Goal: Task Accomplishment & Management: Manage account settings

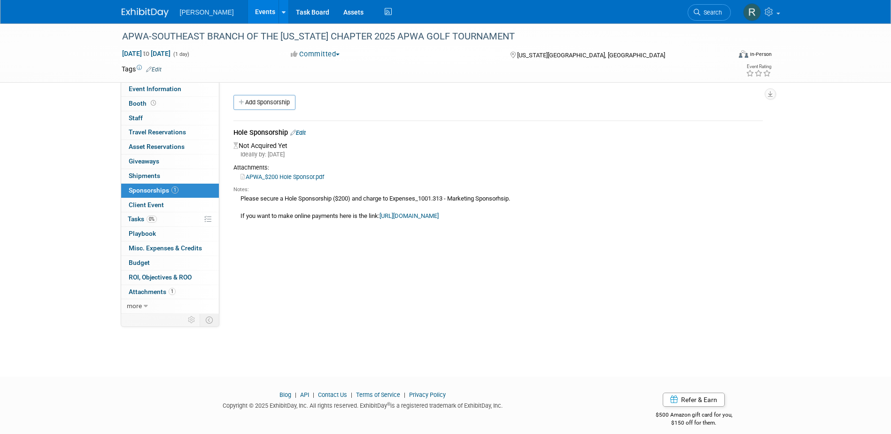
click at [416, 215] on link "https://my.apwa.org/s/lt-event?id=a1mJx000006O01pIAC&sfdcIFrameOrigin=null" at bounding box center [409, 215] width 59 height 7
click at [306, 134] on link "Edit" at bounding box center [298, 132] width 16 height 7
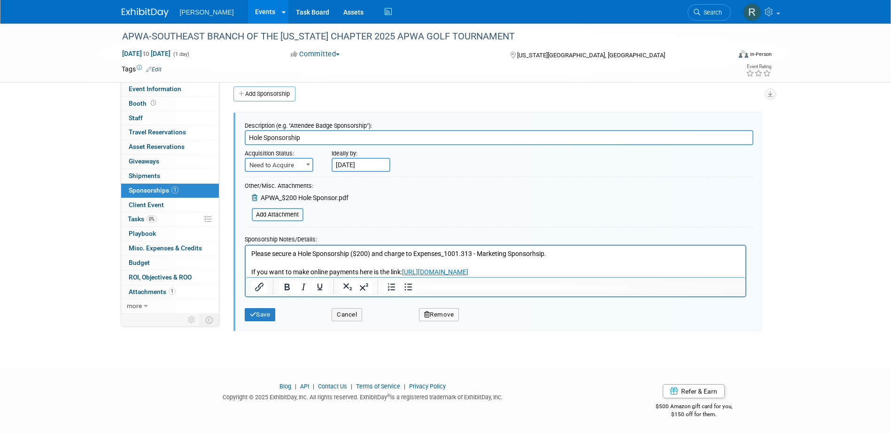
click at [296, 168] on span "Need to Acquire" at bounding box center [279, 165] width 67 height 13
select select "2"
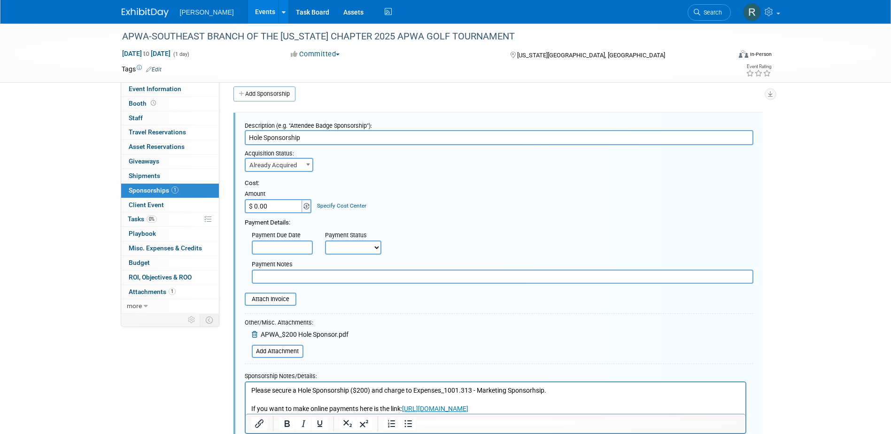
click at [302, 203] on span at bounding box center [307, 206] width 10 height 14
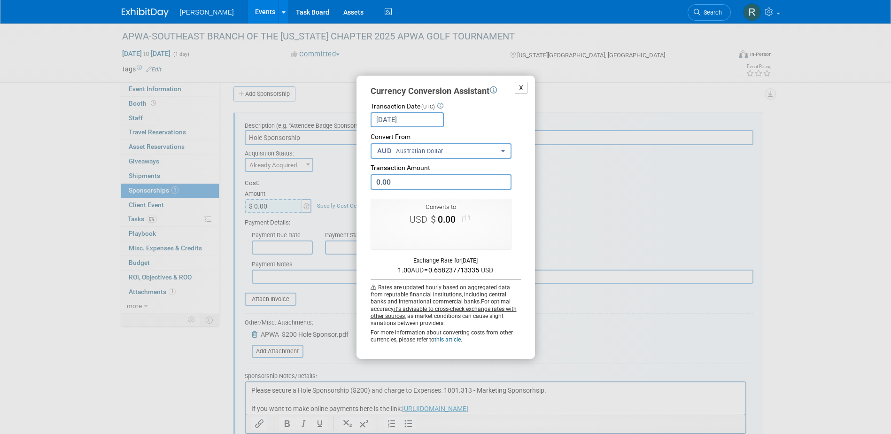
drag, startPoint x: 521, startPoint y: 84, endPoint x: 516, endPoint y: 94, distance: 11.4
click at [521, 84] on button "X" at bounding box center [521, 88] width 13 height 13
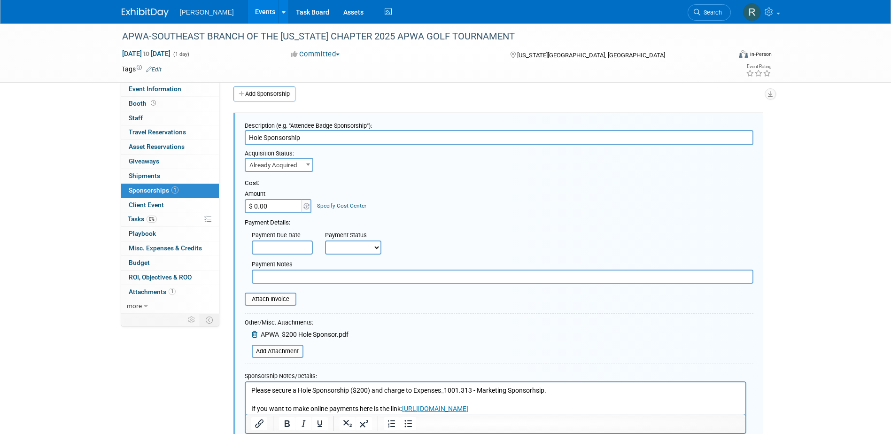
click at [278, 210] on input "$ 0.00" at bounding box center [274, 206] width 59 height 14
type input "$ 200.00"
click at [328, 204] on link "Specify Cost Center" at bounding box center [341, 206] width 49 height 7
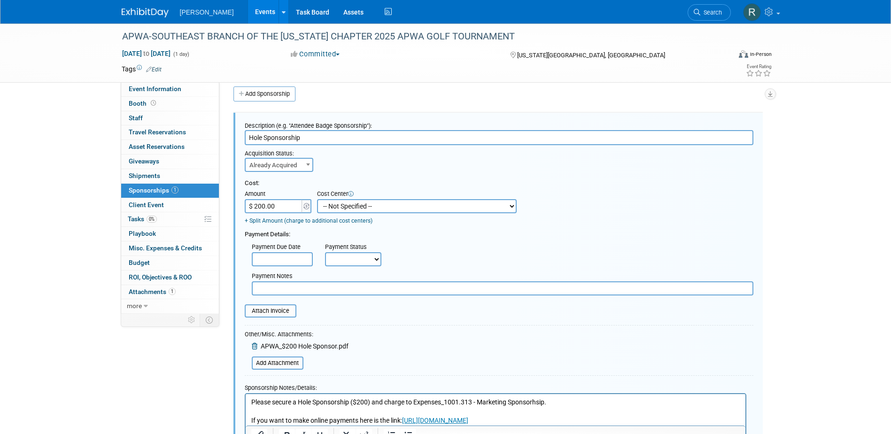
click at [351, 206] on select "-- Not Specified -- Advisory Services - Expenses_1001.502 Aerial Acquisition - …" at bounding box center [417, 206] width 200 height 14
select select "18966244"
click at [317, 199] on select "-- Not Specified -- Advisory Services - Expenses_1001.502 Aerial Acquisition - …" at bounding box center [417, 206] width 200 height 14
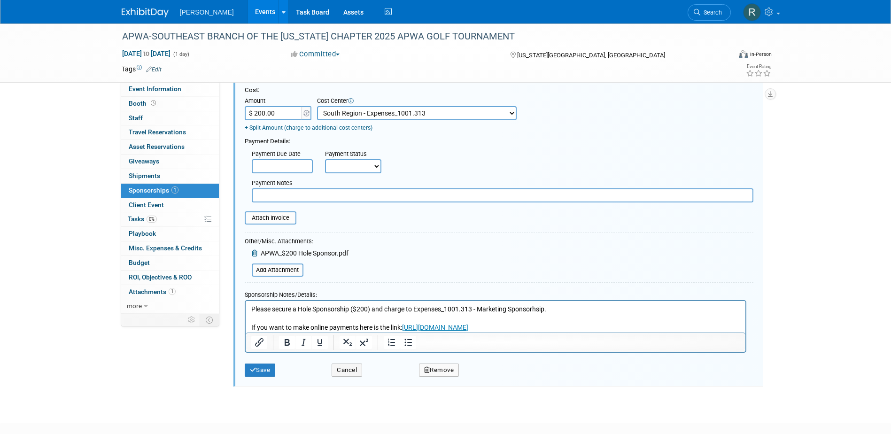
scroll to position [102, 0]
click at [287, 169] on input "text" at bounding box center [282, 165] width 61 height 14
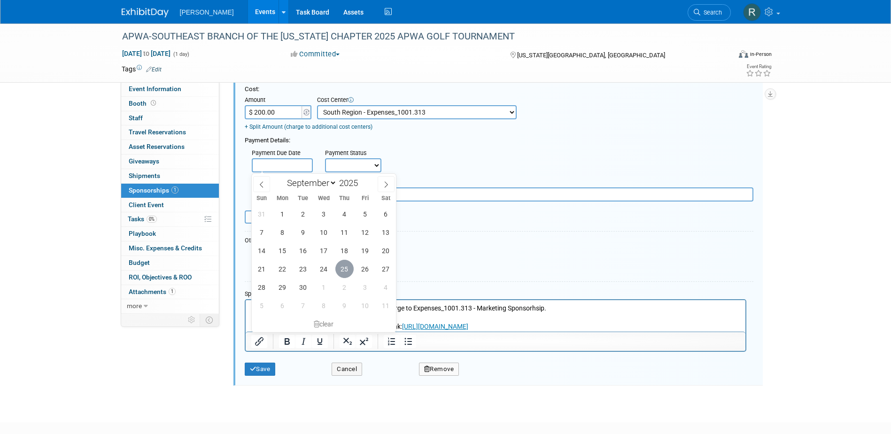
drag, startPoint x: 341, startPoint y: 271, endPoint x: 341, endPoint y: 216, distance: 55.0
click at [341, 270] on span "25" at bounding box center [345, 269] width 18 height 18
type input "Sep 25, 2025"
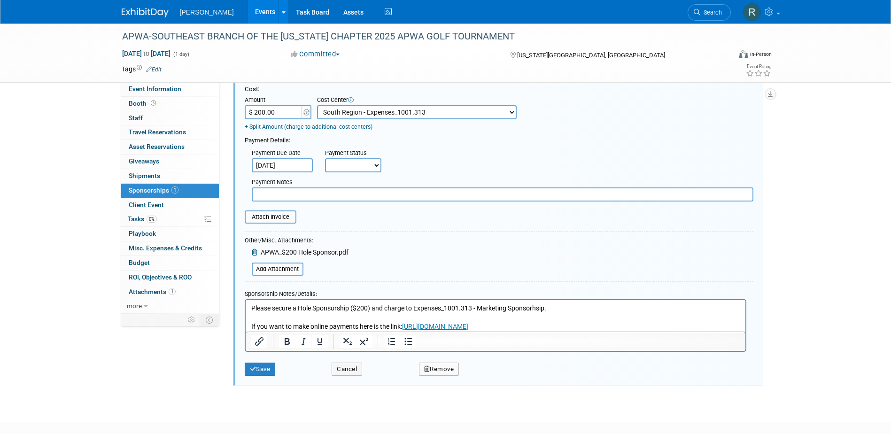
click at [343, 167] on select "Not Paid Yet Partially Paid Paid in Full" at bounding box center [353, 165] width 56 height 14
select select "1"
click at [325, 159] on select "Not Paid Yet Partially Paid Paid in Full" at bounding box center [353, 165] width 56 height 14
click at [345, 196] on input "text" at bounding box center [503, 195] width 502 height 14
type input "paid via cc - RRD"
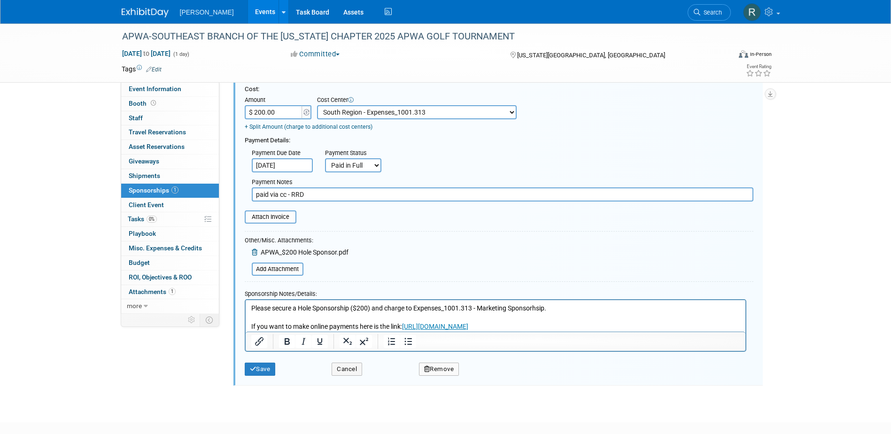
click at [250, 308] on body "Please secure a Hole Sponsorship ($200) and charge to Expenses_1001.313 - Marke…" at bounding box center [495, 318] width 490 height 28
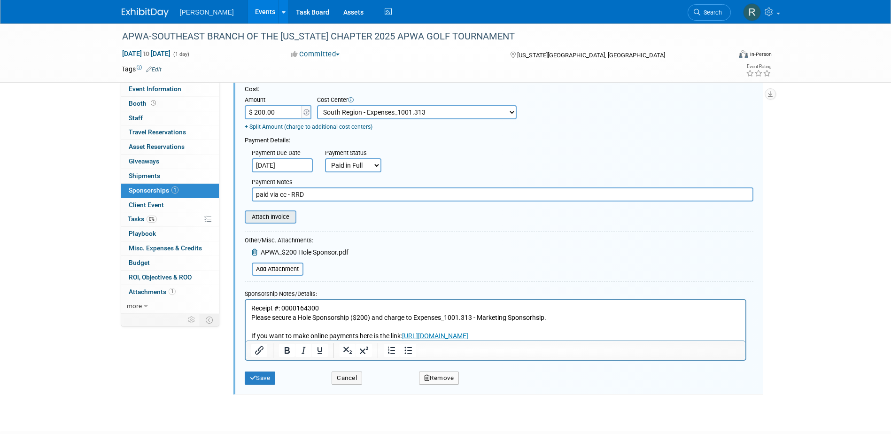
click at [281, 217] on input "file" at bounding box center [240, 216] width 112 height 11
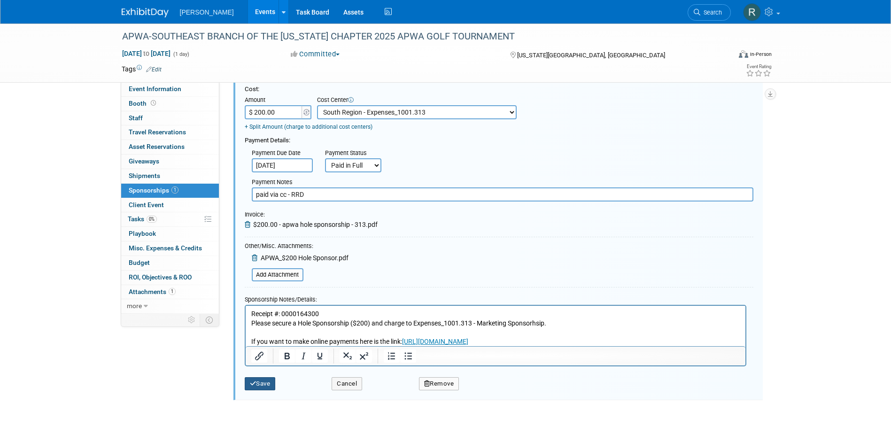
click at [260, 383] on button "Save" at bounding box center [260, 383] width 31 height 13
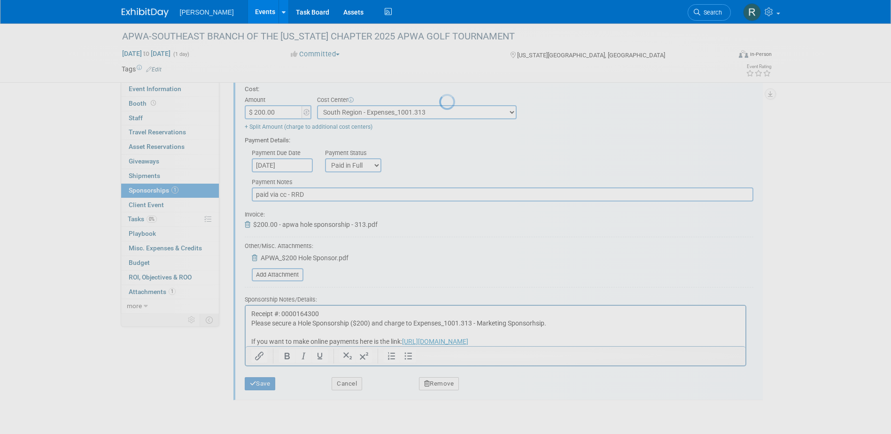
scroll to position [8, 0]
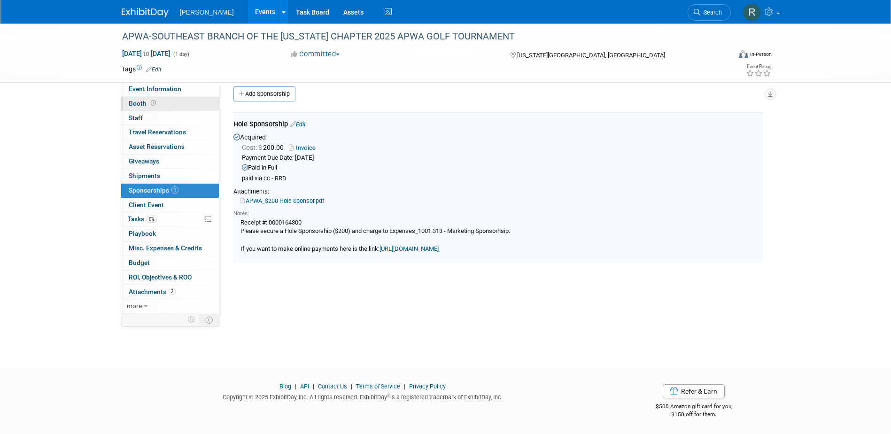
click at [157, 104] on link "Booth" at bounding box center [170, 104] width 98 height 14
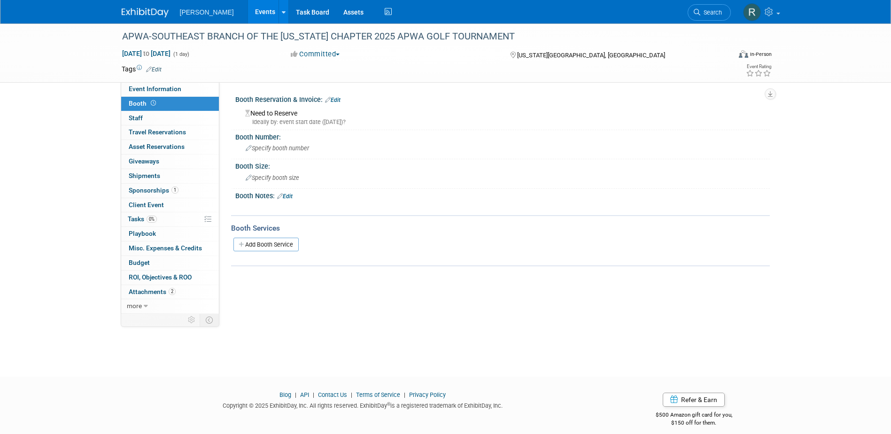
click at [339, 102] on link "Edit" at bounding box center [333, 100] width 16 height 7
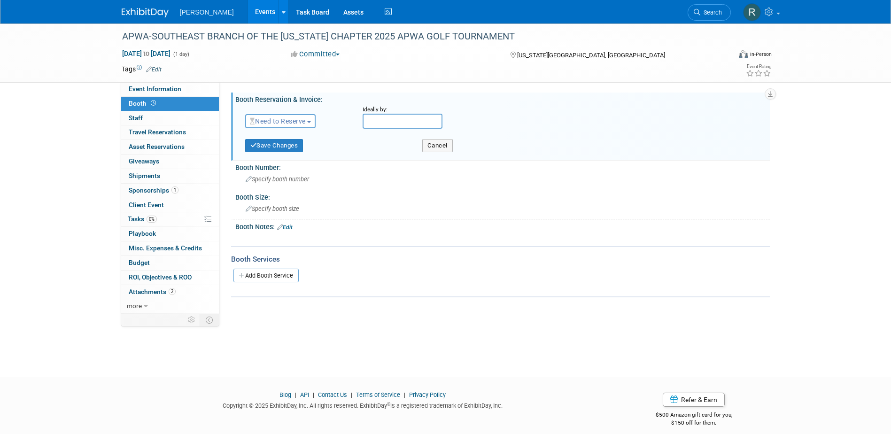
click at [281, 122] on span "Need to Reserve" at bounding box center [278, 121] width 56 height 8
click at [279, 161] on link "No Reservation Required" at bounding box center [296, 163] width 101 height 13
click at [270, 147] on button "Save Changes" at bounding box center [274, 145] width 58 height 13
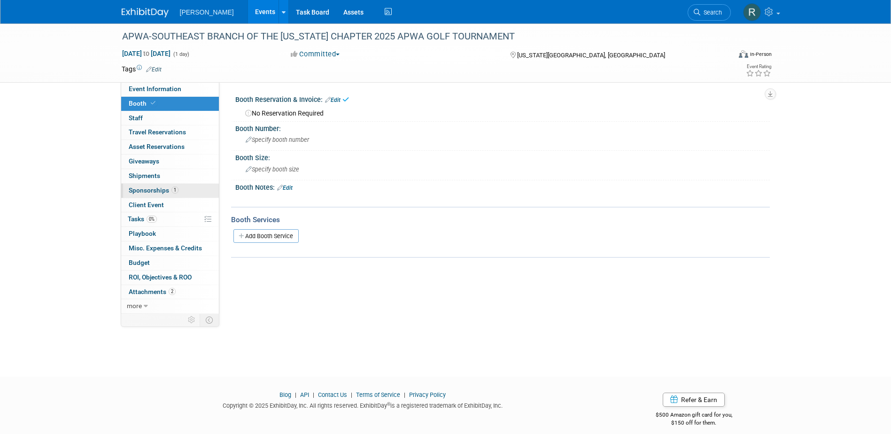
click at [151, 191] on span "Sponsorships 1" at bounding box center [154, 191] width 50 height 8
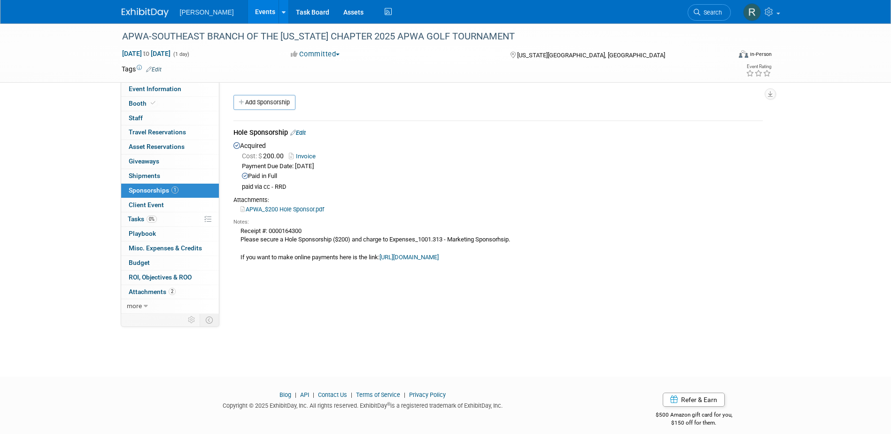
click at [157, 69] on link "Edit" at bounding box center [154, 69] width 16 height 7
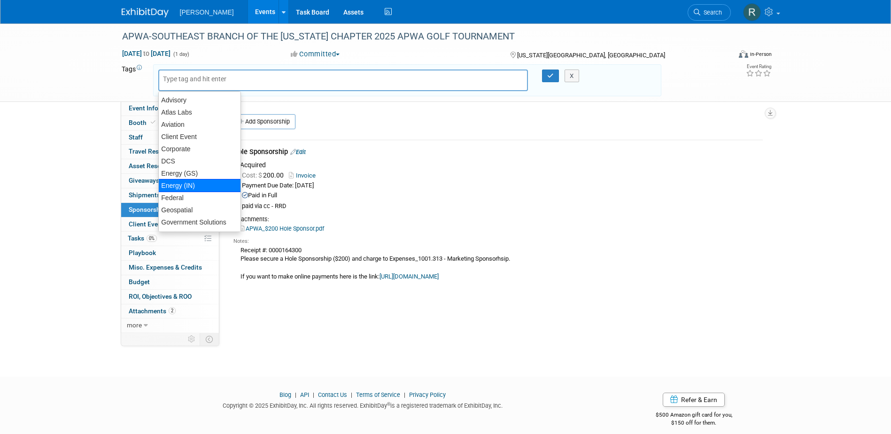
scroll to position [141, 0]
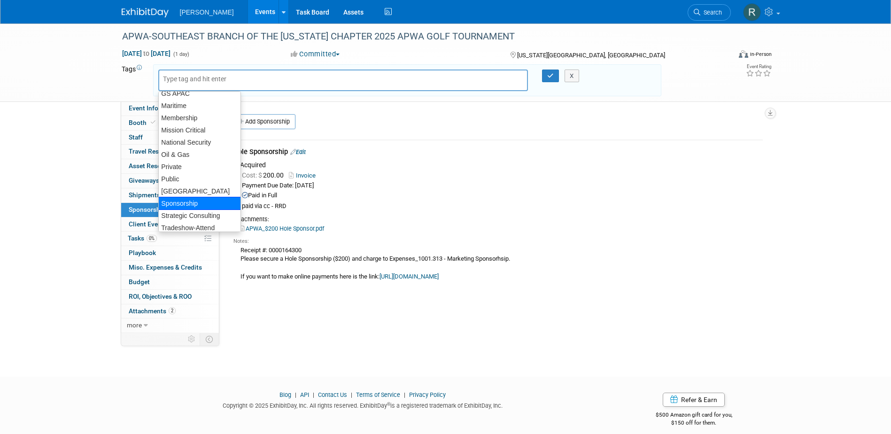
click at [189, 202] on div "Sponsorship" at bounding box center [199, 203] width 83 height 13
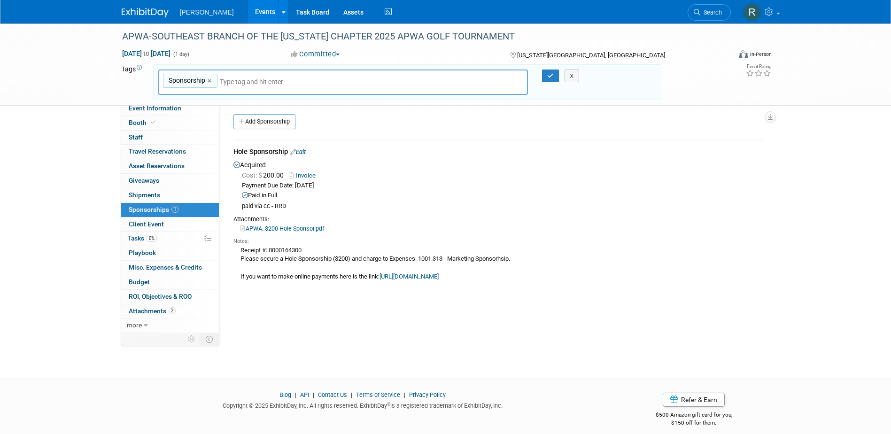
click at [222, 83] on input "text" at bounding box center [286, 81] width 132 height 9
click at [220, 83] on input "text" at bounding box center [286, 81] width 132 height 9
click at [218, 83] on div "Sponsorship Sponsorship ×" at bounding box center [343, 83] width 370 height 26
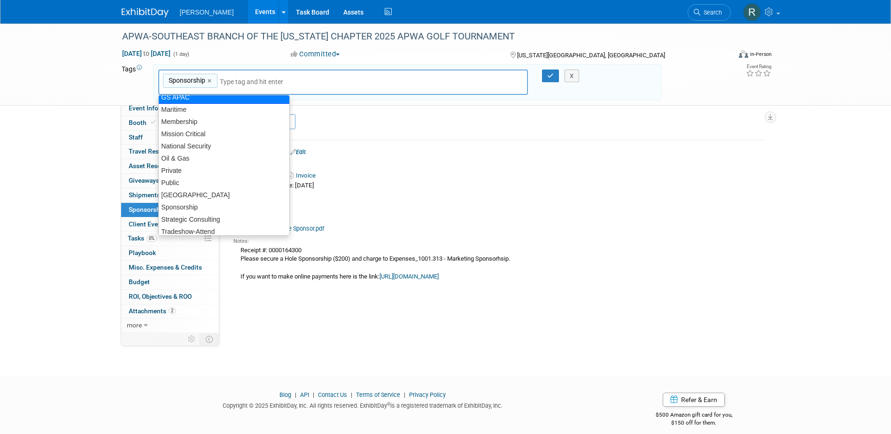
scroll to position [134, 0]
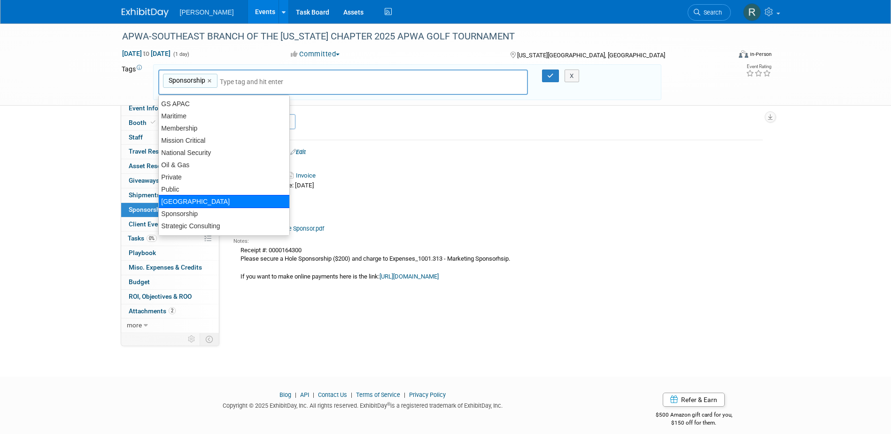
click at [194, 203] on div "South Region" at bounding box center [224, 201] width 132 height 13
type input "Sponsorship, South Region"
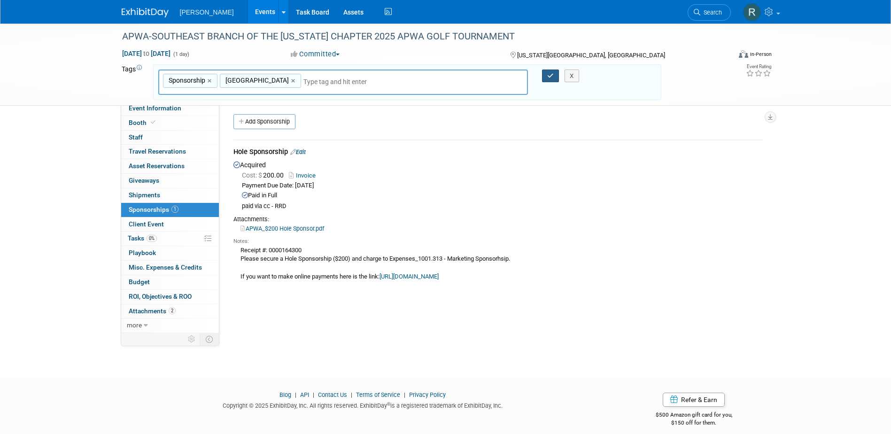
click at [547, 75] on button "button" at bounding box center [550, 76] width 17 height 13
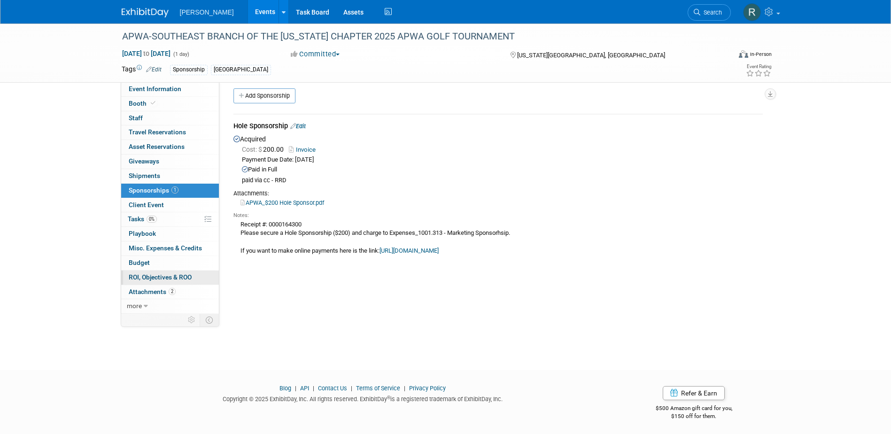
scroll to position [8, 0]
click at [143, 219] on span "Tasks 0%" at bounding box center [142, 219] width 29 height 8
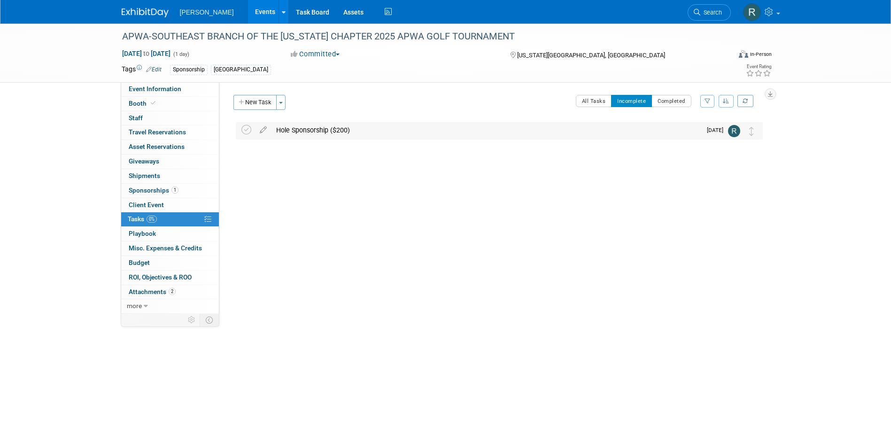
click at [297, 131] on div "Hole Sponsorship ($200)" at bounding box center [487, 130] width 430 height 16
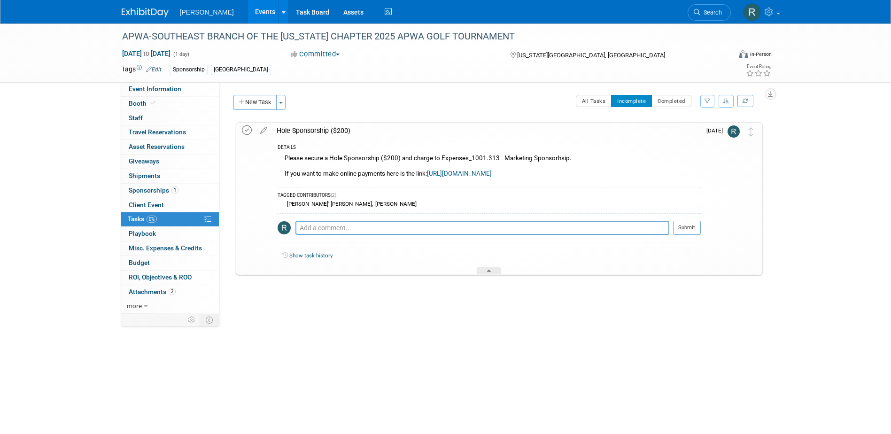
click at [246, 129] on icon at bounding box center [247, 130] width 10 height 10
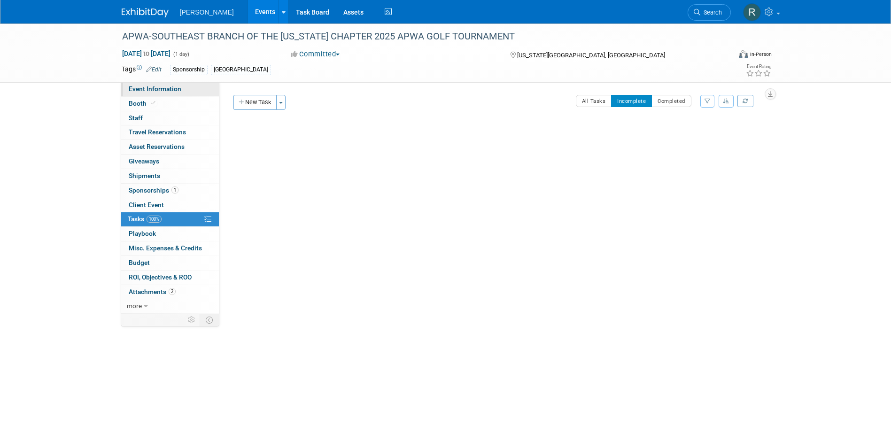
click at [135, 85] on span "Event Information" at bounding box center [155, 89] width 53 height 8
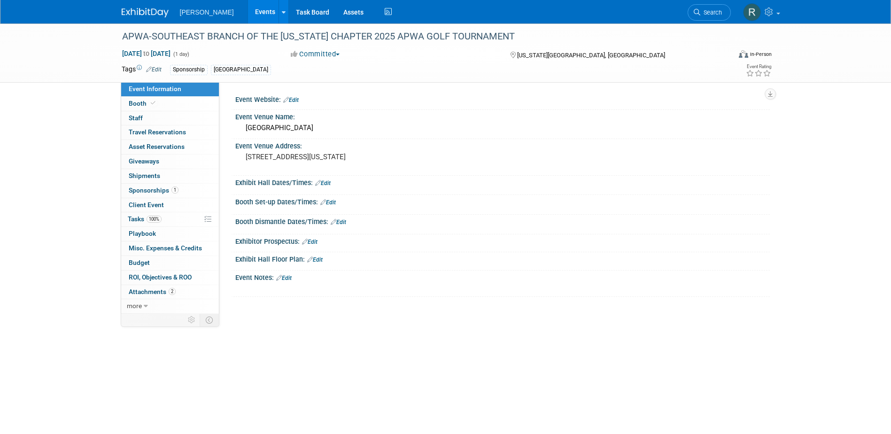
click at [297, 97] on link "Edit" at bounding box center [291, 100] width 16 height 7
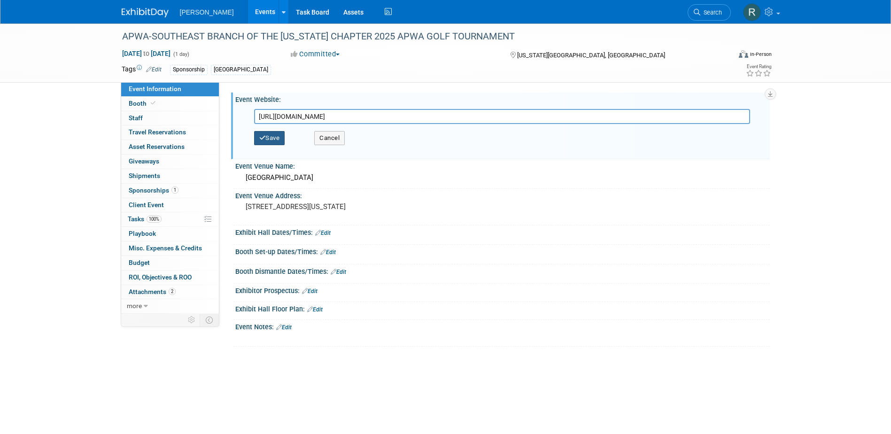
type input "https://my.apwa.org/s/lt-event?id=a1mJx000006O01pIAC"
click at [281, 136] on button "Save" at bounding box center [269, 138] width 31 height 14
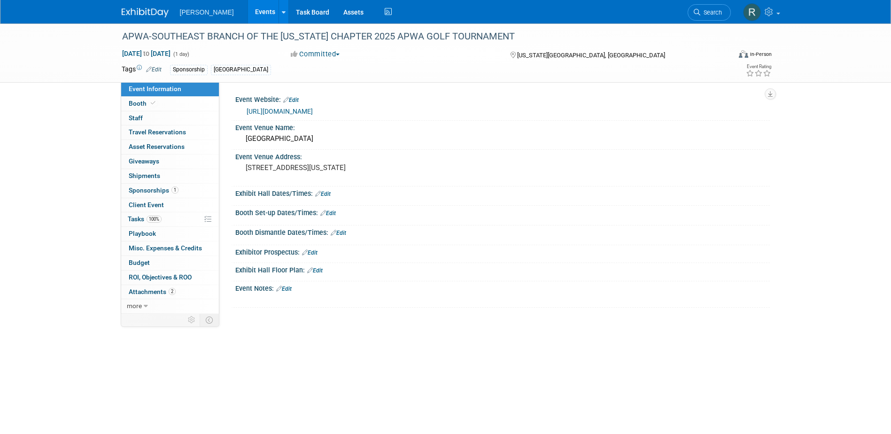
click at [331, 196] on link "Edit" at bounding box center [323, 194] width 16 height 7
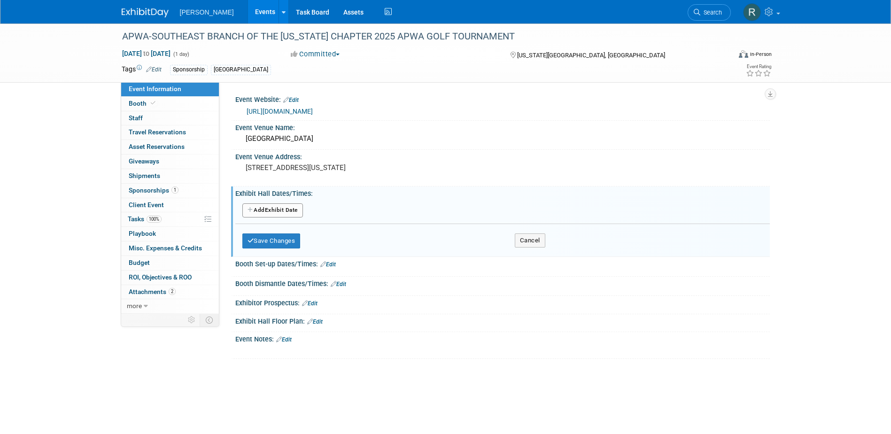
click at [289, 211] on button "Add Another Exhibit Date" at bounding box center [272, 210] width 61 height 14
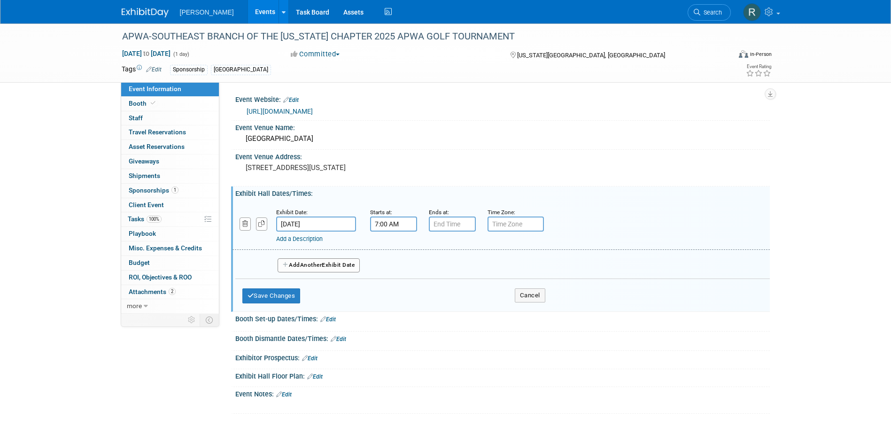
click at [400, 227] on input "7:00 AM" at bounding box center [393, 224] width 47 height 15
click at [433, 269] on span "00" at bounding box center [436, 267] width 18 height 17
click at [451, 273] on td "30" at bounding box center [448, 272] width 30 height 25
type input "7:30 AM"
click at [459, 307] on span at bounding box center [461, 309] width 63 height 16
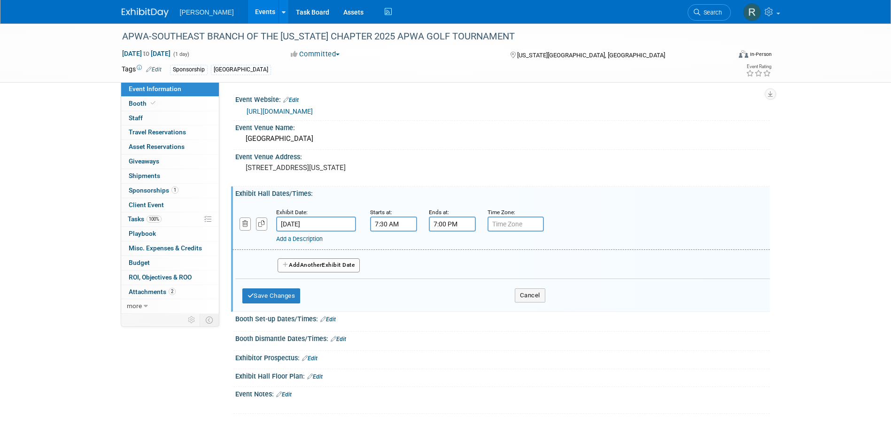
click at [461, 227] on input "7:00 PM" at bounding box center [452, 224] width 47 height 15
click at [459, 285] on td at bounding box center [450, 288] width 39 height 24
click at [457, 285] on span at bounding box center [451, 288] width 16 height 16
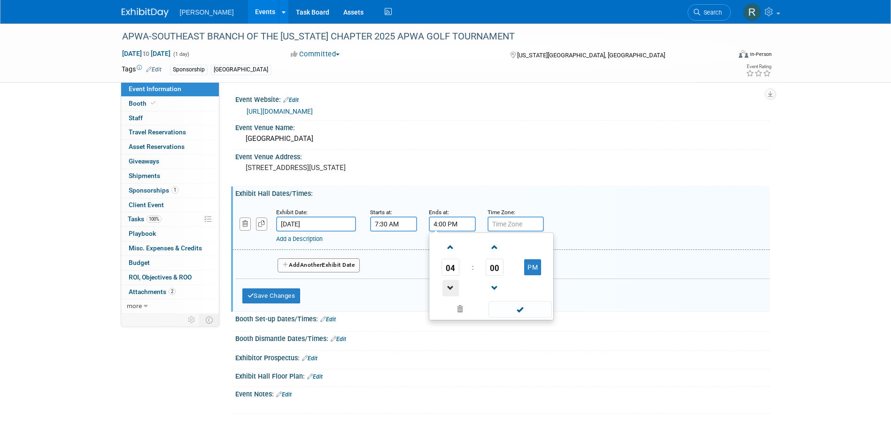
click at [457, 285] on span at bounding box center [451, 288] width 16 height 16
click at [456, 287] on span at bounding box center [451, 288] width 16 height 16
type input "1:00 PM"
click at [508, 308] on span at bounding box center [520, 309] width 63 height 16
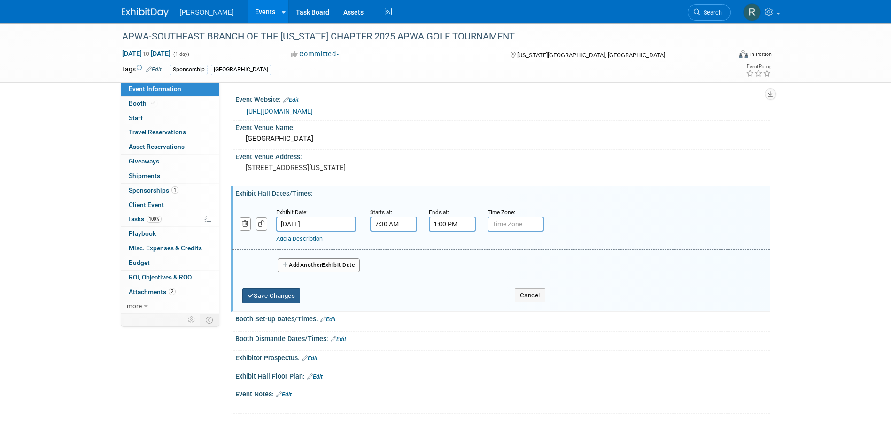
click at [289, 296] on button "Save Changes" at bounding box center [271, 296] width 58 height 15
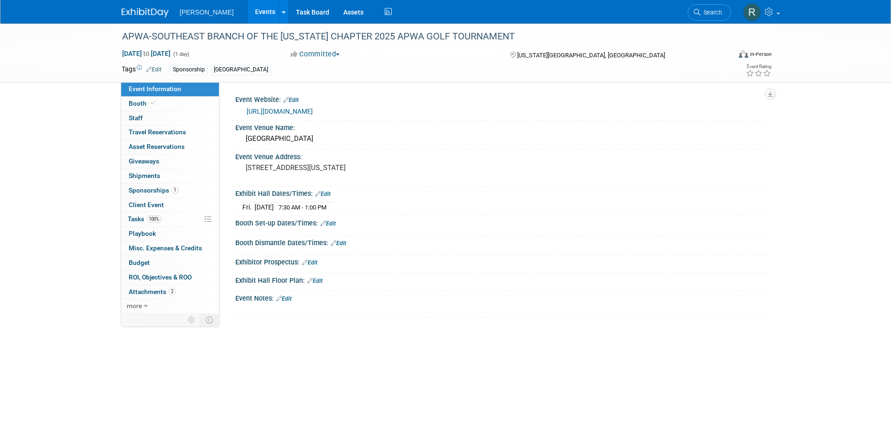
drag, startPoint x: 288, startPoint y: 297, endPoint x: 293, endPoint y: 299, distance: 6.3
click at [289, 297] on link "Edit" at bounding box center [284, 299] width 16 height 7
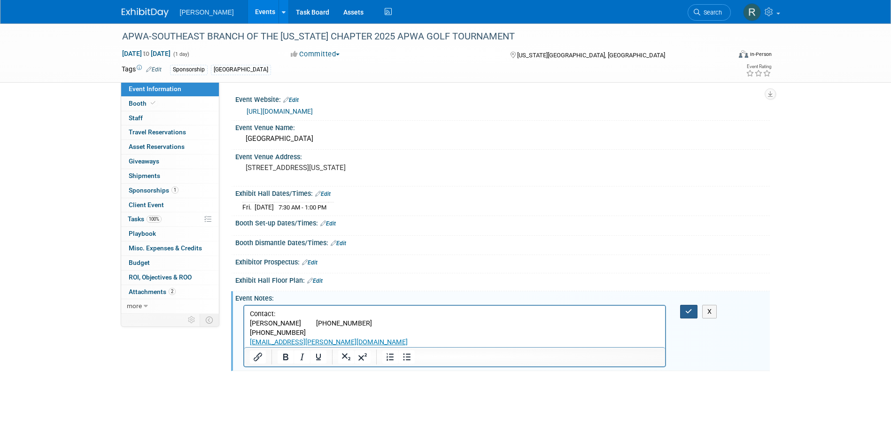
click at [693, 313] on button "button" at bounding box center [688, 312] width 17 height 14
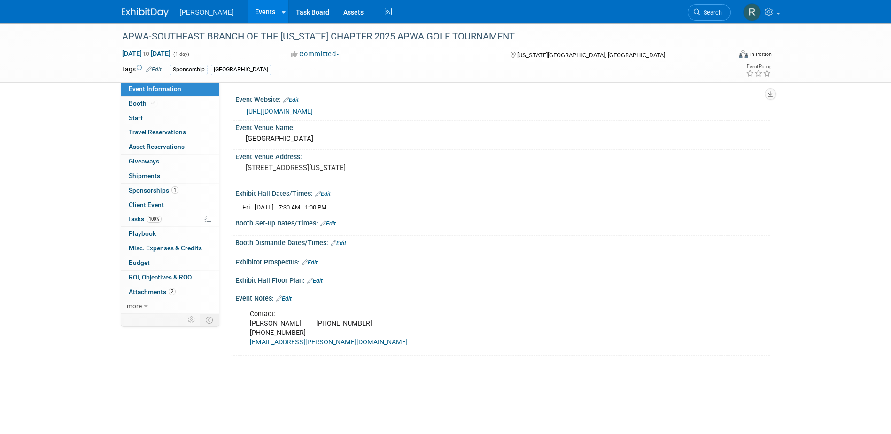
drag, startPoint x: 700, startPoint y: 10, endPoint x: 686, endPoint y: 16, distance: 15.1
click at [700, 10] on icon at bounding box center [697, 12] width 7 height 7
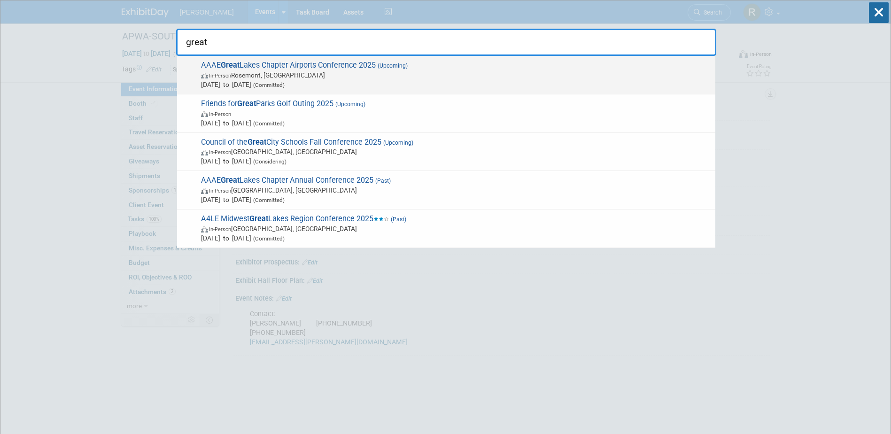
type input "great"
click at [296, 75] on span "In-Person Rosemont, IL" at bounding box center [456, 74] width 510 height 9
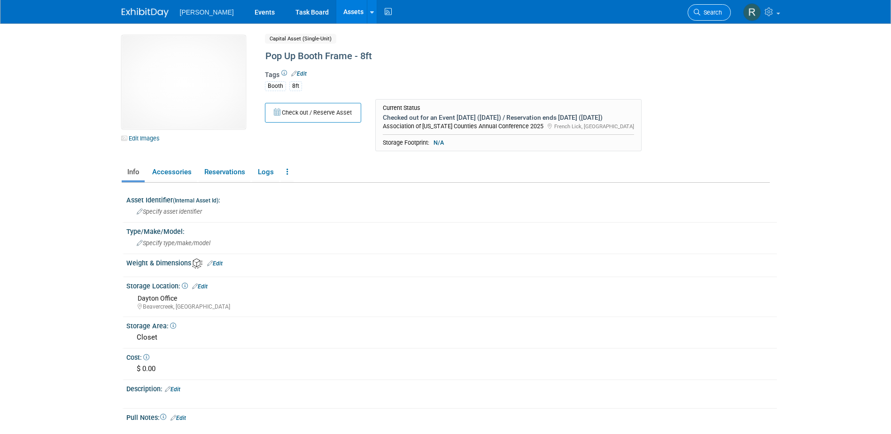
click at [700, 7] on link "Search" at bounding box center [709, 12] width 43 height 16
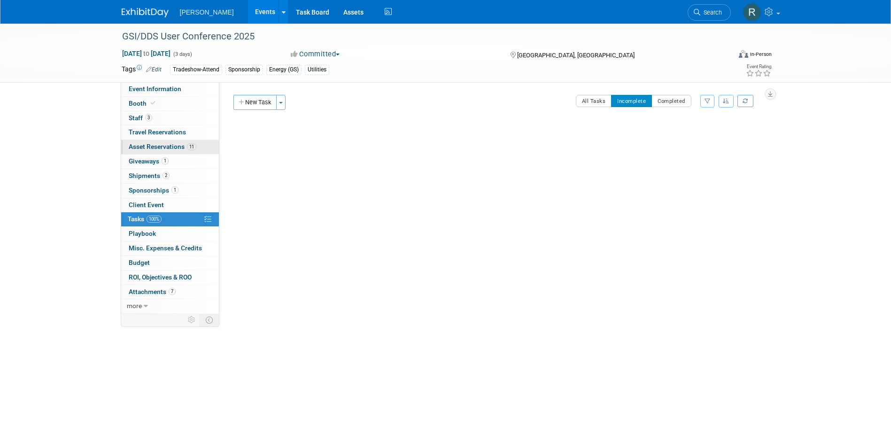
click at [156, 141] on link "11 Asset Reservations 11" at bounding box center [170, 147] width 98 height 14
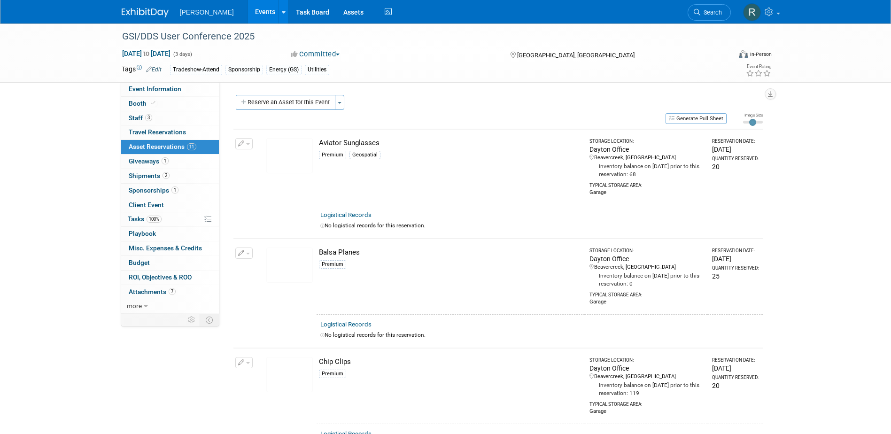
click at [245, 143] on button "button" at bounding box center [243, 143] width 17 height 11
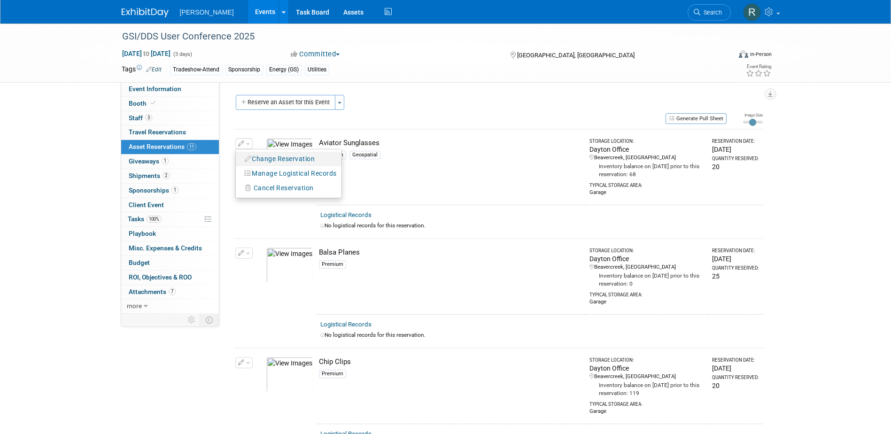
click at [263, 161] on button "Change Reservation" at bounding box center [280, 159] width 79 height 13
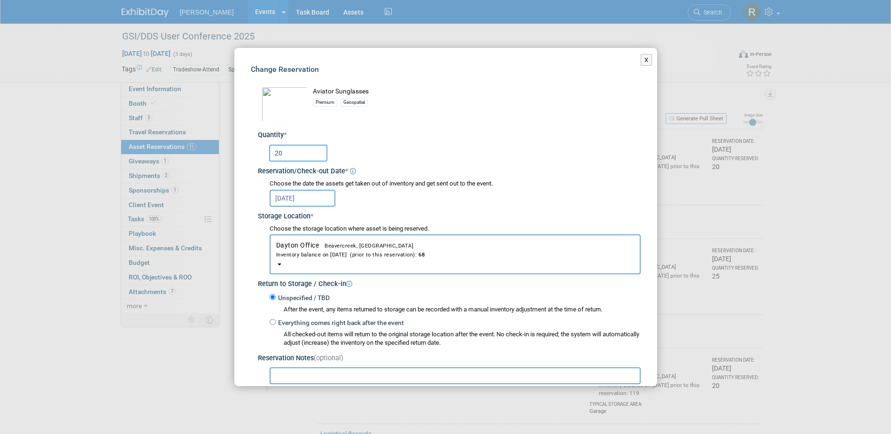
click at [284, 153] on input "20" at bounding box center [298, 153] width 58 height 17
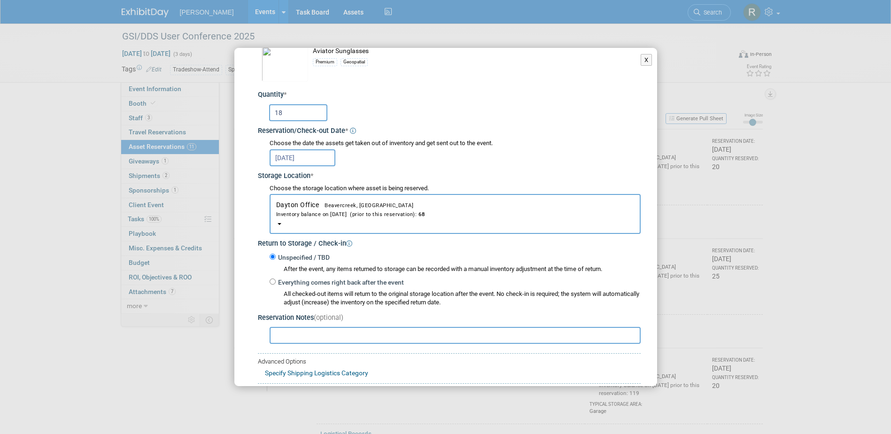
scroll to position [94, 0]
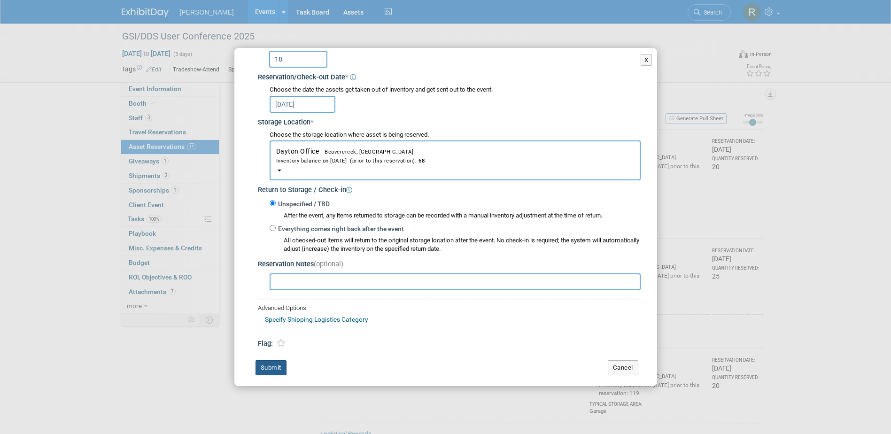
type input "18"
click at [279, 362] on button "Submit" at bounding box center [271, 367] width 31 height 15
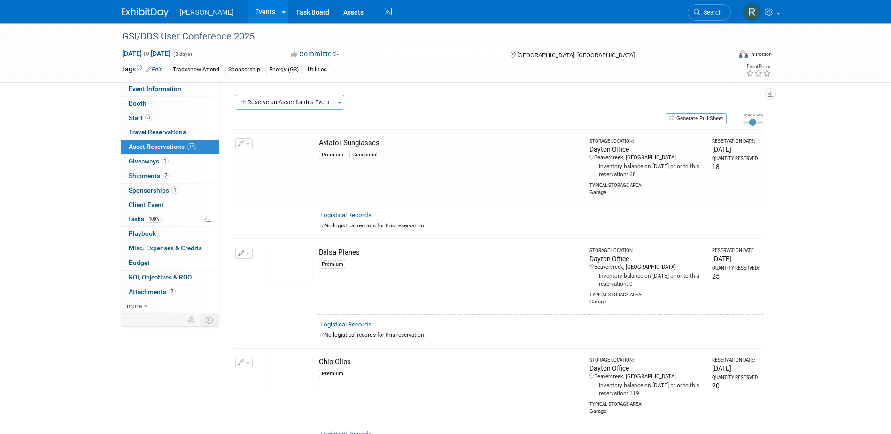
click at [243, 253] on icon "button" at bounding box center [241, 253] width 7 height 6
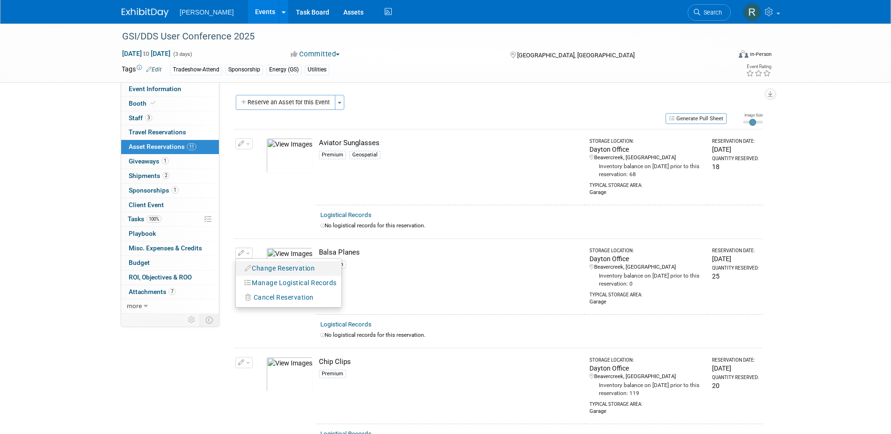
click at [255, 267] on button "Change Reservation" at bounding box center [280, 268] width 79 height 13
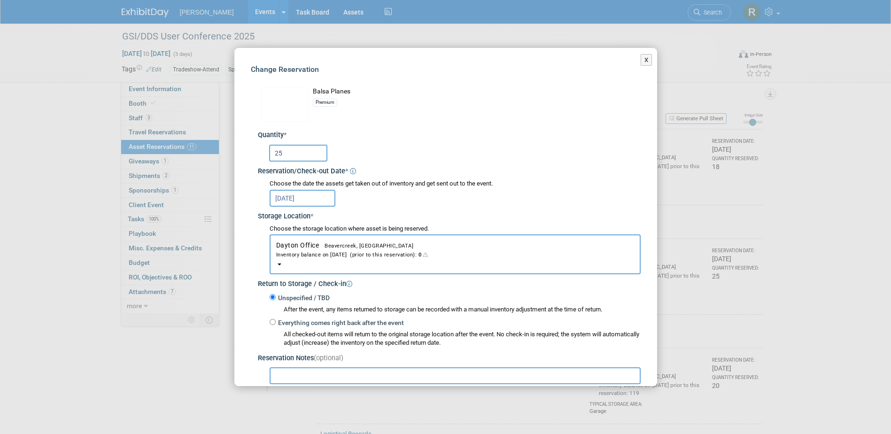
click at [298, 149] on input "25" at bounding box center [298, 153] width 58 height 17
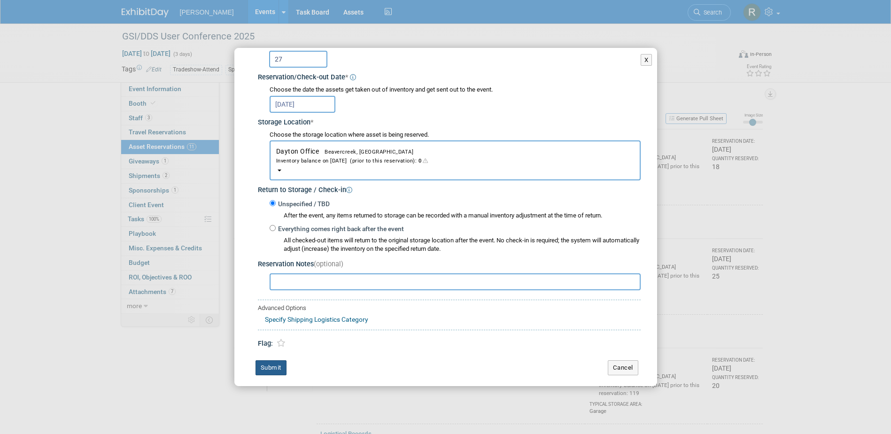
type input "27"
click at [269, 361] on button "Submit" at bounding box center [271, 367] width 31 height 15
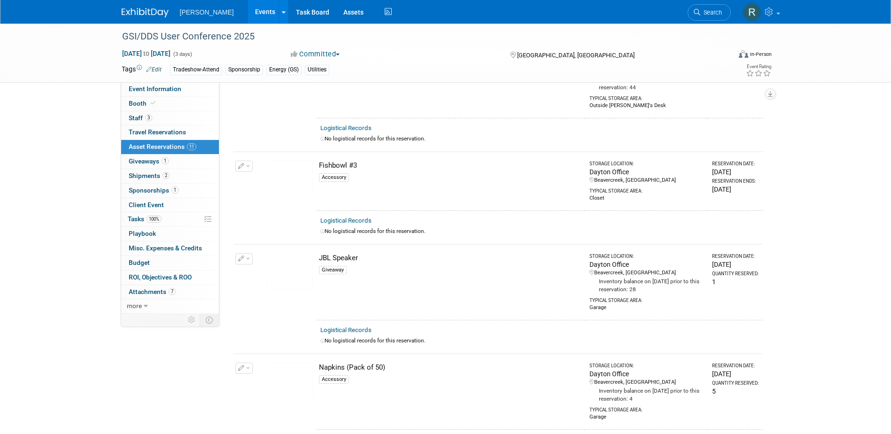
scroll to position [470, 0]
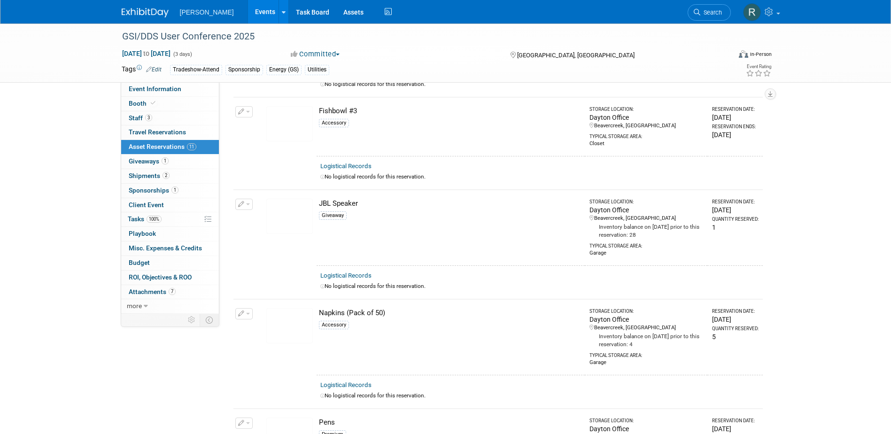
click at [248, 314] on button "button" at bounding box center [243, 313] width 17 height 11
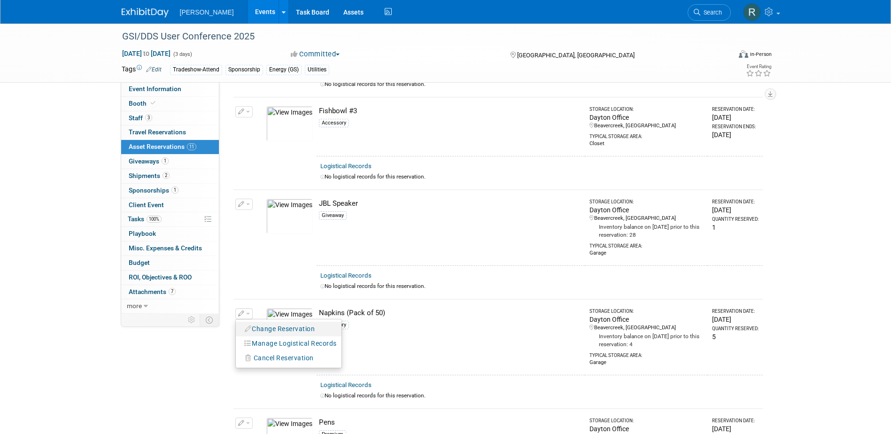
click at [256, 323] on button "Change Reservation" at bounding box center [280, 329] width 79 height 13
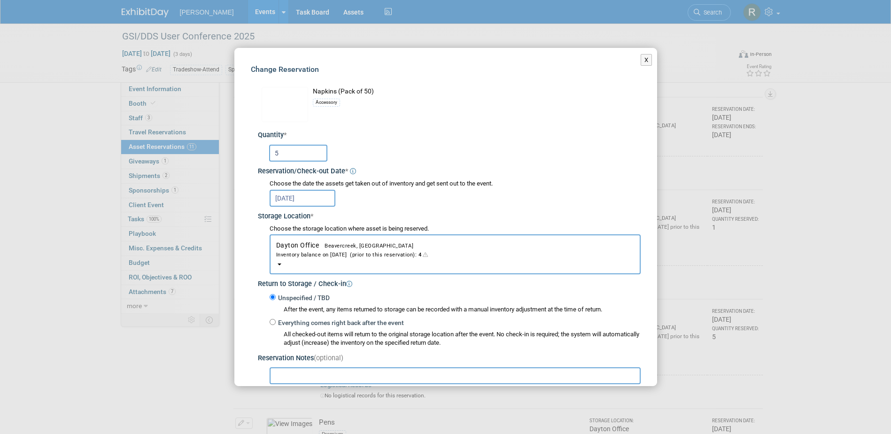
click at [283, 152] on input "5" at bounding box center [298, 153] width 58 height 17
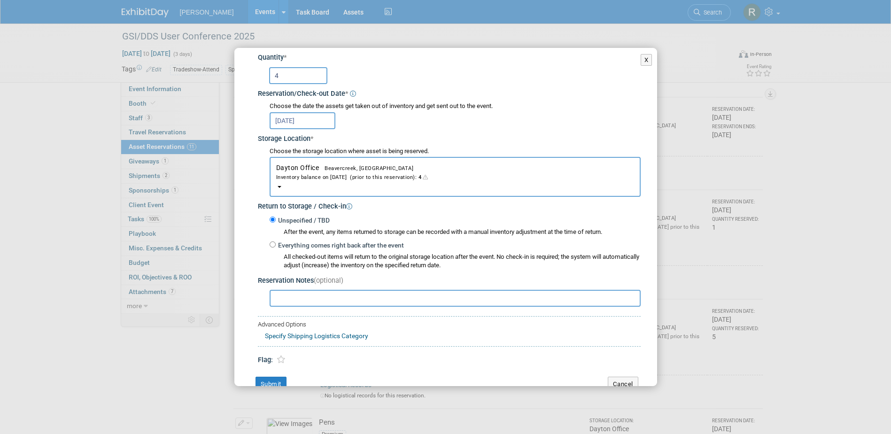
scroll to position [94, 0]
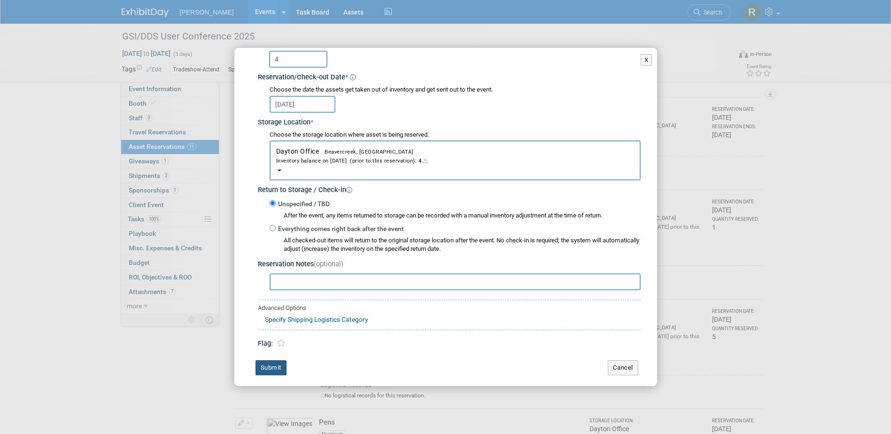
type input "4"
click at [275, 361] on button "Submit" at bounding box center [271, 367] width 31 height 15
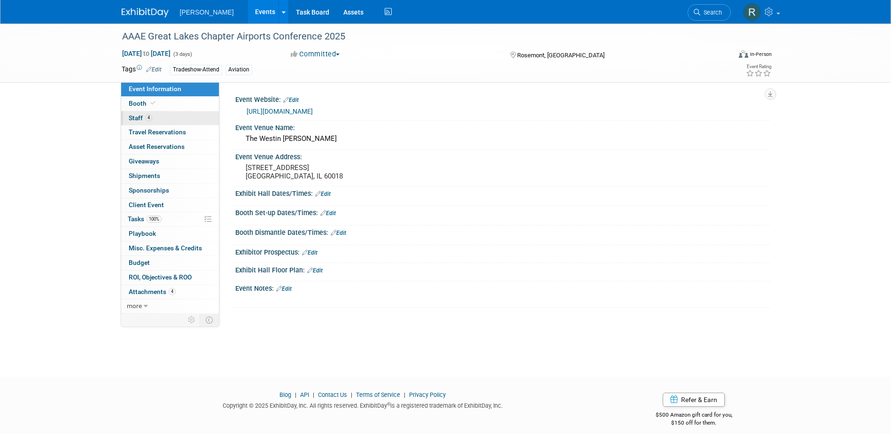
click at [143, 119] on span "Staff 4" at bounding box center [140, 118] width 23 height 8
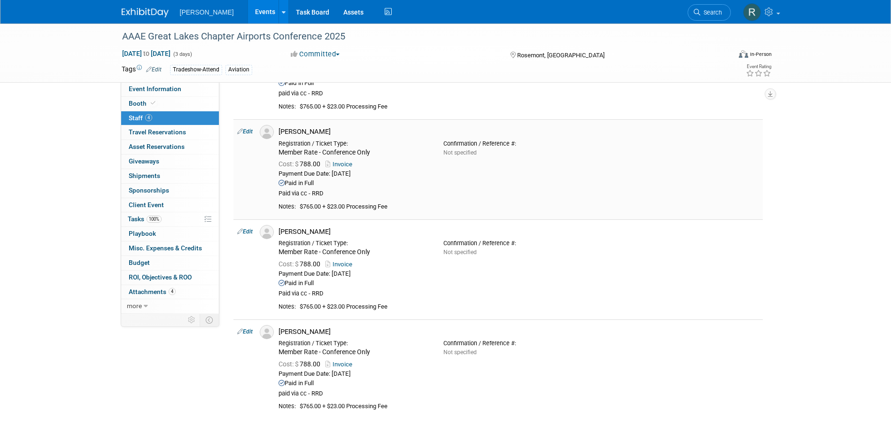
scroll to position [55, 0]
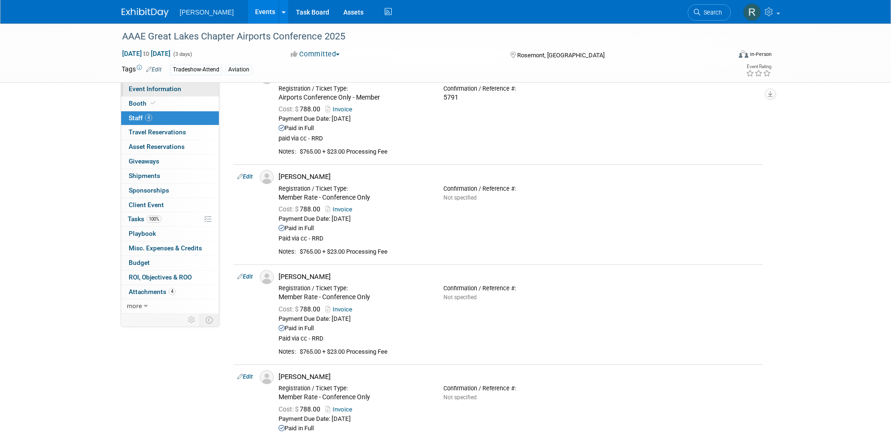
click at [151, 86] on span "Event Information" at bounding box center [155, 89] width 53 height 8
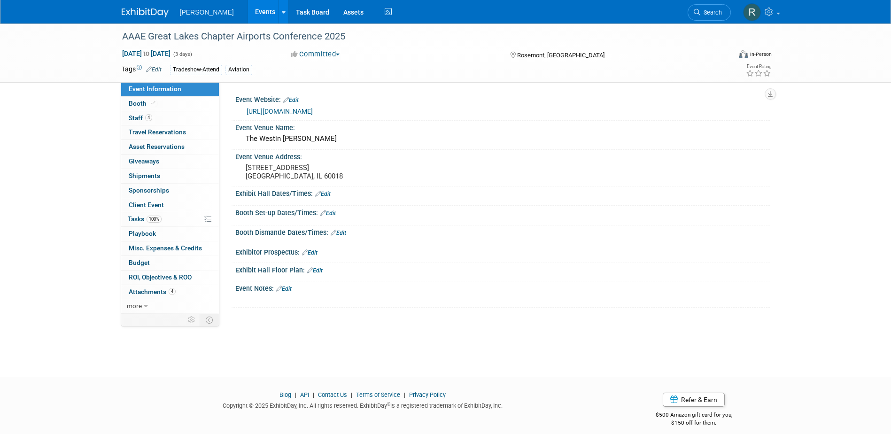
click at [282, 111] on link "https://www.glcaaae.org/" at bounding box center [280, 112] width 66 height 8
click at [704, 15] on span "Search" at bounding box center [712, 12] width 22 height 7
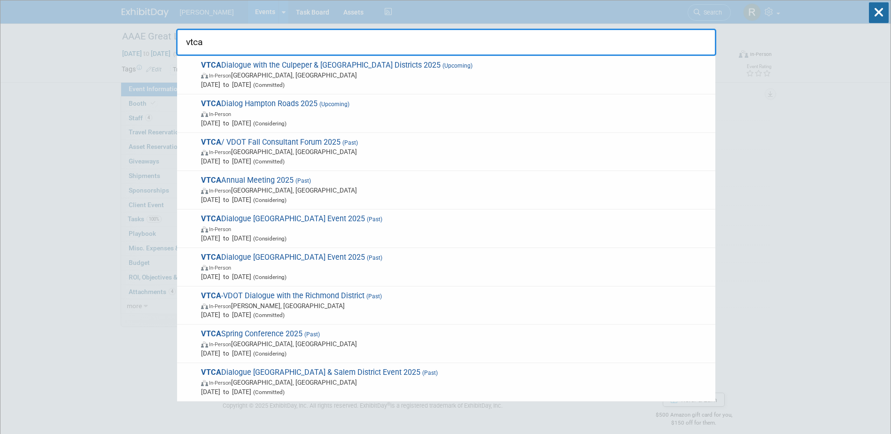
type input "vtca"
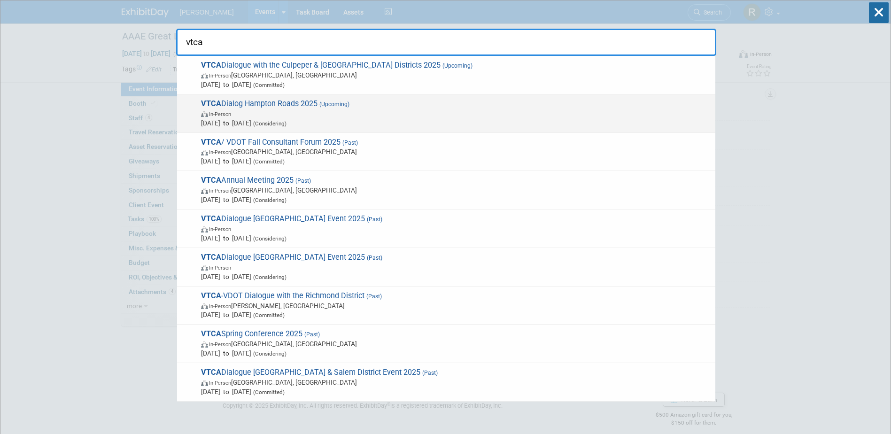
click at [254, 112] on span "In-Person" at bounding box center [456, 113] width 510 height 9
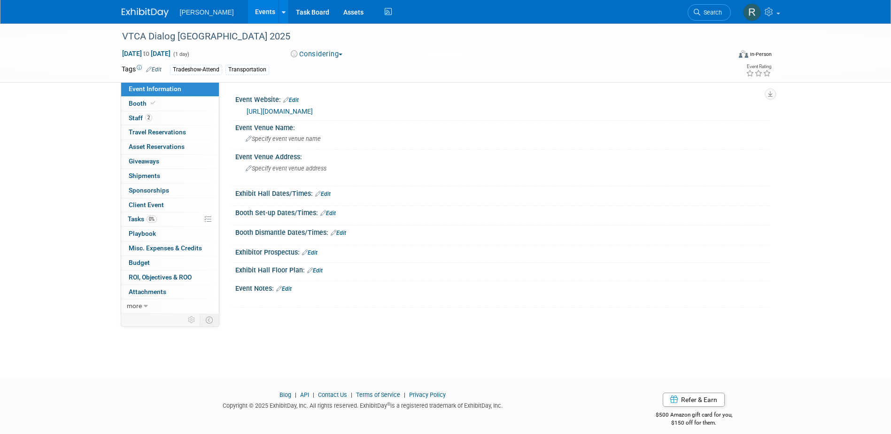
click at [276, 109] on link "https://www.vtca.org/" at bounding box center [280, 112] width 66 height 8
click at [145, 121] on span "Staff 2" at bounding box center [140, 118] width 23 height 8
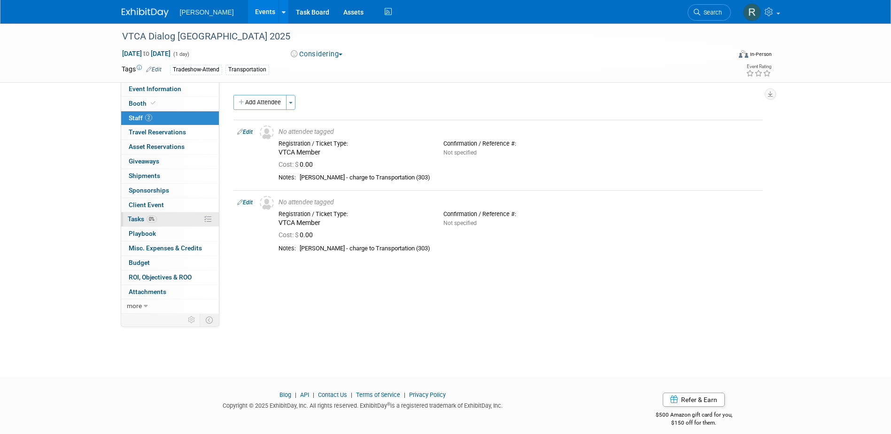
click at [143, 221] on span "Tasks 0%" at bounding box center [142, 219] width 29 height 8
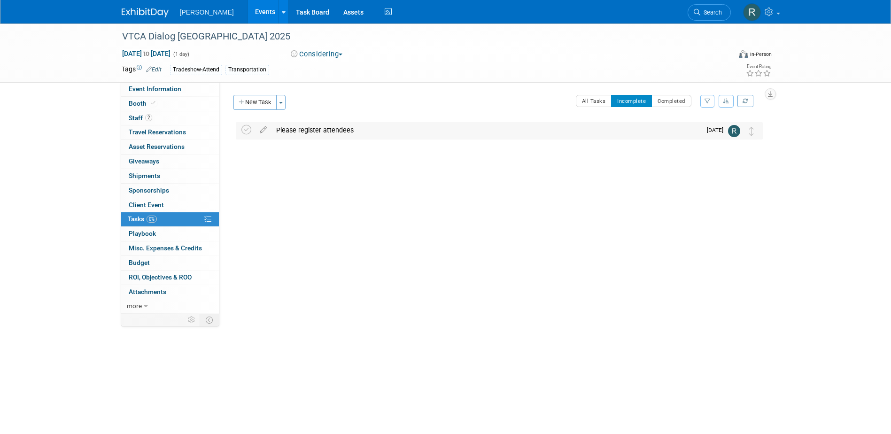
click at [292, 133] on div "Please register attendees" at bounding box center [487, 130] width 430 height 16
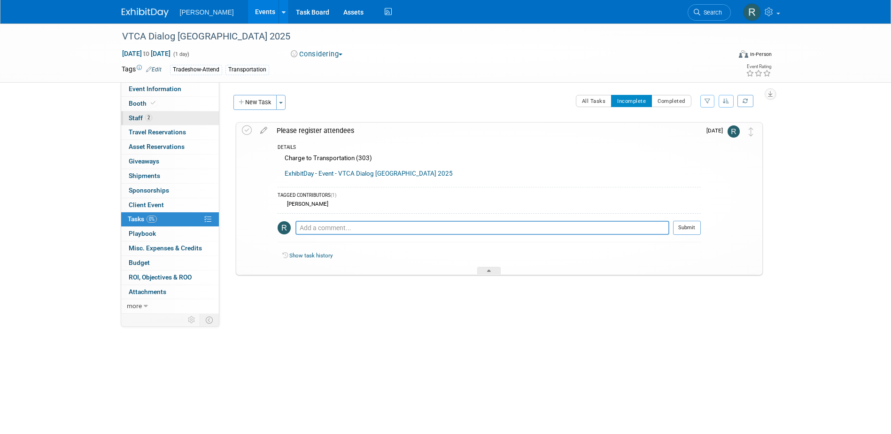
click at [142, 118] on span "Staff 2" at bounding box center [140, 118] width 23 height 8
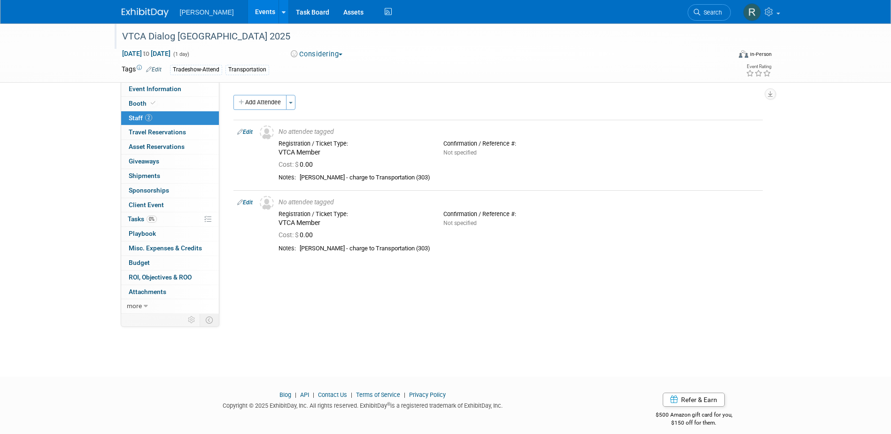
click at [269, 39] on div "VTCA Dialog [GEOGRAPHIC_DATA] 2025" at bounding box center [418, 36] width 598 height 17
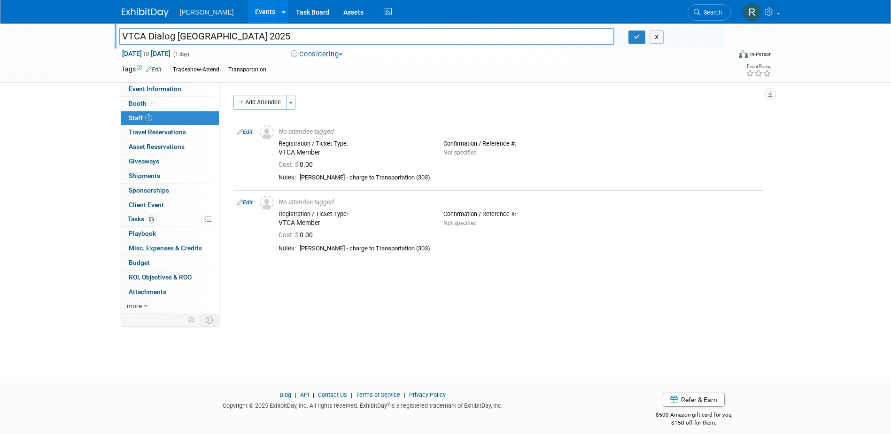
drag, startPoint x: 272, startPoint y: 37, endPoint x: 98, endPoint y: 33, distance: 173.9
click at [100, 33] on div "VTCA Dialog Hampton Roads 2025 VTCA Dialog Hampton Roads 2025 X Nov 6, 2025 to …" at bounding box center [445, 52] width 891 height 59
drag, startPoint x: 640, startPoint y: 39, endPoint x: 575, endPoint y: 39, distance: 64.9
click at [639, 39] on icon "button" at bounding box center [637, 37] width 7 height 6
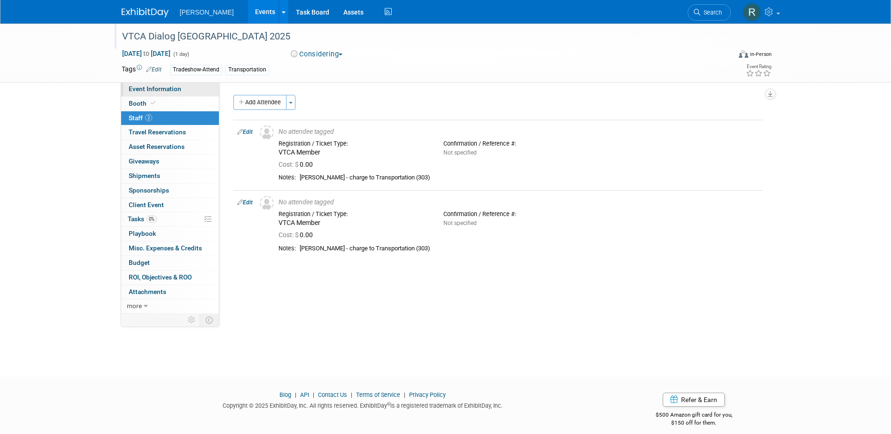
click at [156, 89] on span "Event Information" at bounding box center [155, 89] width 53 height 8
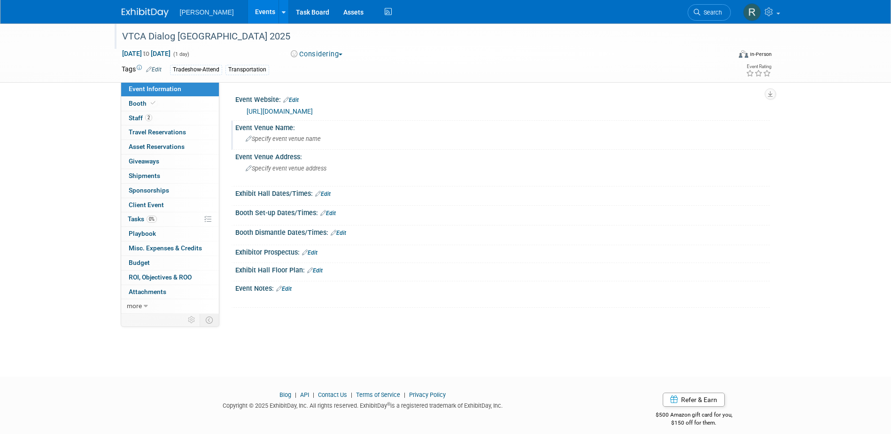
click at [300, 138] on span "Specify event venue name" at bounding box center [283, 138] width 75 height 7
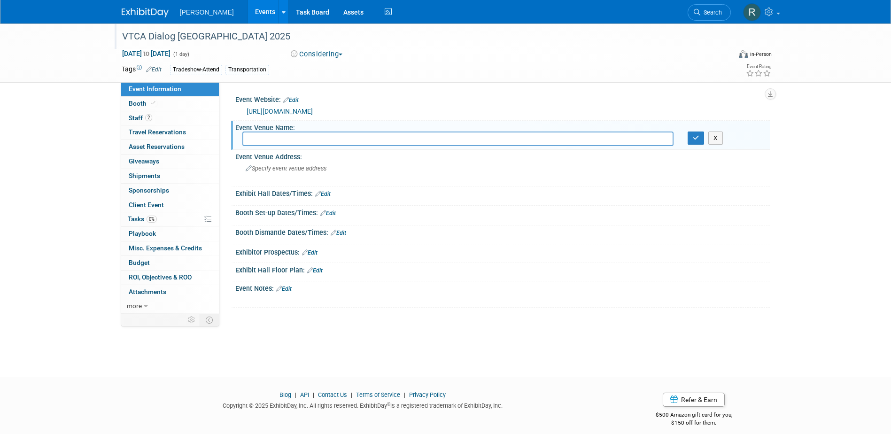
click at [297, 102] on link "Edit" at bounding box center [291, 100] width 16 height 7
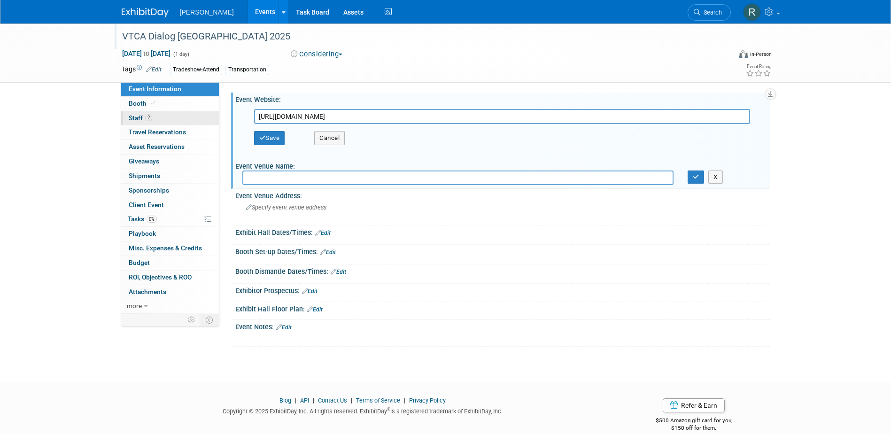
drag, startPoint x: 339, startPoint y: 117, endPoint x: 169, endPoint y: 117, distance: 169.7
click at [169, 117] on div "Event Information Event Info Booth Booth 2 Staff 2 Staff 0 Travel Reservations …" at bounding box center [446, 184] width 663 height 323
type input "https://www.vtca.org/events/2025-dialogue-with-the-hampton-roads-district"
click at [277, 136] on button "Save" at bounding box center [269, 138] width 31 height 14
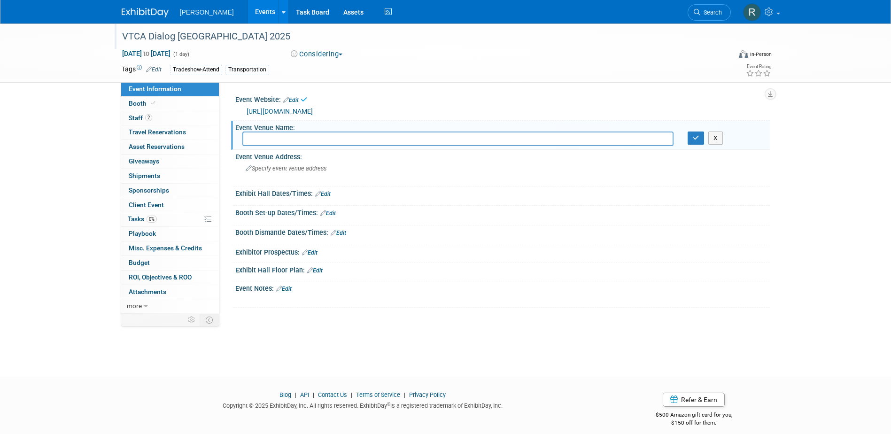
click at [276, 142] on input "text" at bounding box center [457, 139] width 431 height 15
type input "Newport News Mariott at City Center"
click at [688, 132] on button "button" at bounding box center [696, 138] width 17 height 13
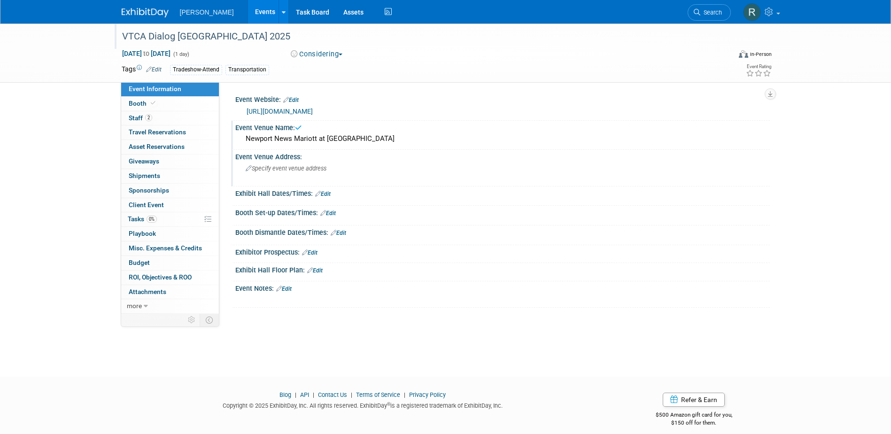
click at [276, 172] on span "Specify event venue address" at bounding box center [286, 168] width 81 height 7
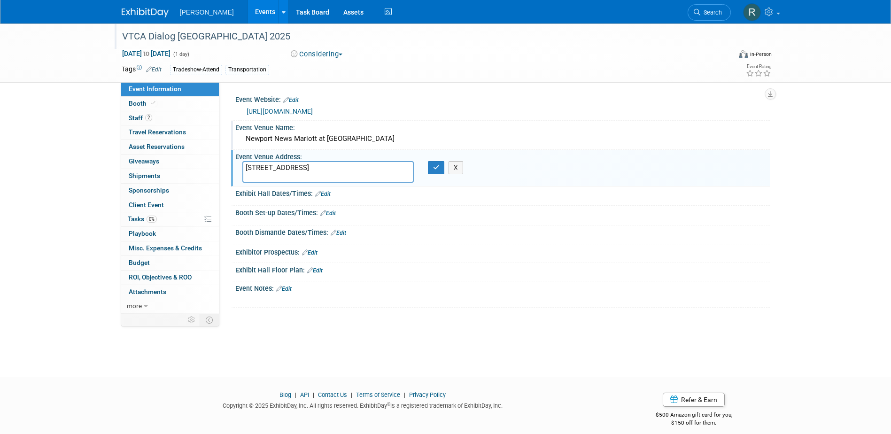
type textarea "740 Town Cetner Dr. Newport News, VA 23606-4274"
click at [428, 161] on button "button" at bounding box center [436, 167] width 17 height 13
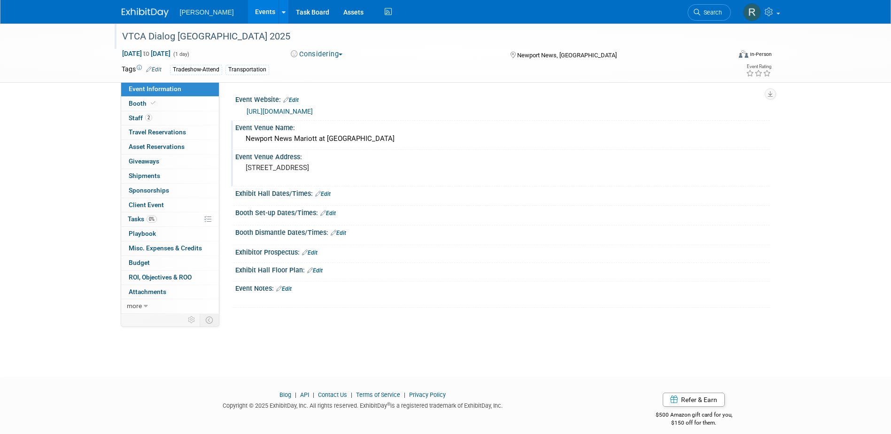
click at [327, 192] on link "Edit" at bounding box center [323, 194] width 16 height 7
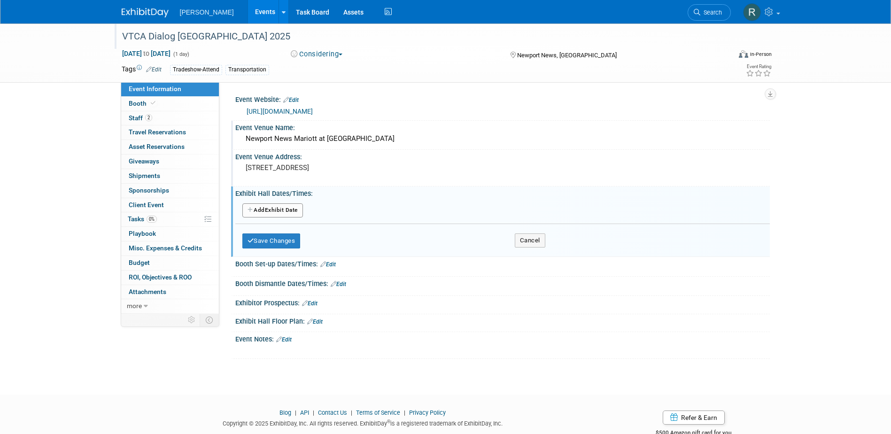
click at [277, 211] on button "Add Another Exhibit Date" at bounding box center [272, 210] width 61 height 14
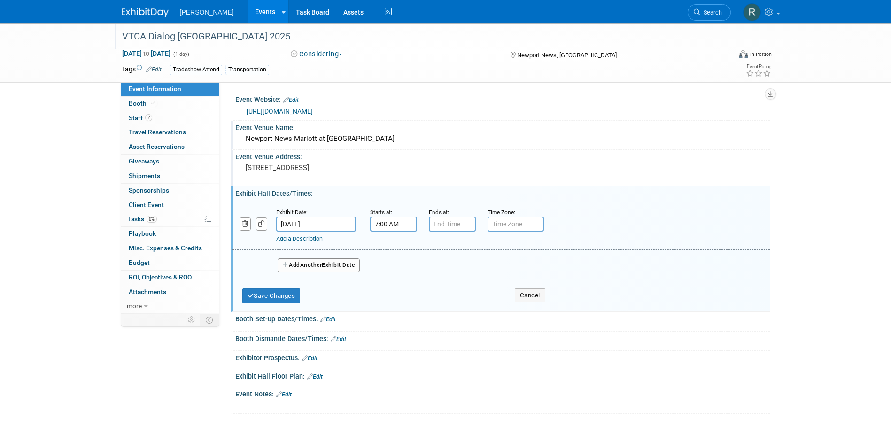
click at [392, 221] on input "7:00 AM" at bounding box center [393, 224] width 47 height 15
drag, startPoint x: 392, startPoint y: 250, endPoint x: 406, endPoint y: 252, distance: 13.8
click at [392, 249] on span at bounding box center [392, 247] width 16 height 16
type input "8:00 AM"
click at [457, 310] on span at bounding box center [461, 309] width 63 height 16
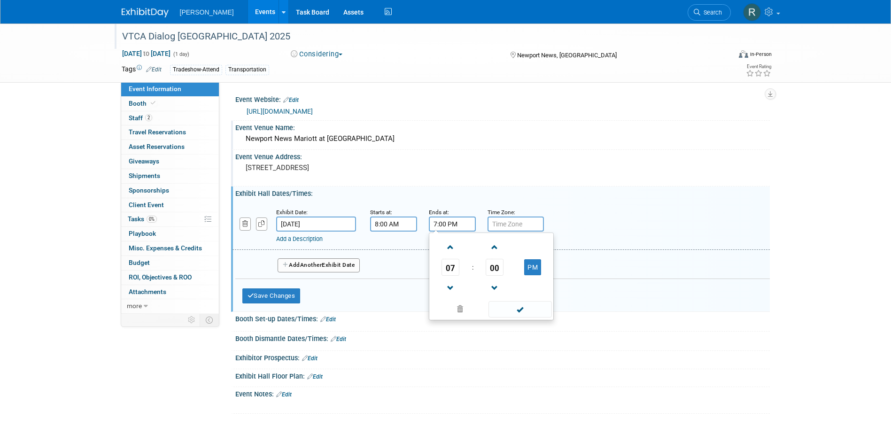
click at [448, 222] on input "7:00 PM" at bounding box center [452, 224] width 47 height 15
click at [449, 280] on link at bounding box center [451, 288] width 18 height 24
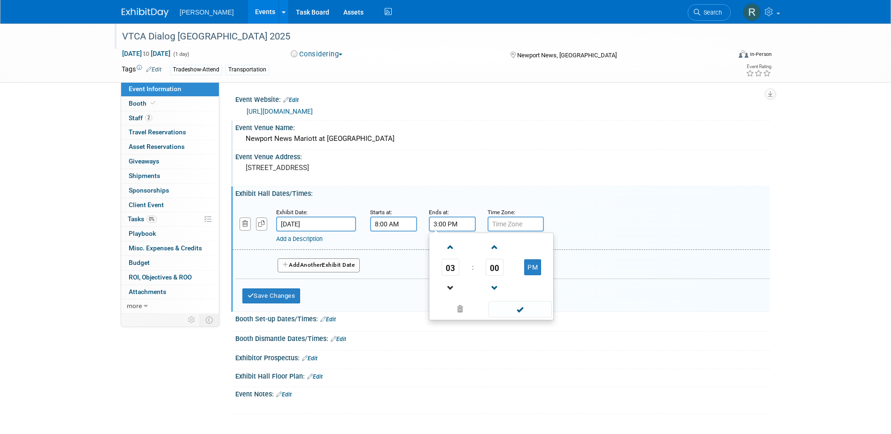
click at [449, 280] on link at bounding box center [451, 288] width 18 height 24
click at [491, 266] on span "00" at bounding box center [495, 267] width 18 height 17
click at [532, 246] on td "15" at bounding box center [537, 247] width 30 height 25
type input "1:15 PM"
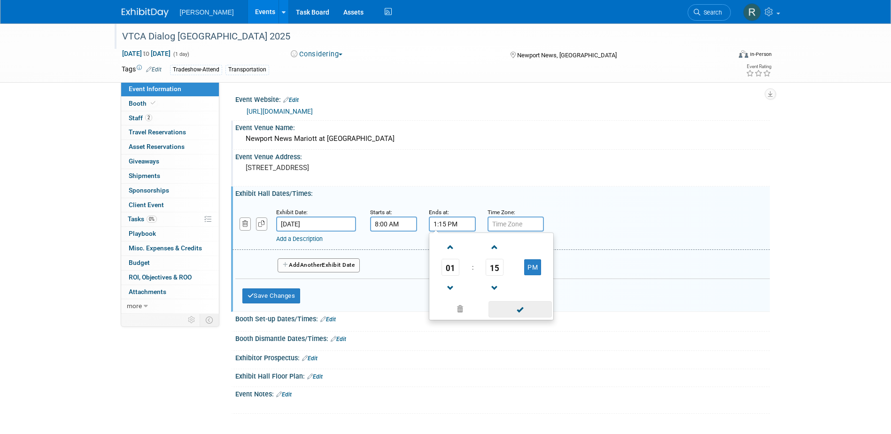
click at [507, 308] on span at bounding box center [520, 309] width 63 height 16
drag, startPoint x: 288, startPoint y: 296, endPoint x: 122, endPoint y: 279, distance: 166.8
click at [288, 296] on button "Save Changes" at bounding box center [271, 296] width 58 height 15
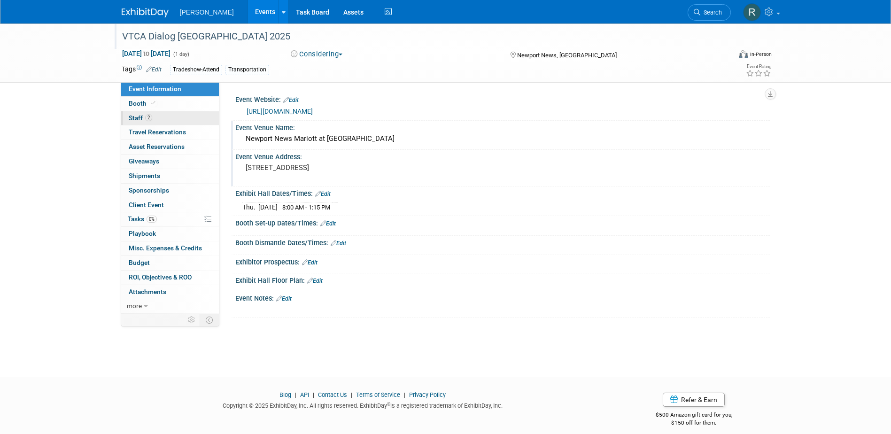
click at [133, 118] on span "Staff 2" at bounding box center [140, 118] width 23 height 8
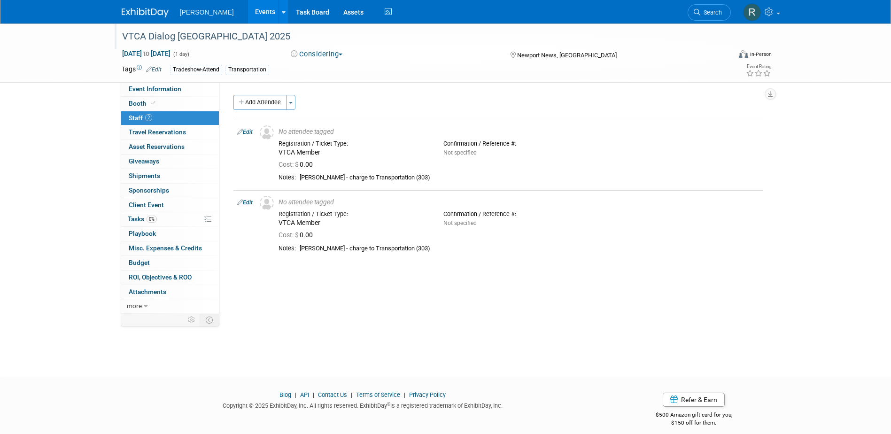
click at [250, 129] on link "Edit" at bounding box center [245, 132] width 16 height 7
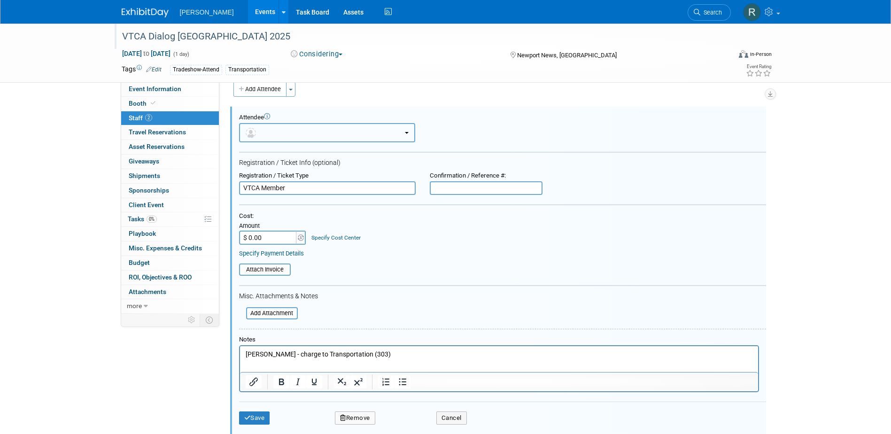
click at [289, 134] on button "button" at bounding box center [327, 132] width 176 height 19
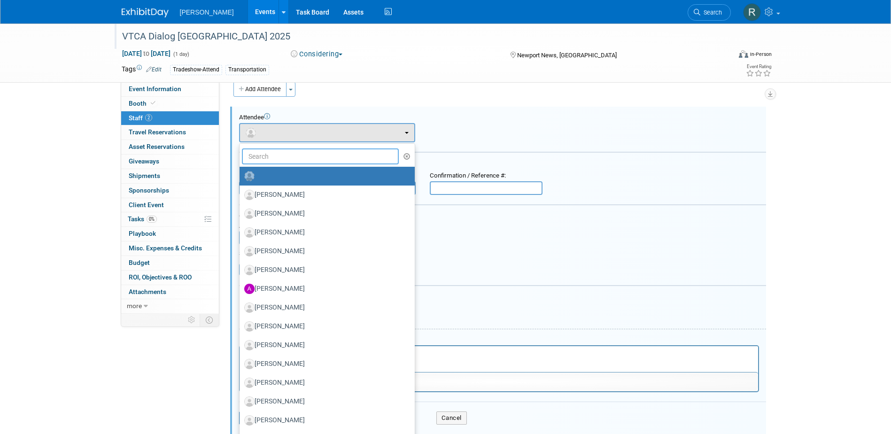
click at [290, 157] on input "text" at bounding box center [320, 157] width 157 height 16
click at [429, 117] on div "Attendee" at bounding box center [502, 118] width 527 height 8
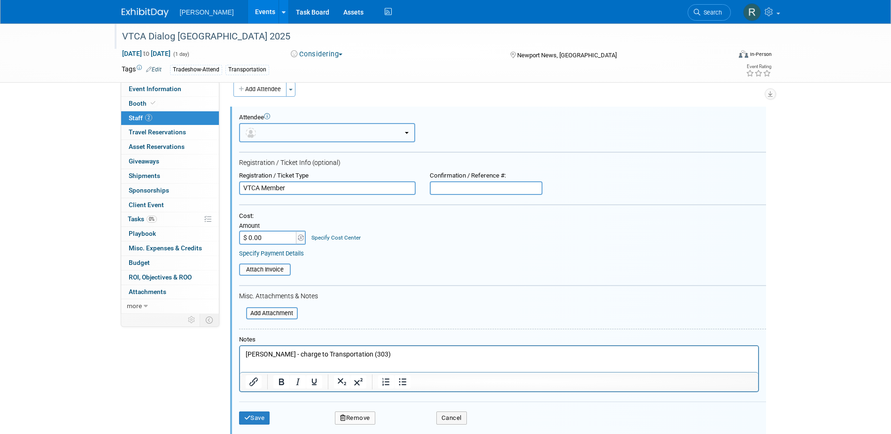
click at [319, 130] on button "button" at bounding box center [327, 132] width 176 height 19
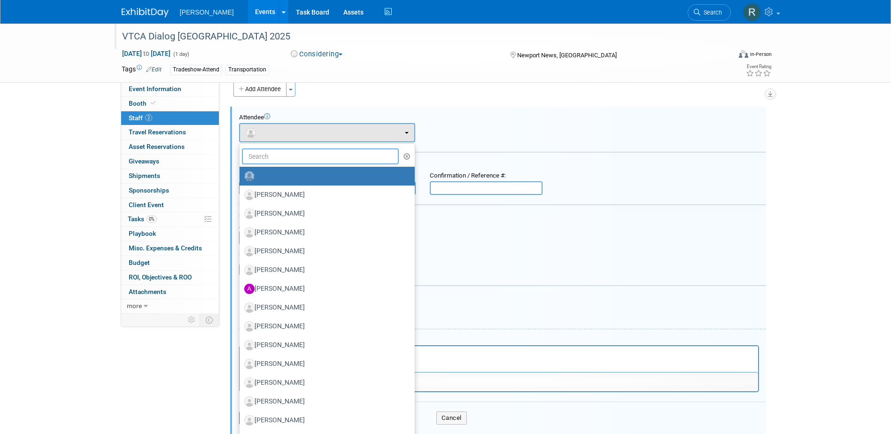
click at [309, 154] on input "text" at bounding box center [320, 157] width 157 height 16
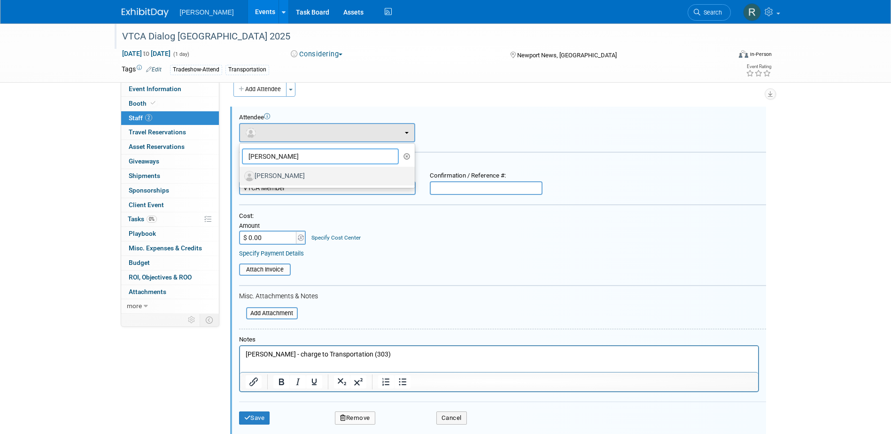
type input "Derrick"
click at [303, 172] on label "[PERSON_NAME]" at bounding box center [324, 176] width 161 height 15
click at [241, 172] on input "[PERSON_NAME]" at bounding box center [238, 175] width 6 height 6
select select "8377e3d7-3316-4532-924f-a2e16826dac8"
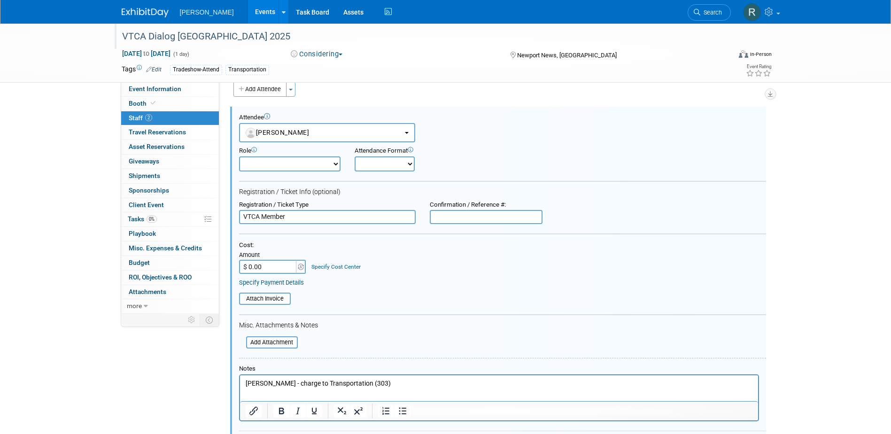
click at [265, 266] on input "$ 0.00" at bounding box center [268, 267] width 59 height 14
type input "$ 195.70"
click at [343, 265] on link "Specify Cost Center" at bounding box center [336, 267] width 49 height 7
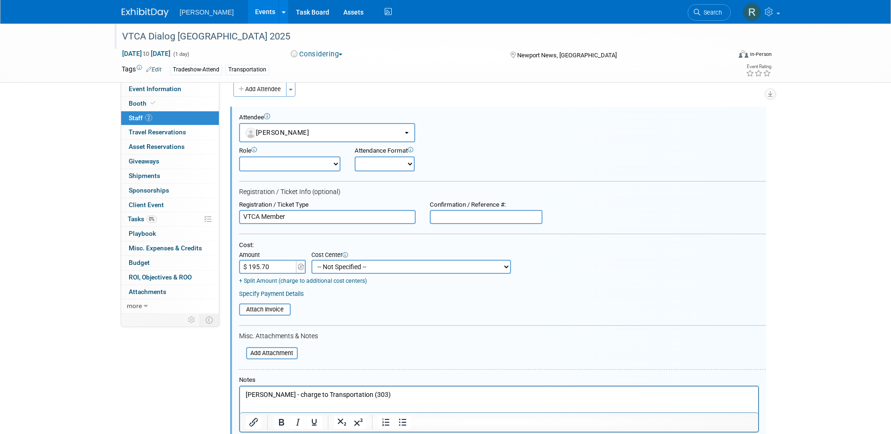
click at [343, 265] on select "-- Not Specified -- Advisory Services - Expenses_1001.502 Aerial Acquisition - …" at bounding box center [412, 267] width 200 height 14
select select "18966238"
click at [312, 260] on select "-- Not Specified -- Advisory Services - Expenses_1001.502 Aerial Acquisition - …" at bounding box center [412, 267] width 200 height 14
click at [268, 296] on link "Specify Payment Details" at bounding box center [271, 293] width 65 height 7
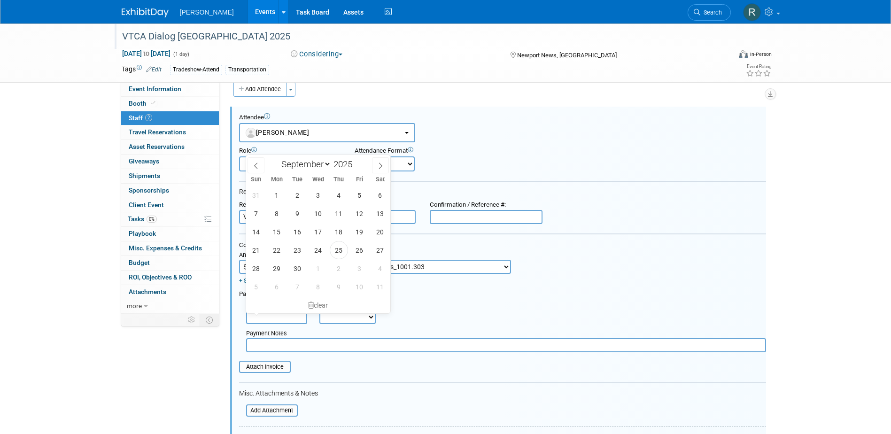
click at [271, 314] on input "text" at bounding box center [276, 317] width 61 height 14
click at [337, 251] on span "25" at bounding box center [339, 250] width 18 height 18
type input "Sep 25, 2025"
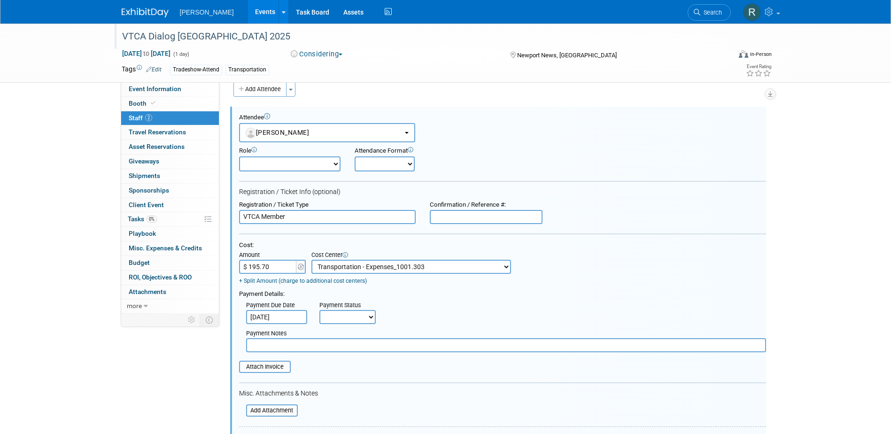
drag, startPoint x: 341, startPoint y: 321, endPoint x: 341, endPoint y: 327, distance: 6.1
click at [341, 321] on select "Not Paid Yet Partially Paid Paid in Full" at bounding box center [348, 317] width 56 height 14
select select "1"
click at [320, 311] on select "Not Paid Yet Partially Paid Paid in Full" at bounding box center [348, 317] width 56 height 14
click at [316, 344] on input "text" at bounding box center [506, 345] width 520 height 14
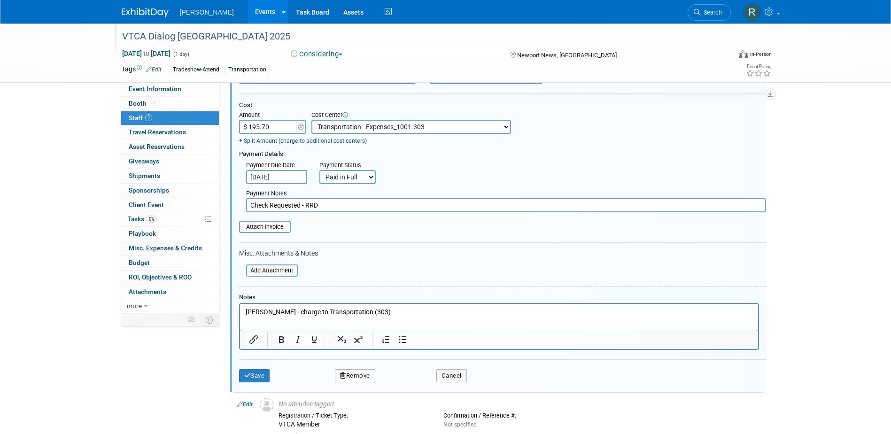
scroll to position [154, 0]
type input "Check Requested - RRD"
drag, startPoint x: 362, startPoint y: 311, endPoint x: 228, endPoint y: 313, distance: 133.5
click at [240, 313] on html "Derrick Barnhill - charge to Transportation (303)" at bounding box center [499, 309] width 518 height 13
click at [297, 313] on p "Derrick Barnhill - charge to Transportation (303)" at bounding box center [499, 310] width 508 height 9
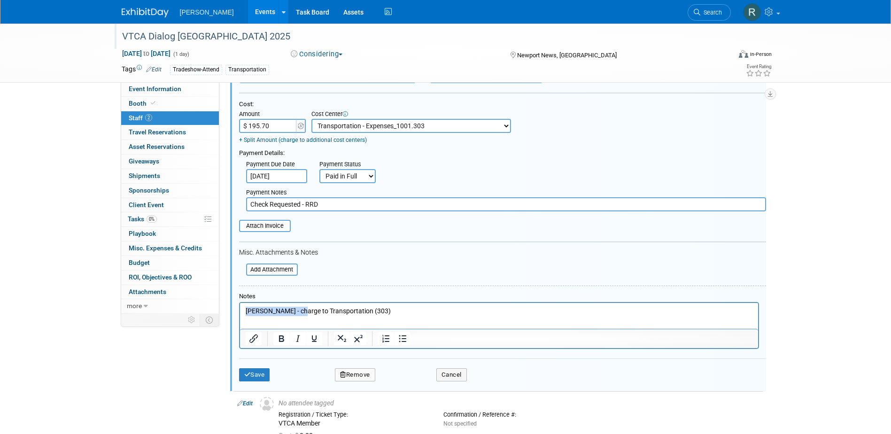
drag, startPoint x: 292, startPoint y: 311, endPoint x: 428, endPoint y: 621, distance: 338.4
click at [240, 316] on html "Derrick Barnhill - charge to Transportation (303)" at bounding box center [499, 309] width 518 height 13
click at [263, 374] on button "Save" at bounding box center [254, 374] width 31 height 13
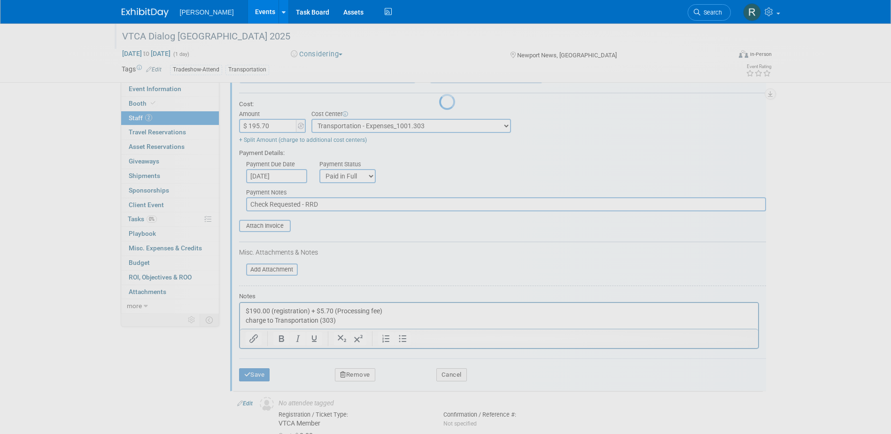
scroll to position [8, 0]
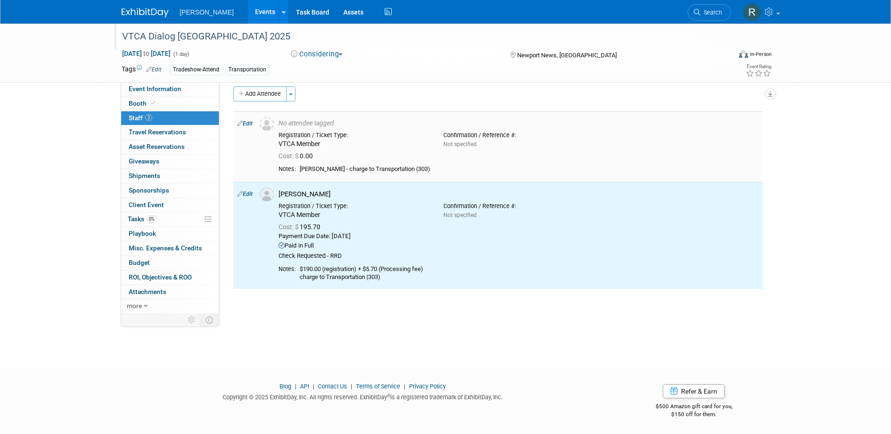
click at [249, 125] on link "Edit" at bounding box center [245, 123] width 16 height 7
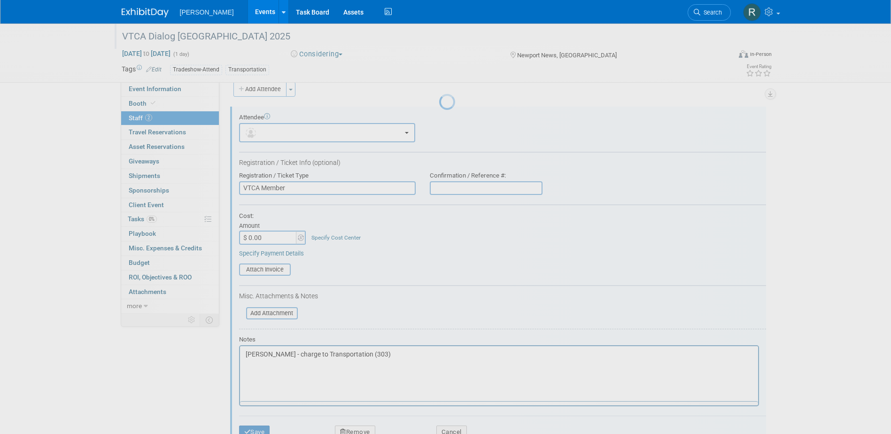
scroll to position [0, 0]
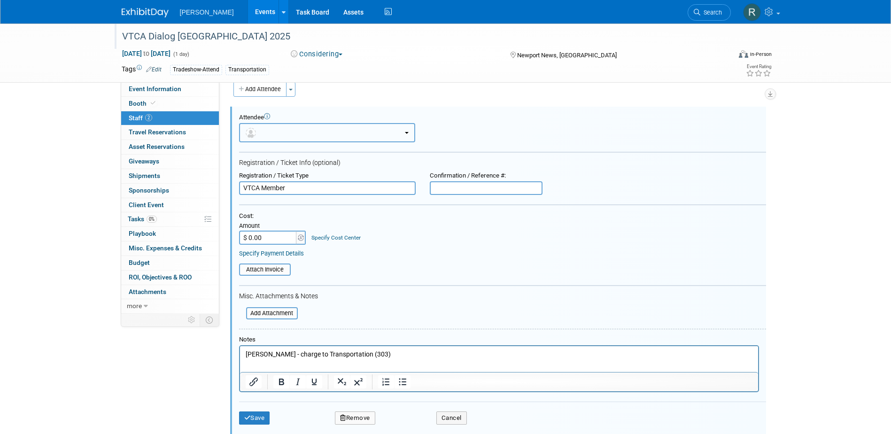
click at [287, 137] on button "button" at bounding box center [327, 132] width 176 height 19
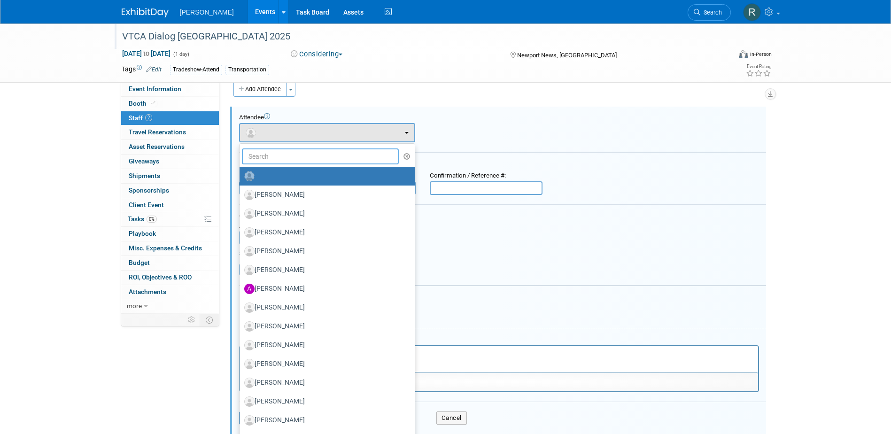
click at [282, 156] on input "text" at bounding box center [320, 157] width 157 height 16
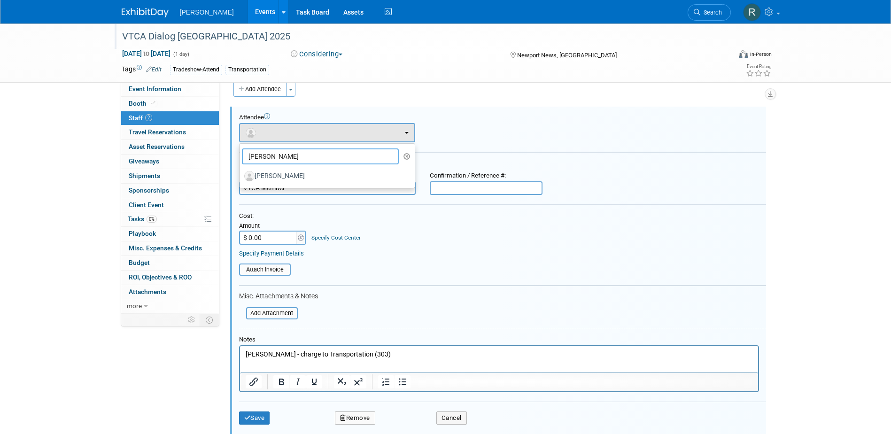
type input "Judy"
click at [280, 177] on label "[PERSON_NAME]" at bounding box center [324, 176] width 161 height 15
click at [241, 177] on input "[PERSON_NAME]" at bounding box center [238, 175] width 6 height 6
select select "812d3c78-9669-40cb-97f4-88d884611764"
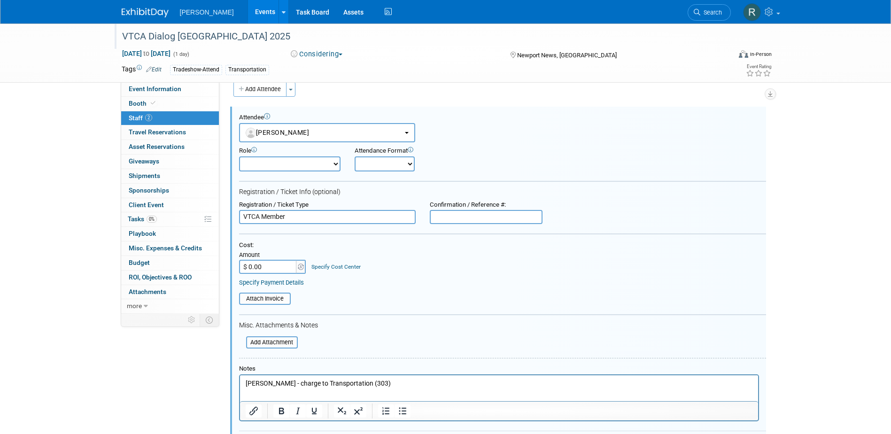
click at [275, 269] on input "$ 0.00" at bounding box center [268, 267] width 59 height 14
type input "$ 195.70"
click at [320, 266] on link "Specify Cost Center" at bounding box center [336, 267] width 49 height 7
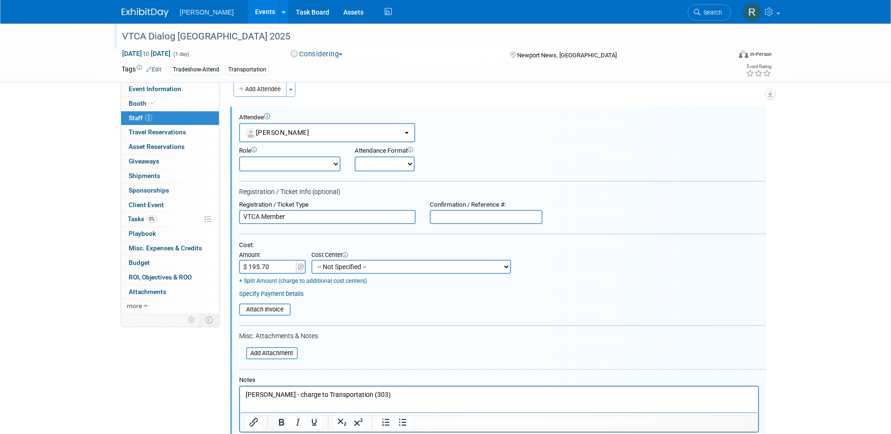
click at [323, 263] on select "-- Not Specified -- Advisory Services - Expenses_1001.502 Aerial Acquisition - …" at bounding box center [412, 267] width 200 height 14
select select "18966238"
click at [312, 260] on select "-- Not Specified -- Advisory Services - Expenses_1001.502 Aerial Acquisition - …" at bounding box center [412, 267] width 200 height 14
click at [278, 298] on div "Specify Payment Details" at bounding box center [502, 294] width 527 height 8
click at [278, 297] on link "Specify Payment Details" at bounding box center [271, 293] width 65 height 7
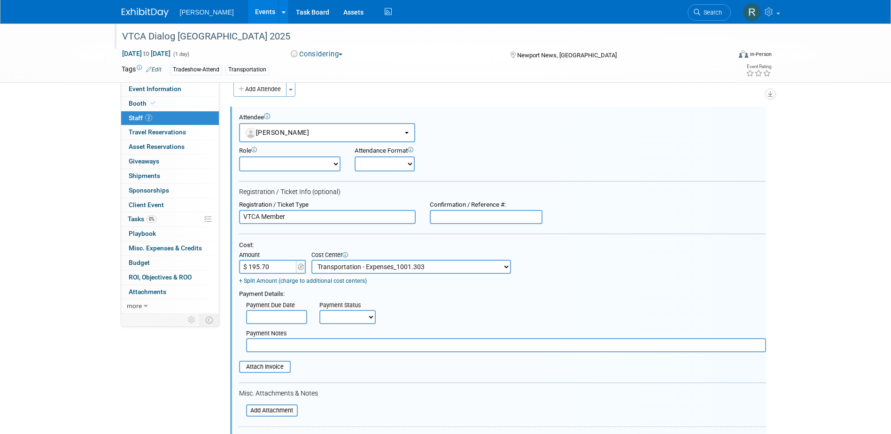
click at [277, 317] on input "text" at bounding box center [276, 317] width 61 height 14
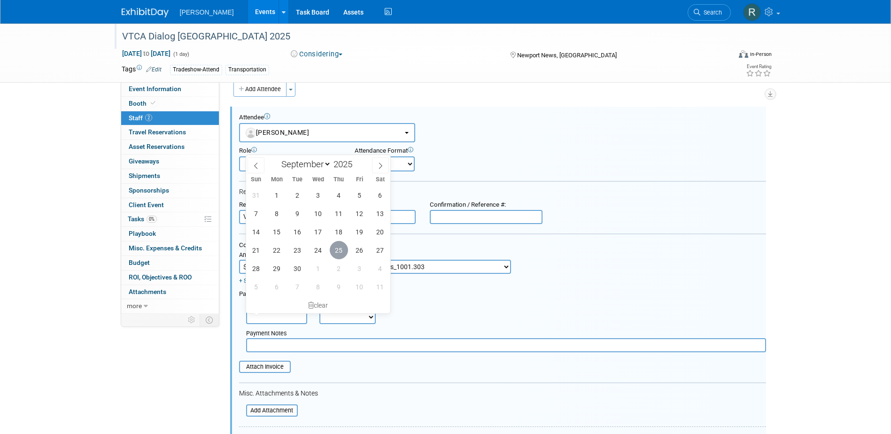
click at [343, 249] on span "25" at bounding box center [339, 250] width 18 height 18
type input "Sep 25, 2025"
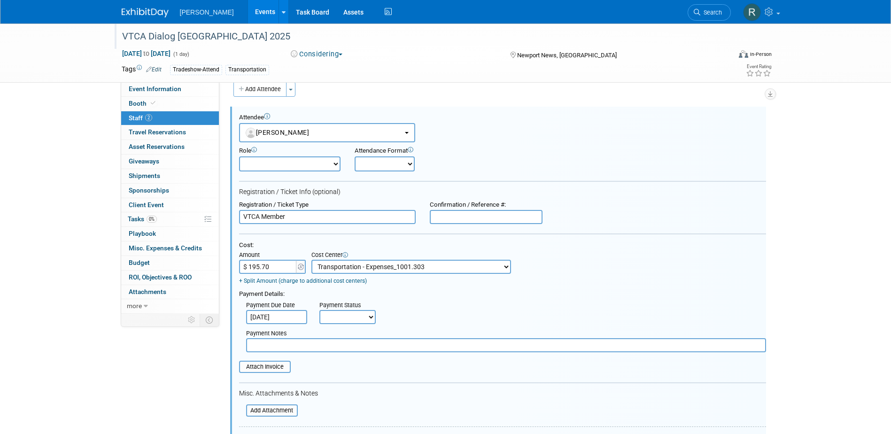
click at [339, 321] on select "Not Paid Yet Partially Paid Paid in Full" at bounding box center [348, 317] width 56 height 14
select select "1"
click at [320, 311] on select "Not Paid Yet Partially Paid Paid in Full" at bounding box center [348, 317] width 56 height 14
click at [343, 352] on input "text" at bounding box center [506, 345] width 520 height 14
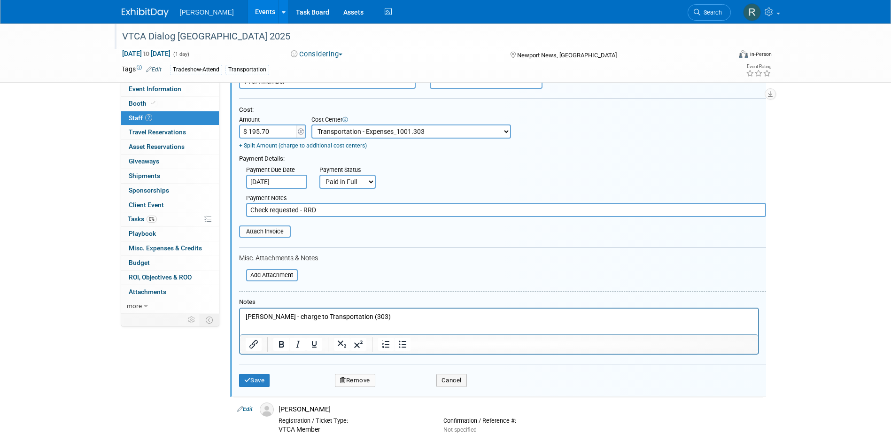
scroll to position [154, 0]
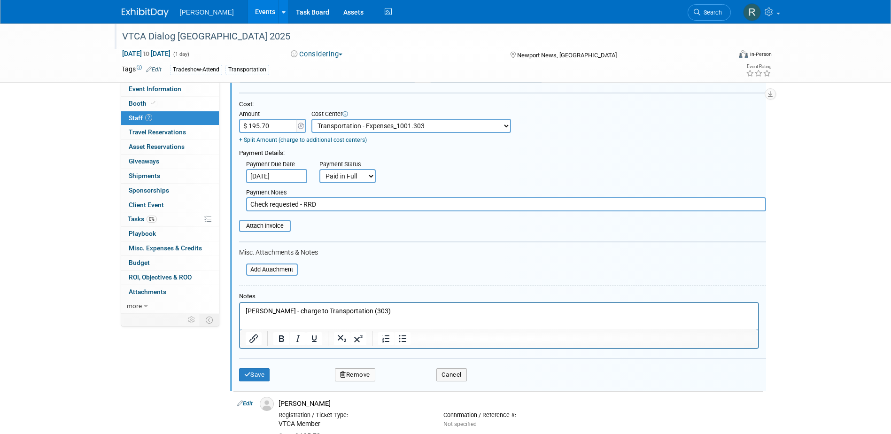
type input "Check requested - RRD"
drag, startPoint x: 281, startPoint y: 309, endPoint x: 206, endPoint y: 308, distance: 75.7
click at [240, 308] on html "Judy Beale - charge to Transportation (303)" at bounding box center [499, 309] width 518 height 13
click at [264, 377] on button "Save" at bounding box center [254, 374] width 31 height 13
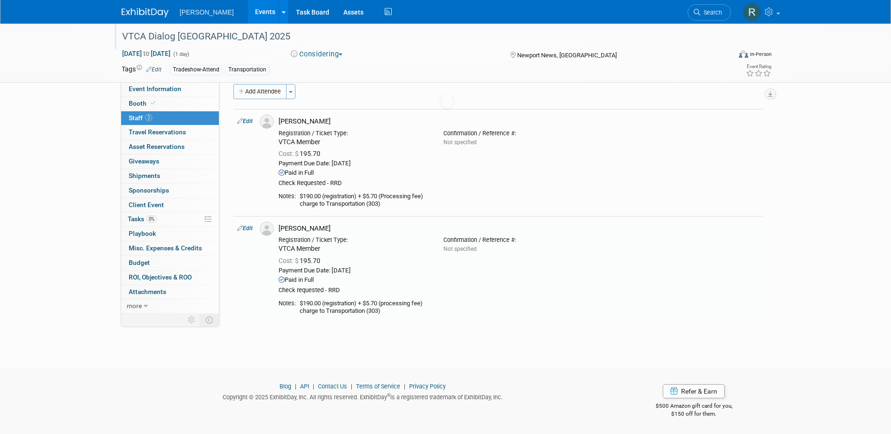
scroll to position [11, 0]
click at [245, 121] on link "Edit" at bounding box center [245, 121] width 16 height 7
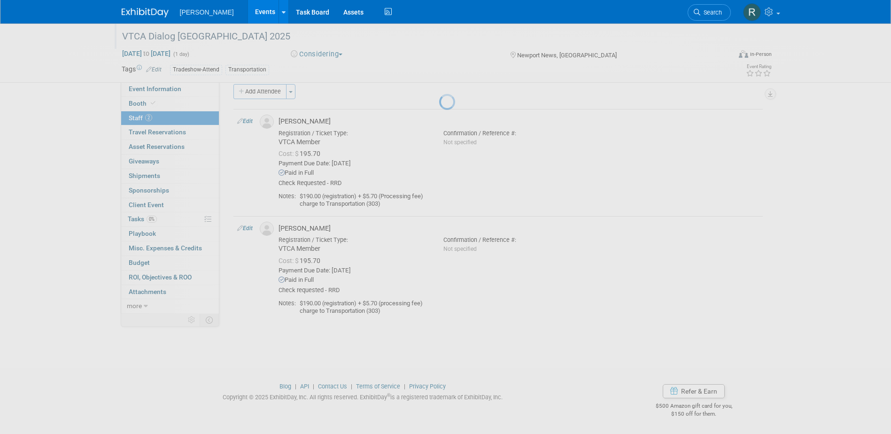
select select "8377e3d7-3316-4532-924f-a2e16826dac8"
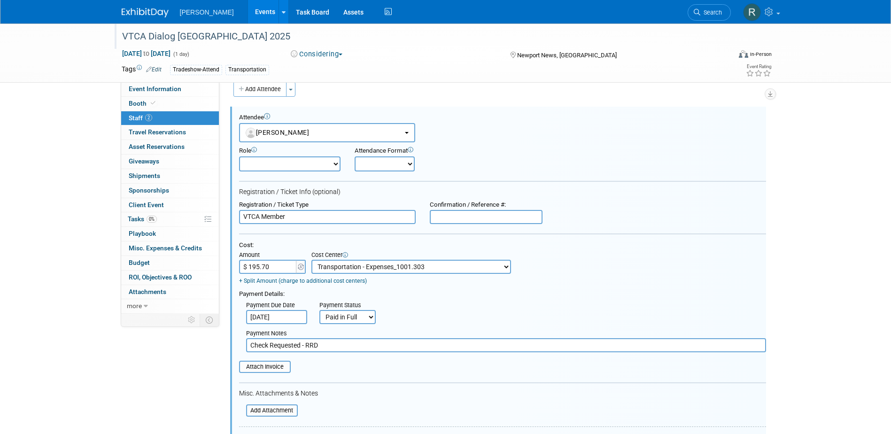
scroll to position [0, 0]
click at [273, 267] on input "$ 195.70" at bounding box center [268, 267] width 59 height 14
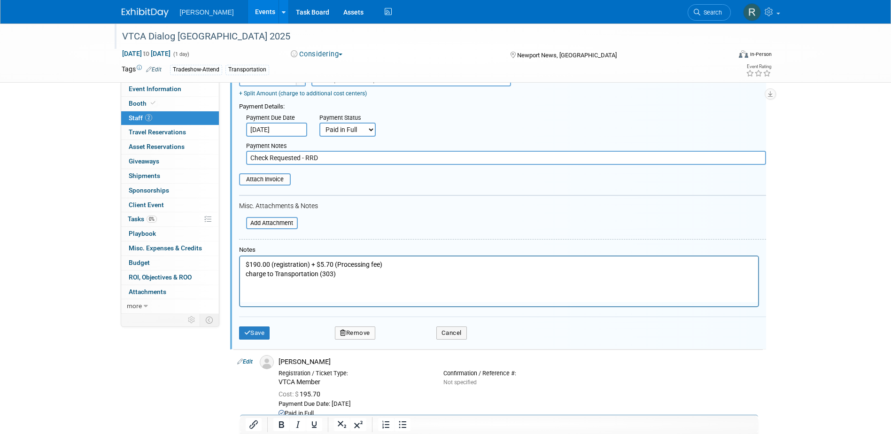
scroll to position [201, 0]
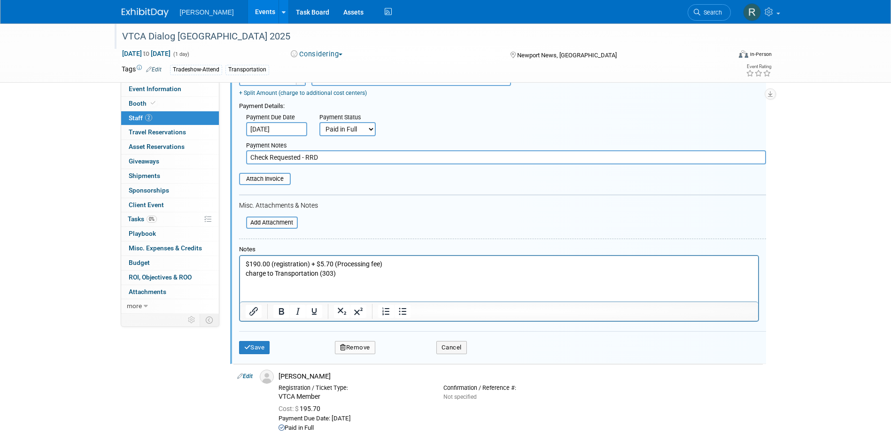
type input "$ 190.00"
drag, startPoint x: 377, startPoint y: 263, endPoint x: 443, endPoint y: 516, distance: 261.6
click at [240, 258] on html "$190.00 (registration) + $5.70 (Processing fee) charge to Transportation (303)" at bounding box center [499, 267] width 518 height 22
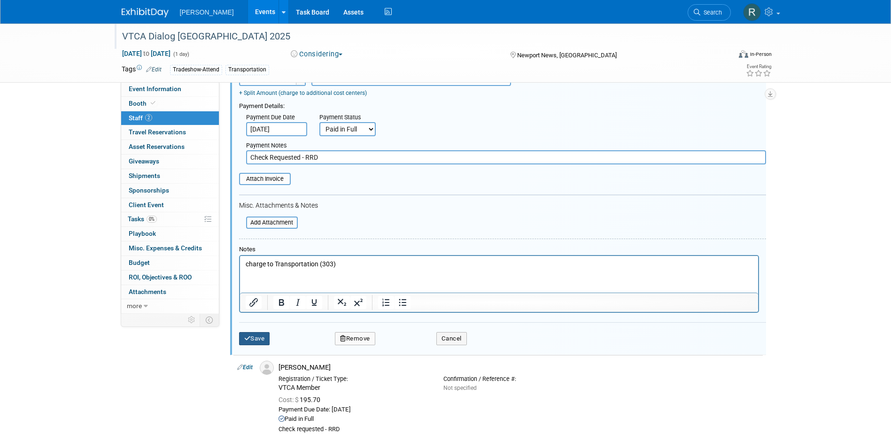
click at [245, 339] on icon "submit" at bounding box center [247, 339] width 7 height 6
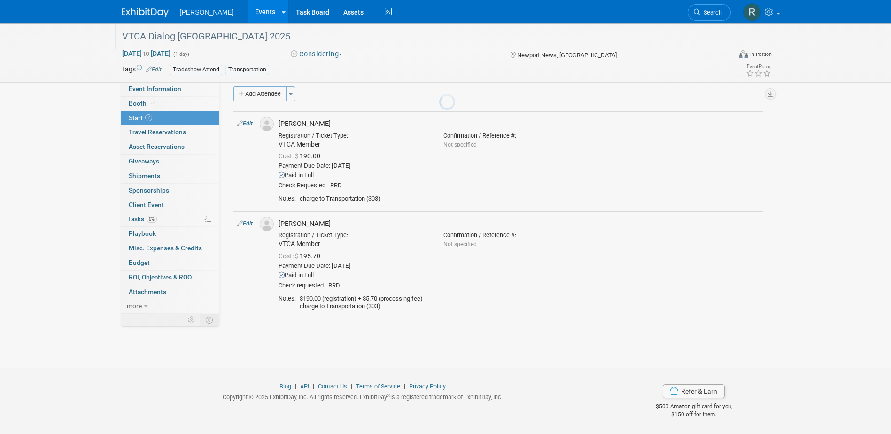
scroll to position [8, 0]
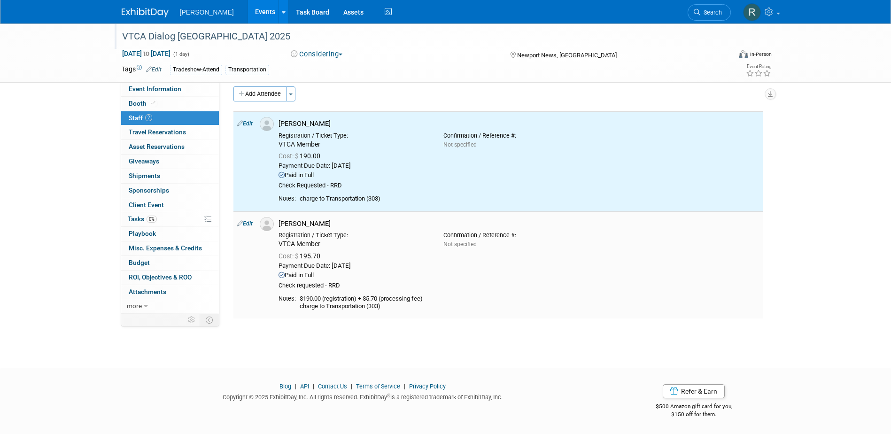
click at [250, 224] on link "Edit" at bounding box center [245, 223] width 16 height 7
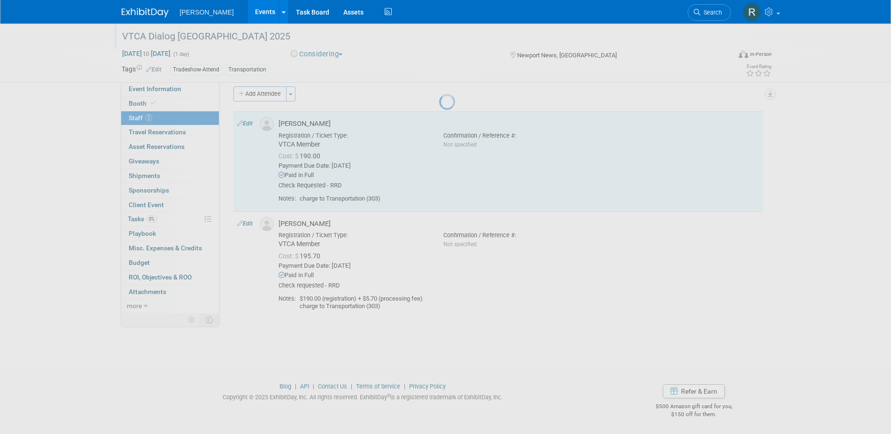
select select "812d3c78-9669-40cb-97f4-88d884611764"
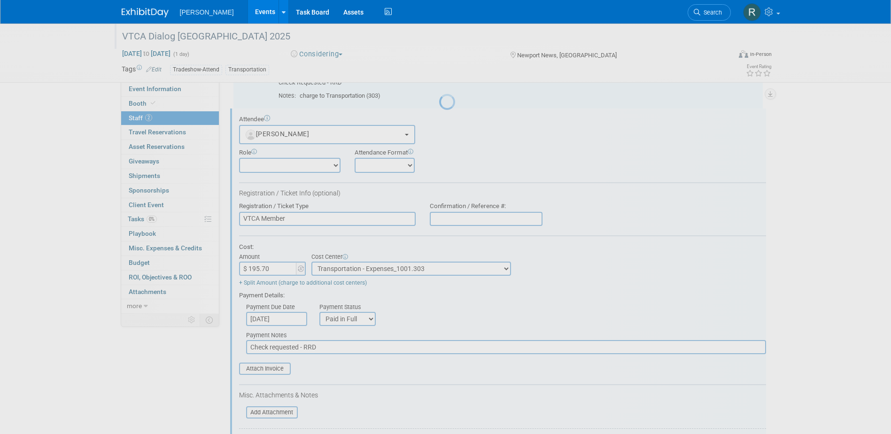
scroll to position [113, 0]
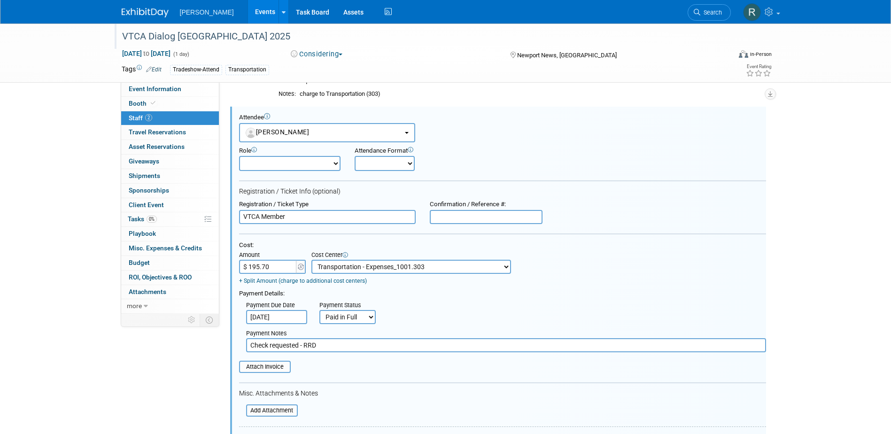
click at [280, 271] on input "$ 195.70" at bounding box center [268, 267] width 59 height 14
type input "$ 190.00"
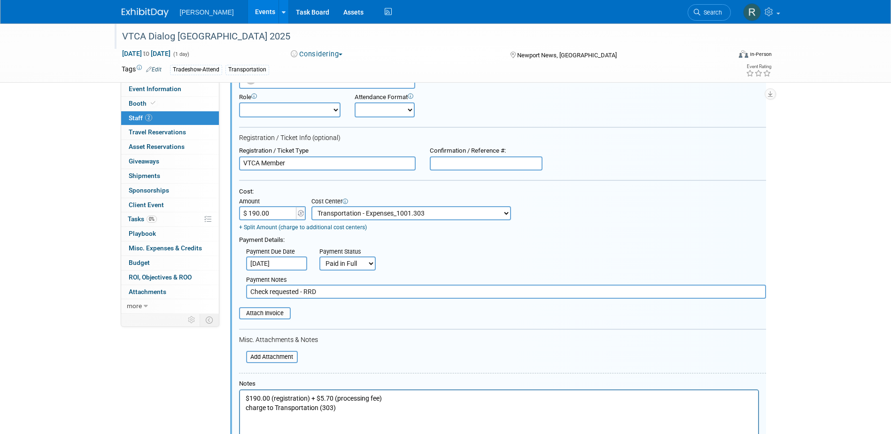
scroll to position [254, 0]
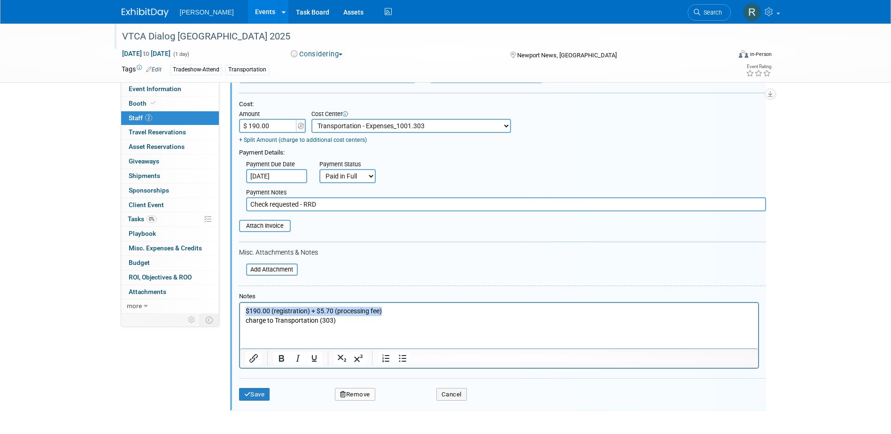
drag, startPoint x: 387, startPoint y: 312, endPoint x: 207, endPoint y: 305, distance: 179.7
click at [240, 305] on html "$190.00 (registration) + $5.70 (processing fee) charge to Transportation (303)" at bounding box center [499, 314] width 518 height 22
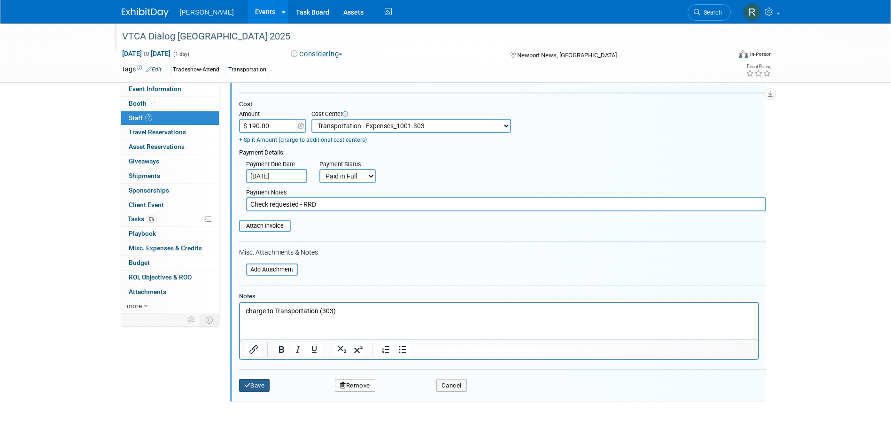
click at [268, 384] on button "Save" at bounding box center [254, 385] width 31 height 13
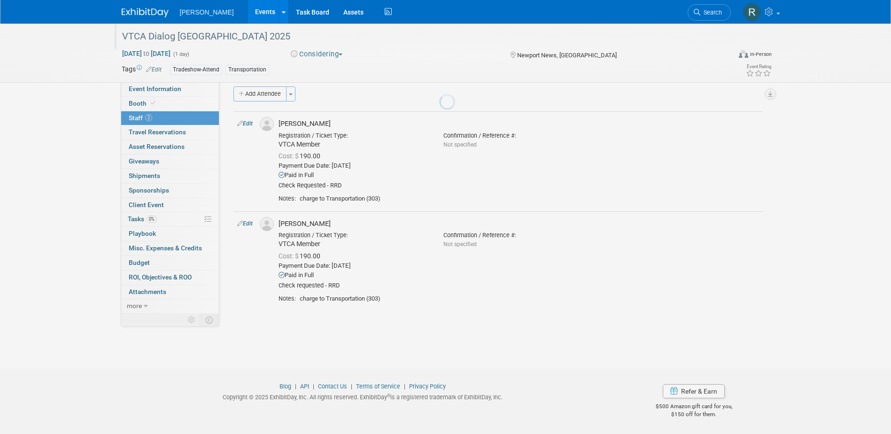
scroll to position [8, 0]
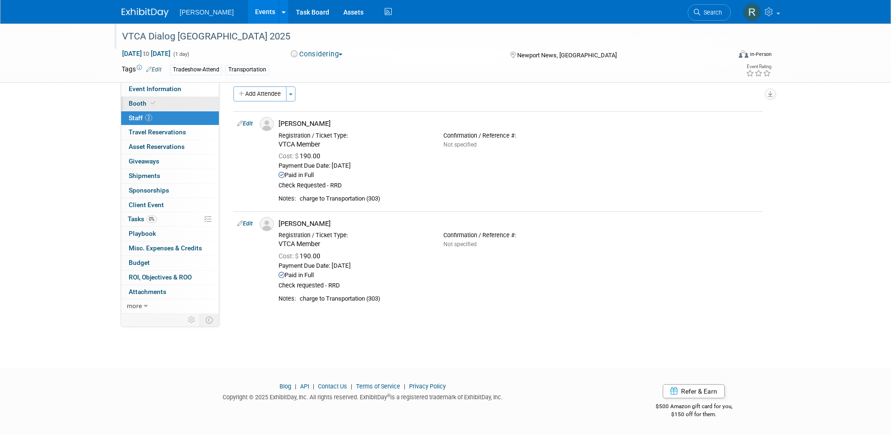
click at [148, 102] on span "Booth" at bounding box center [143, 104] width 29 height 8
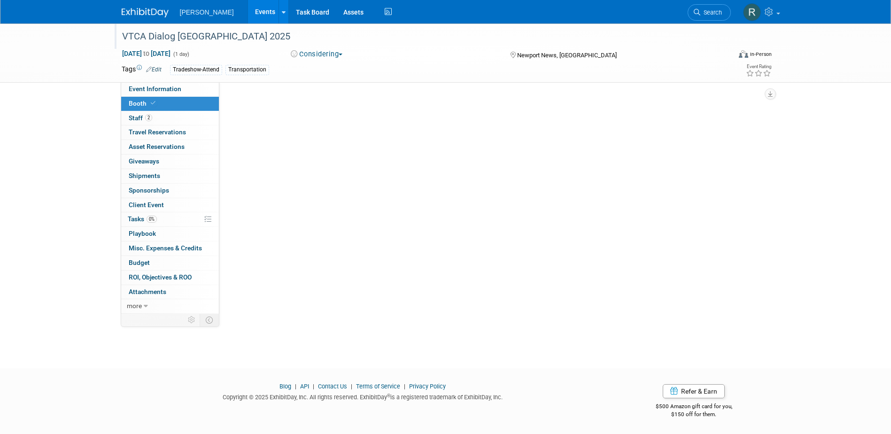
scroll to position [0, 0]
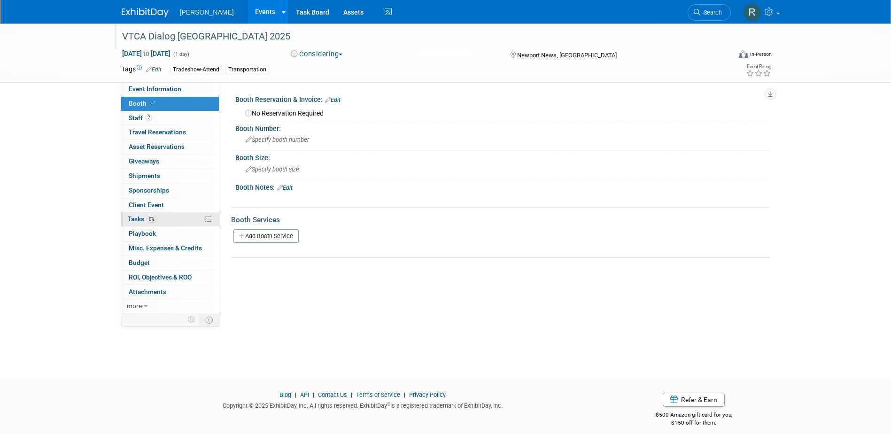
click at [142, 216] on span "Tasks 0%" at bounding box center [142, 219] width 29 height 8
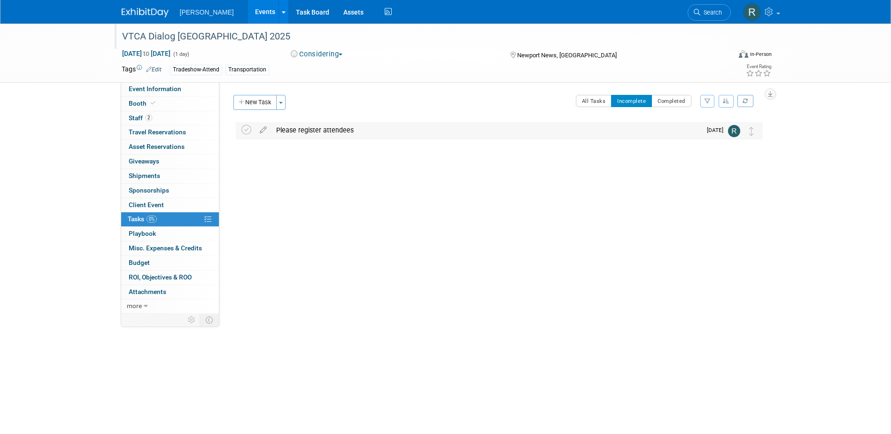
click at [292, 131] on div "Please register attendees" at bounding box center [487, 130] width 430 height 16
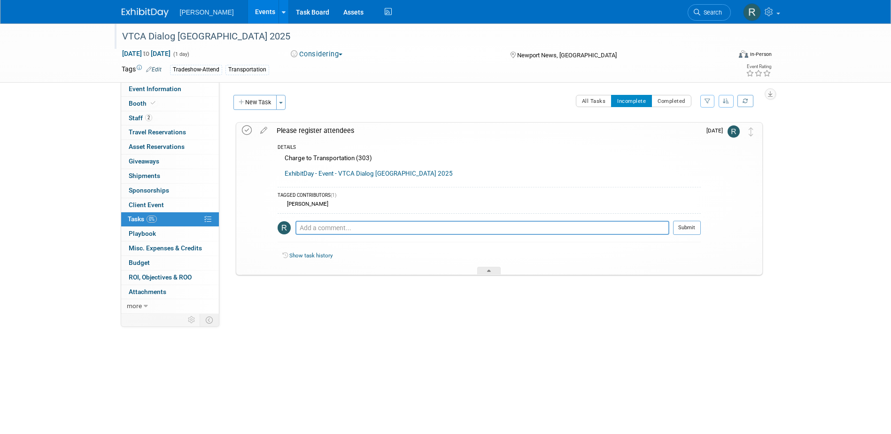
click at [247, 130] on icon at bounding box center [247, 130] width 10 height 10
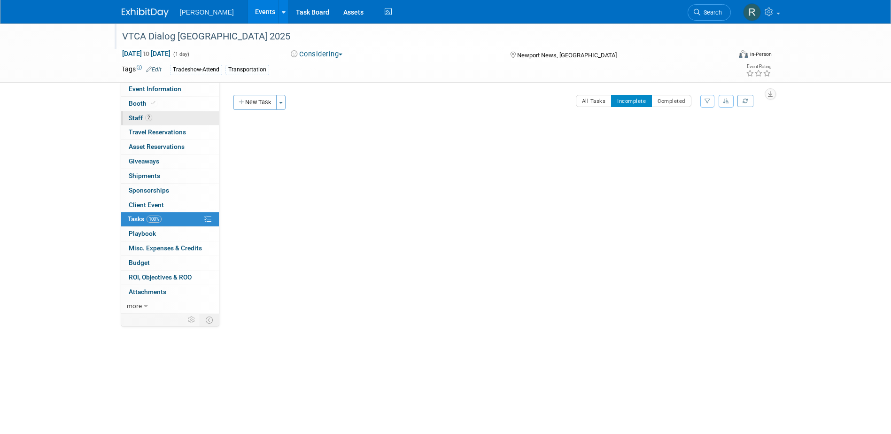
click at [134, 118] on span "Staff 2" at bounding box center [140, 118] width 23 height 8
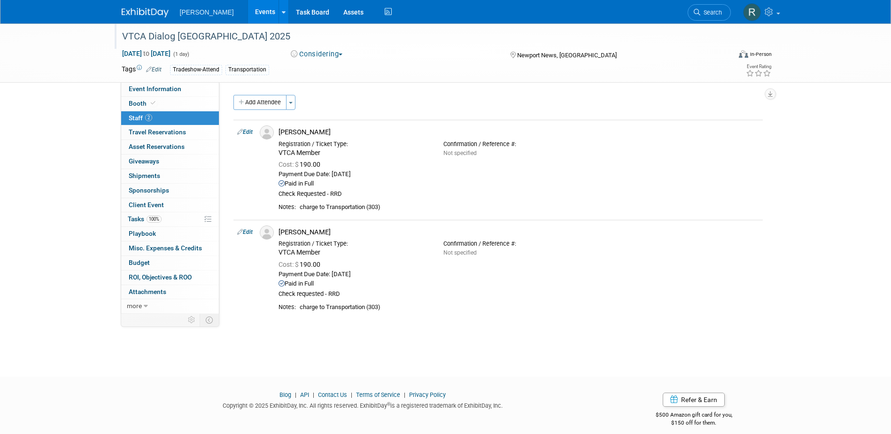
click at [248, 131] on link "Edit" at bounding box center [245, 132] width 16 height 7
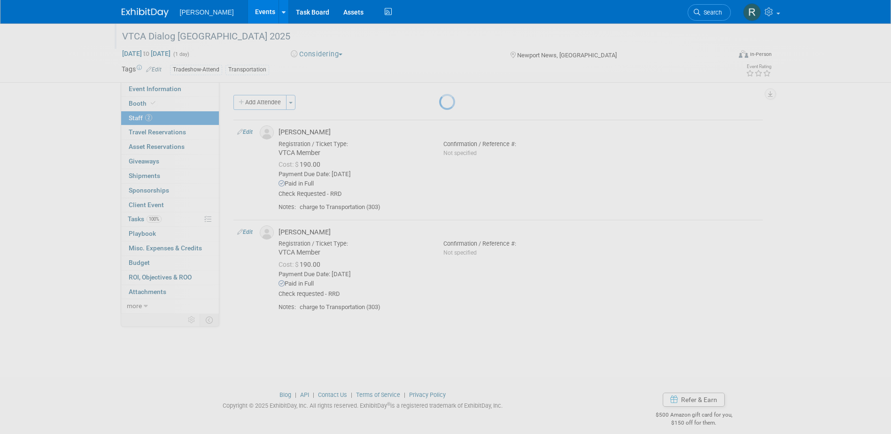
select select "8377e3d7-3316-4532-924f-a2e16826dac8"
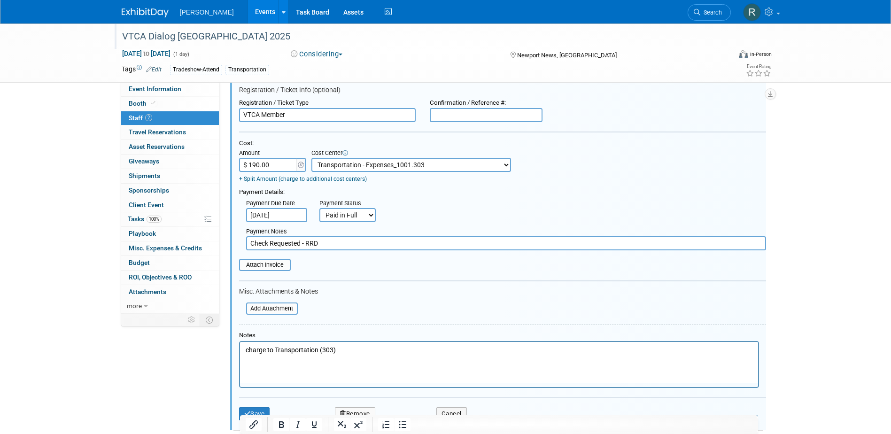
scroll to position [154, 0]
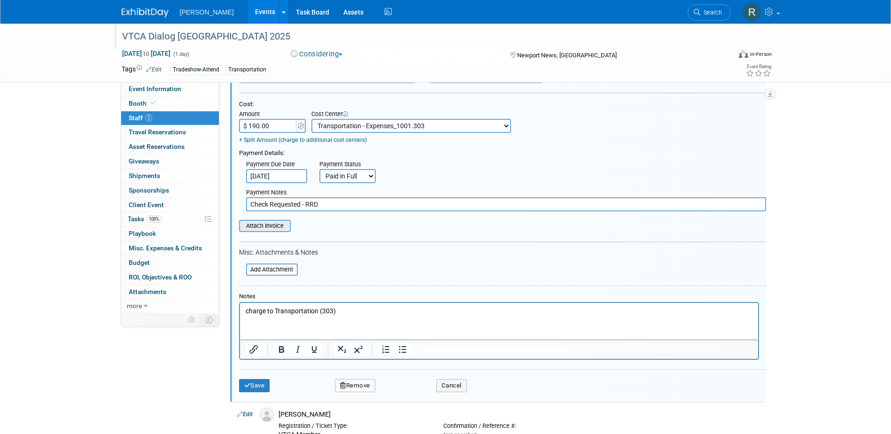
click at [260, 228] on input "file" at bounding box center [234, 226] width 112 height 10
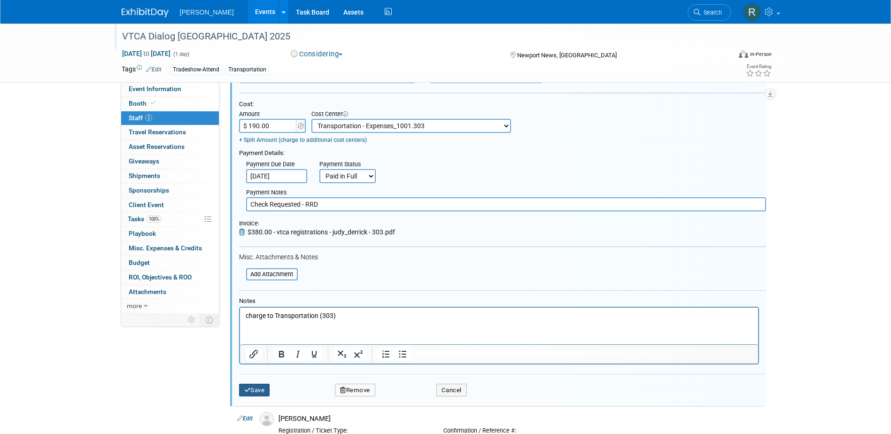
click at [260, 393] on button "Save" at bounding box center [254, 390] width 31 height 13
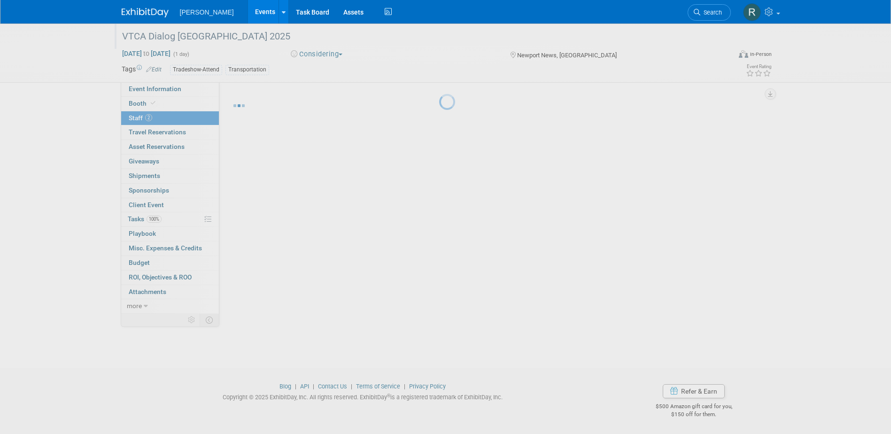
scroll to position [8, 0]
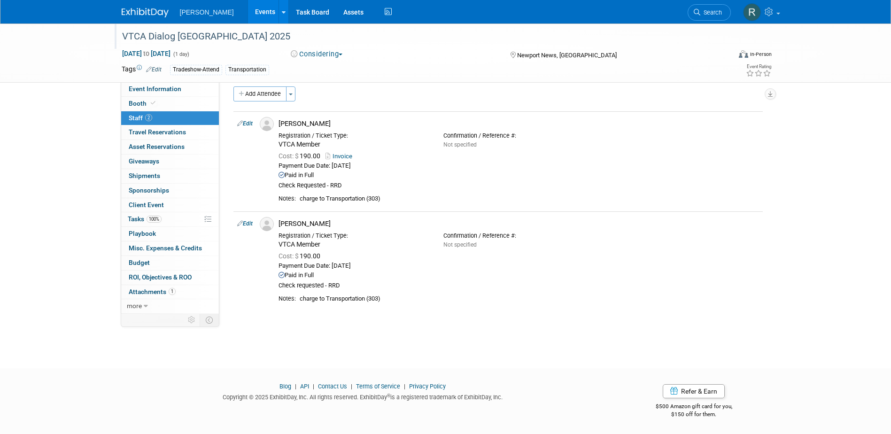
drag, startPoint x: 248, startPoint y: 124, endPoint x: 249, endPoint y: 142, distance: 18.4
click at [248, 124] on link "Edit" at bounding box center [245, 123] width 16 height 7
select select "8377e3d7-3316-4532-924f-a2e16826dac8"
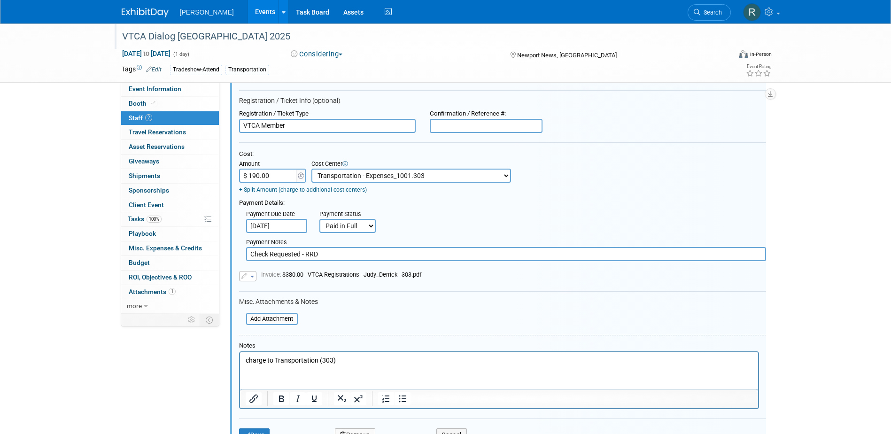
scroll to position [154, 0]
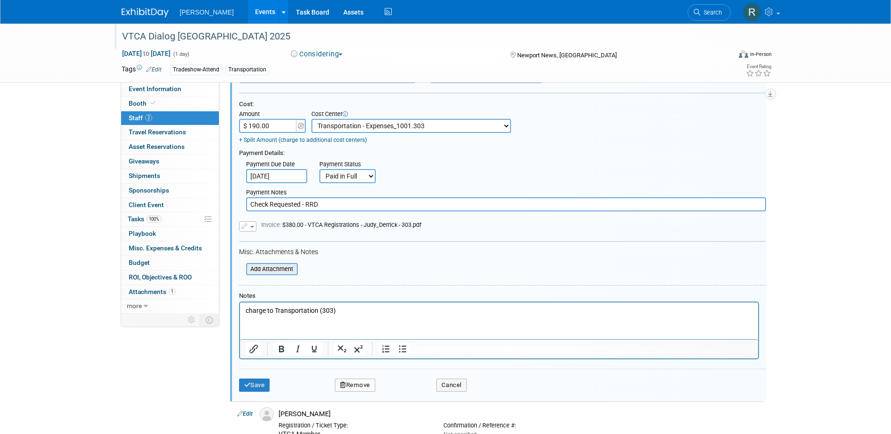
click at [266, 271] on input "file" at bounding box center [241, 269] width 112 height 10
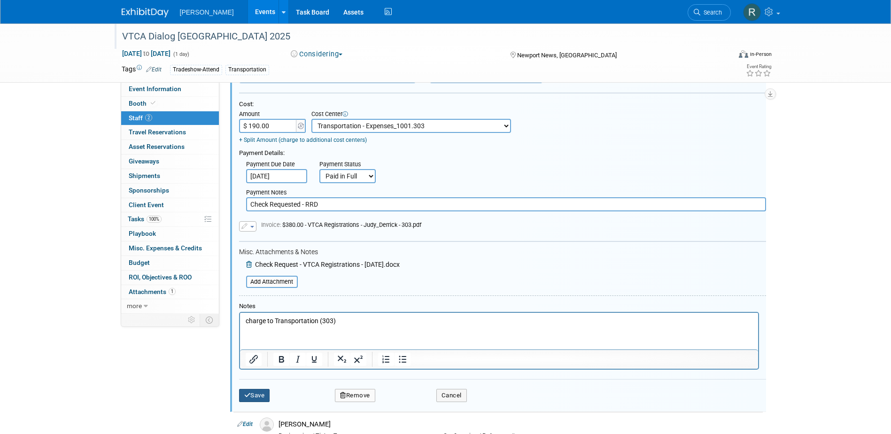
click at [253, 393] on button "Save" at bounding box center [254, 395] width 31 height 13
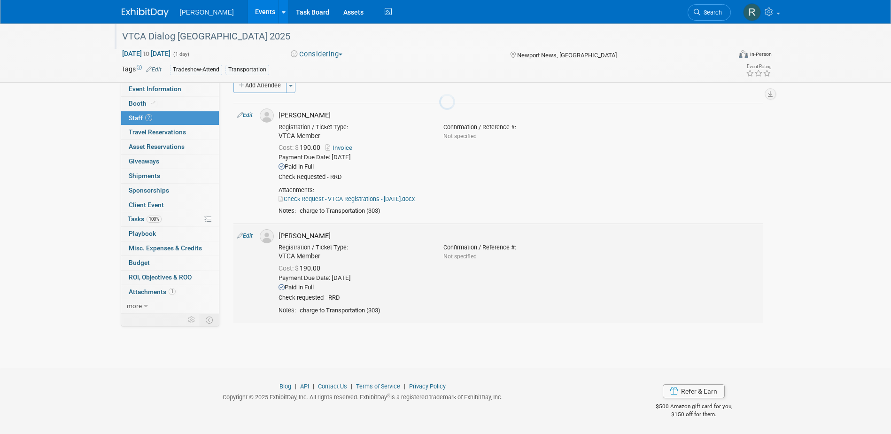
scroll to position [17, 0]
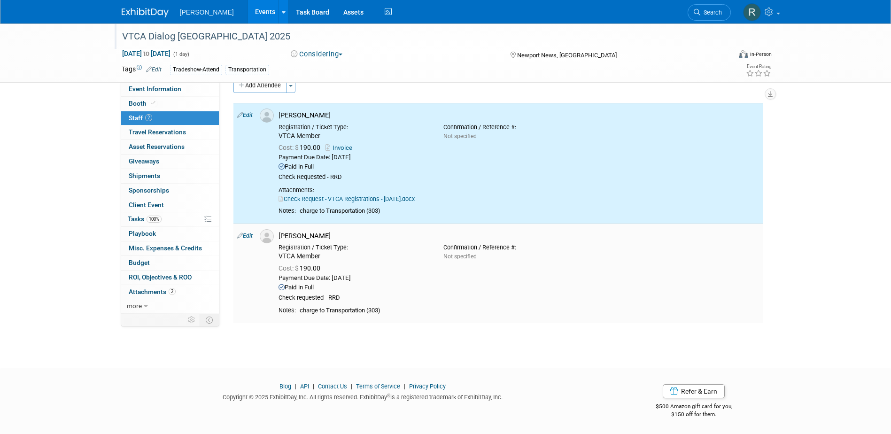
click at [250, 236] on link "Edit" at bounding box center [245, 236] width 16 height 7
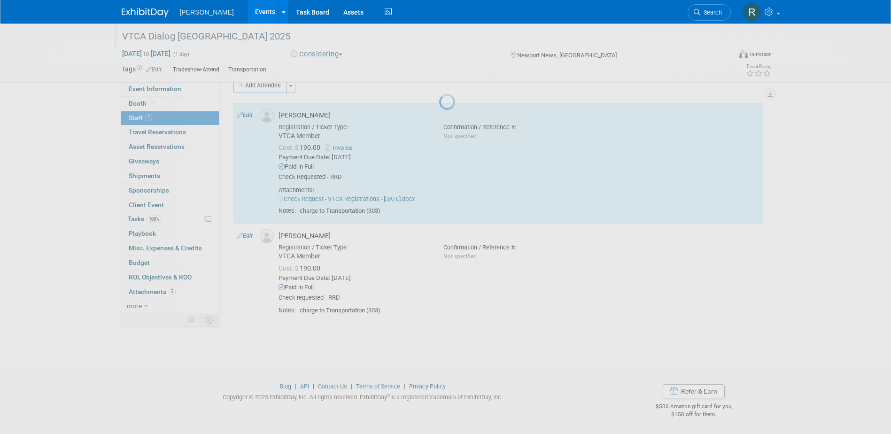
select select "812d3c78-9669-40cb-97f4-88d884611764"
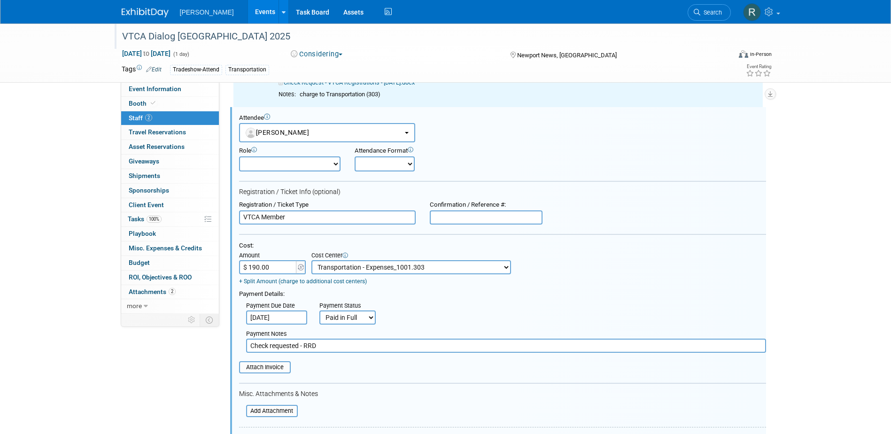
scroll to position [0, 0]
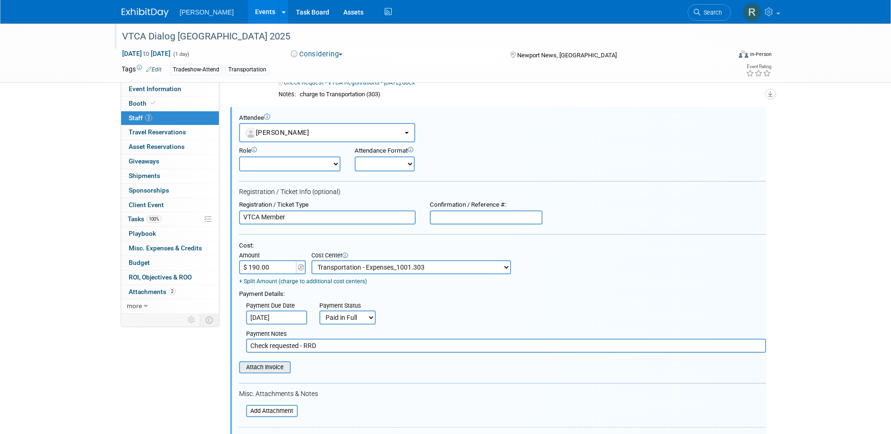
click at [264, 369] on input "file" at bounding box center [234, 367] width 112 height 10
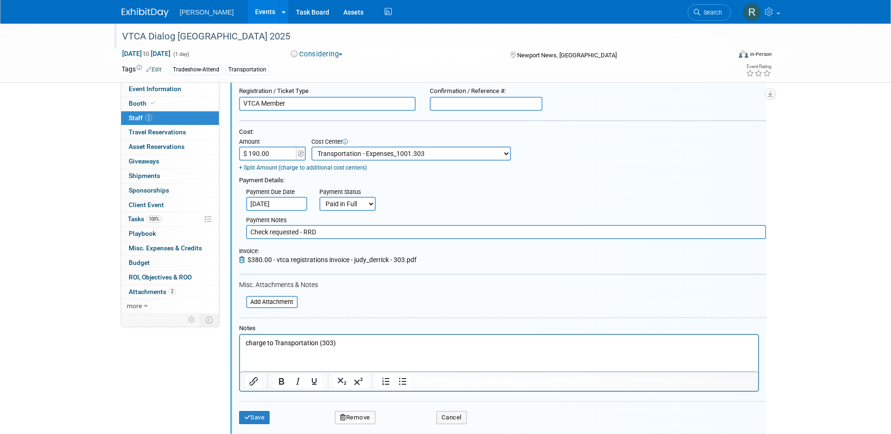
scroll to position [274, 0]
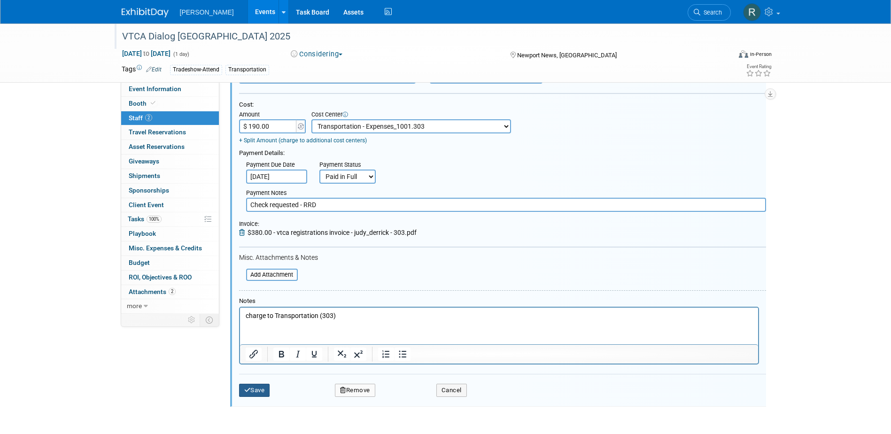
drag, startPoint x: 253, startPoint y: 393, endPoint x: 245, endPoint y: 389, distance: 8.6
click at [253, 392] on button "Save" at bounding box center [254, 390] width 31 height 13
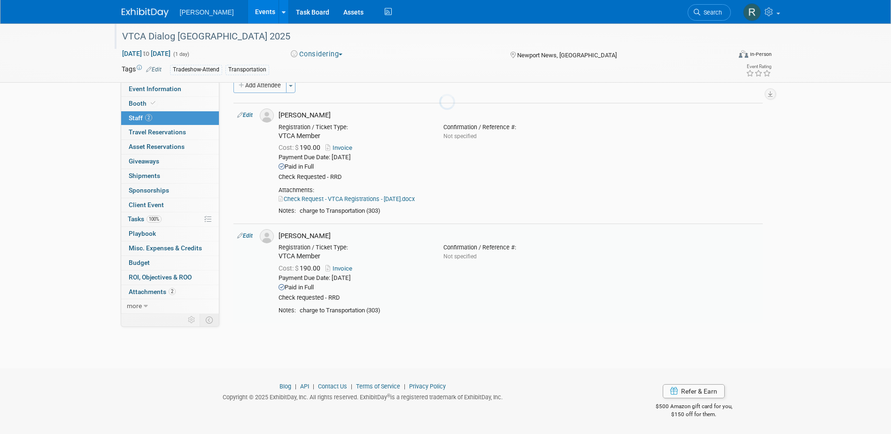
scroll to position [17, 0]
drag, startPoint x: 699, startPoint y: 10, endPoint x: 693, endPoint y: 10, distance: 6.1
click at [699, 10] on icon at bounding box center [697, 12] width 7 height 7
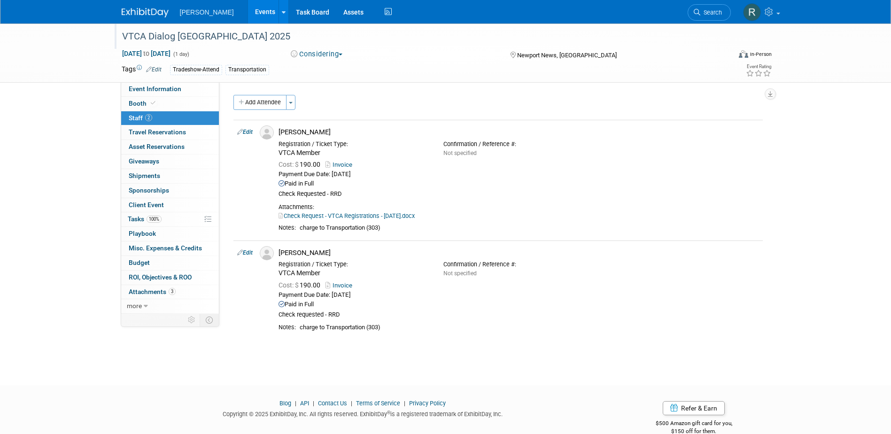
click at [311, 51] on button "Considering" at bounding box center [317, 54] width 59 height 10
click at [308, 70] on link "Committed" at bounding box center [325, 69] width 74 height 13
click at [705, 12] on span "Search" at bounding box center [712, 12] width 22 height 7
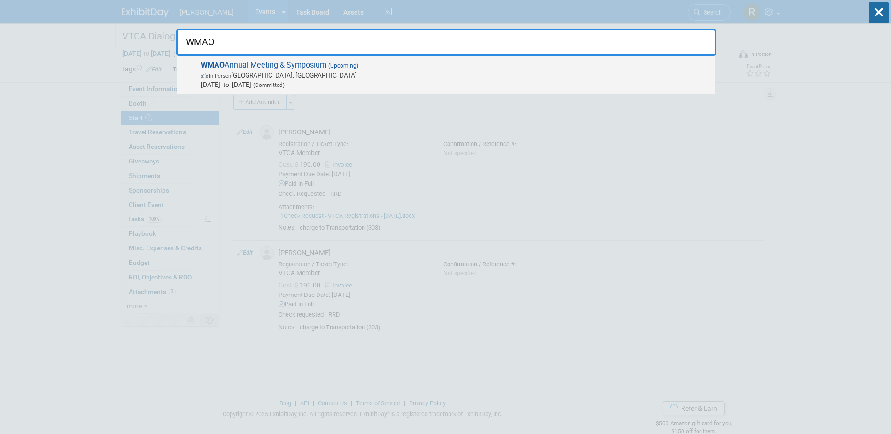
type input "WMAO"
click at [281, 71] on span "In-Person Dublin, OH" at bounding box center [456, 74] width 510 height 9
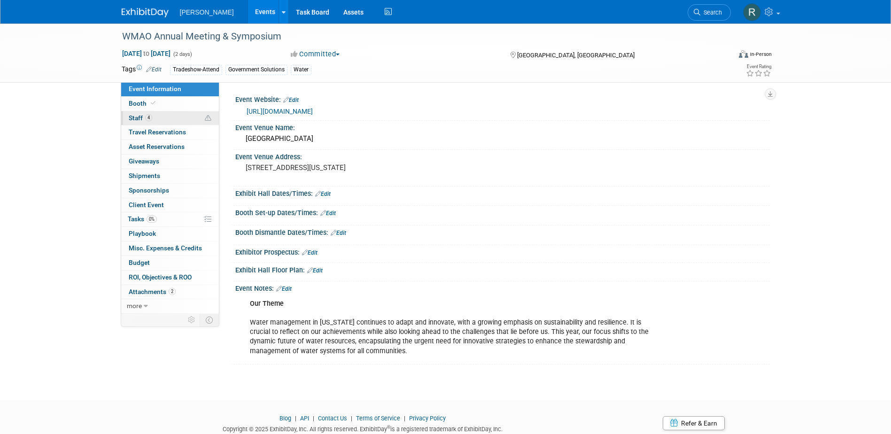
click at [151, 117] on span "4" at bounding box center [148, 117] width 7 height 7
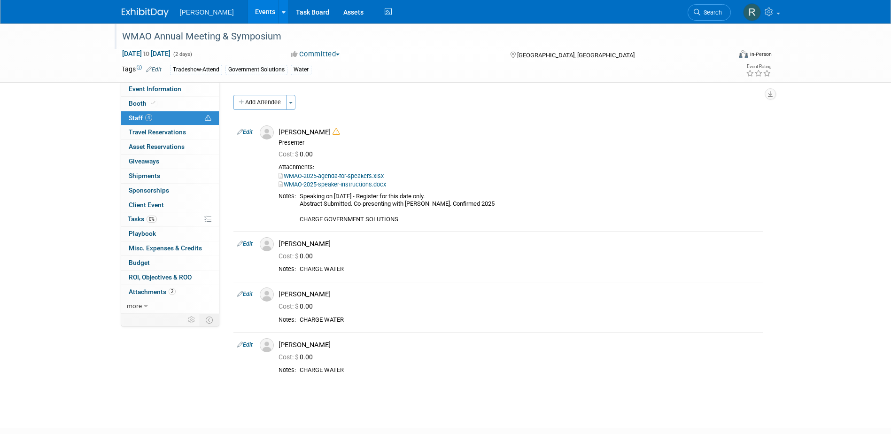
click at [287, 34] on div "WMAO Annual Meeting & Symposium" at bounding box center [418, 36] width 598 height 17
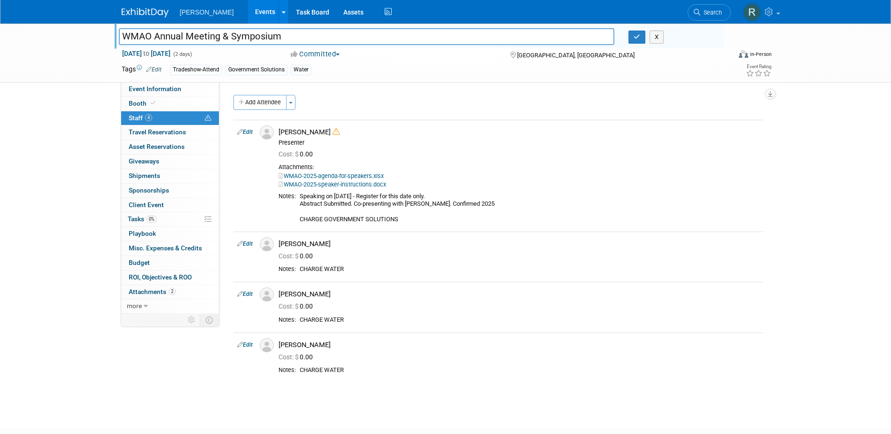
drag, startPoint x: 262, startPoint y: 35, endPoint x: 70, endPoint y: 35, distance: 191.7
click at [70, 35] on div "WMAO Annual Meeting & Symposium WMAO Annual Meeting & Symposium X [DATE] to [DA…" at bounding box center [445, 52] width 891 height 59
click at [638, 44] on div "WMAO Annual Meeting & Symposium X" at bounding box center [418, 38] width 612 height 14
click at [638, 39] on icon "button" at bounding box center [637, 37] width 7 height 6
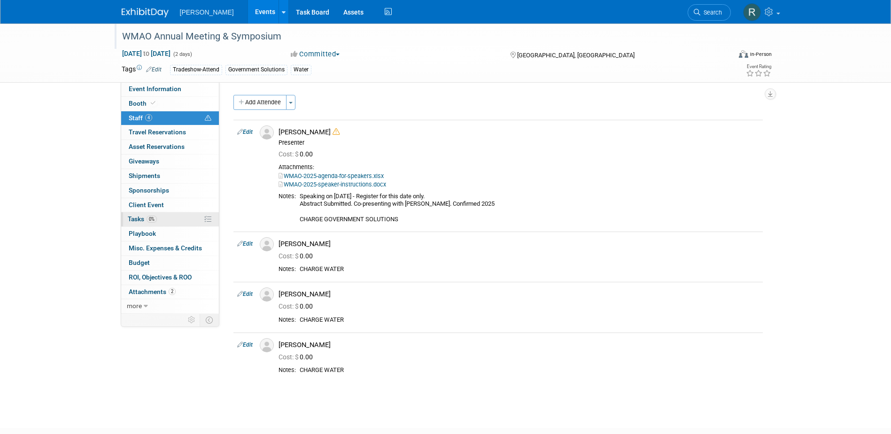
drag, startPoint x: 145, startPoint y: 218, endPoint x: 154, endPoint y: 219, distance: 8.5
click at [145, 218] on span "Tasks 0%" at bounding box center [142, 219] width 29 height 8
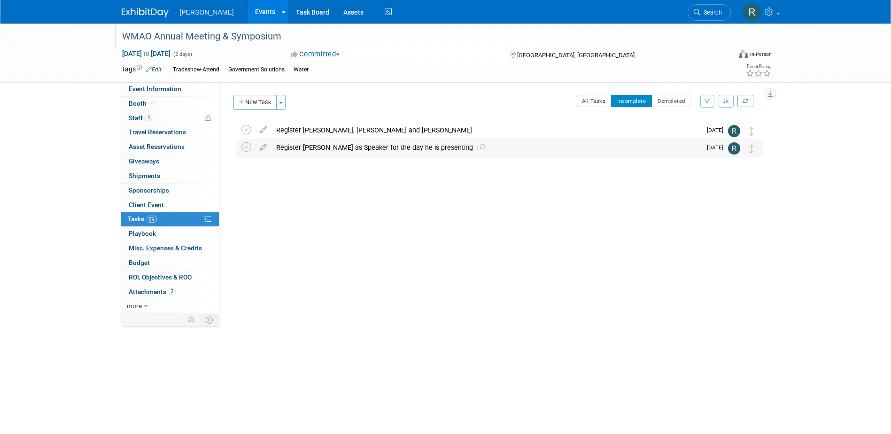
click at [287, 145] on div "Register [PERSON_NAME] as Speaker for the day he is presenting 1" at bounding box center [487, 148] width 430 height 16
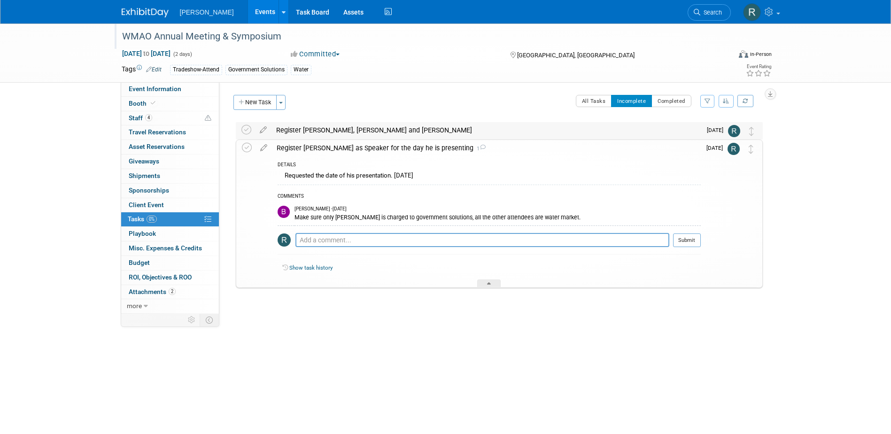
click at [287, 131] on div "Register [PERSON_NAME], [PERSON_NAME] and [PERSON_NAME]" at bounding box center [487, 130] width 430 height 16
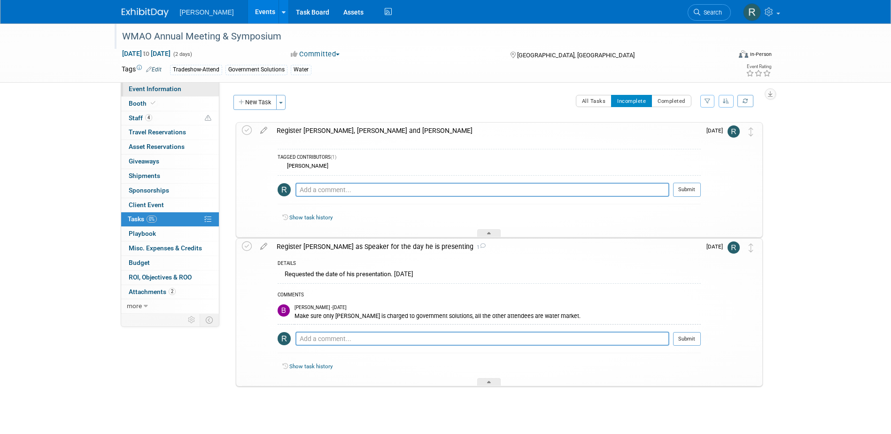
click at [151, 89] on span "Event Information" at bounding box center [155, 89] width 53 height 8
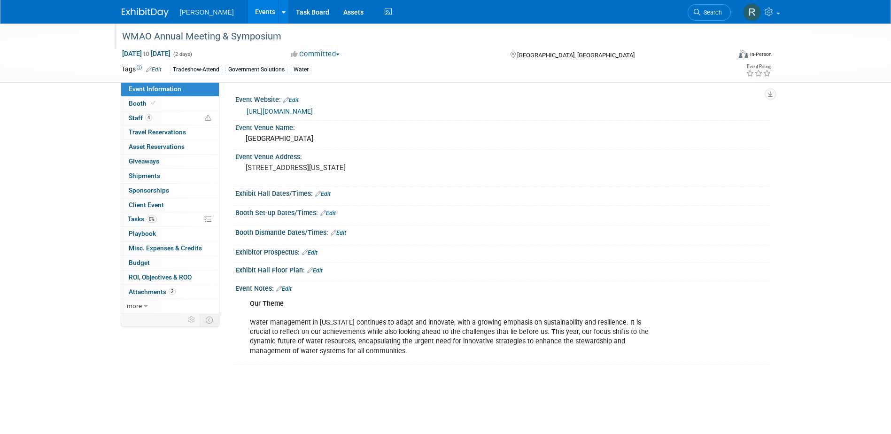
click at [297, 109] on link "[URL][DOMAIN_NAME]" at bounding box center [280, 112] width 66 height 8
click at [148, 115] on span "4" at bounding box center [148, 117] width 7 height 7
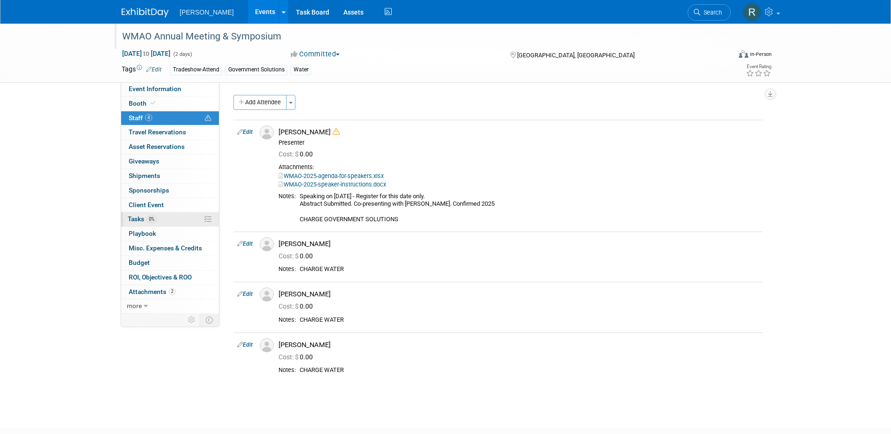
click at [144, 216] on span "Tasks 0%" at bounding box center [142, 219] width 29 height 8
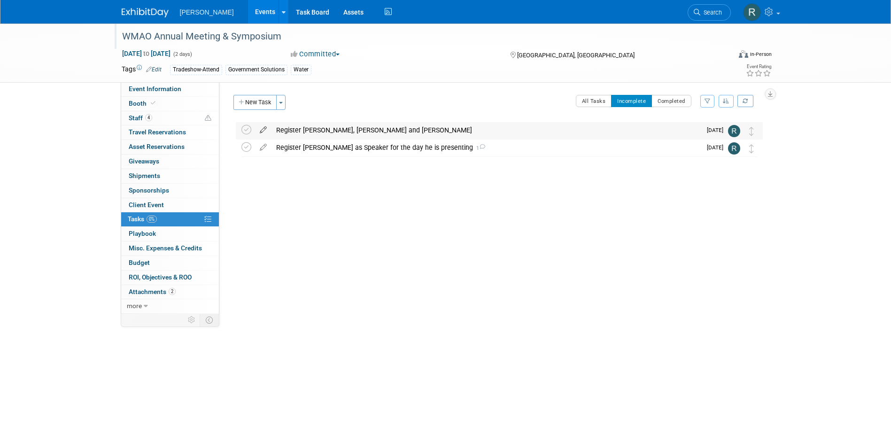
click at [262, 130] on icon at bounding box center [263, 128] width 16 height 12
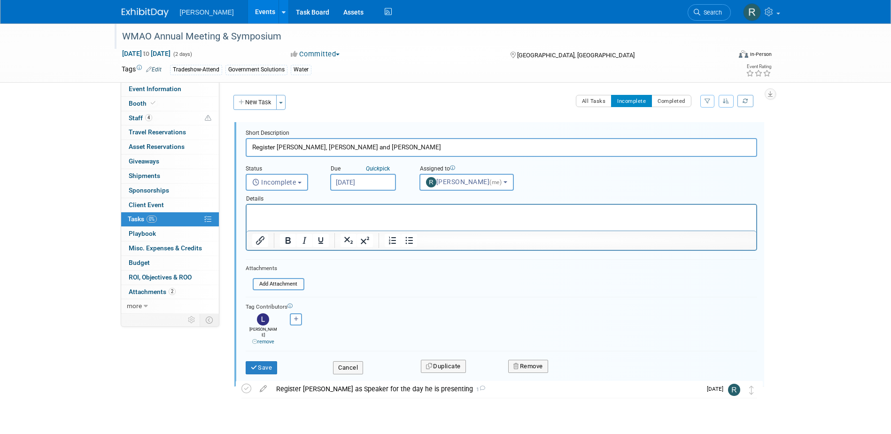
click at [383, 185] on input "[DATE]" at bounding box center [363, 182] width 66 height 17
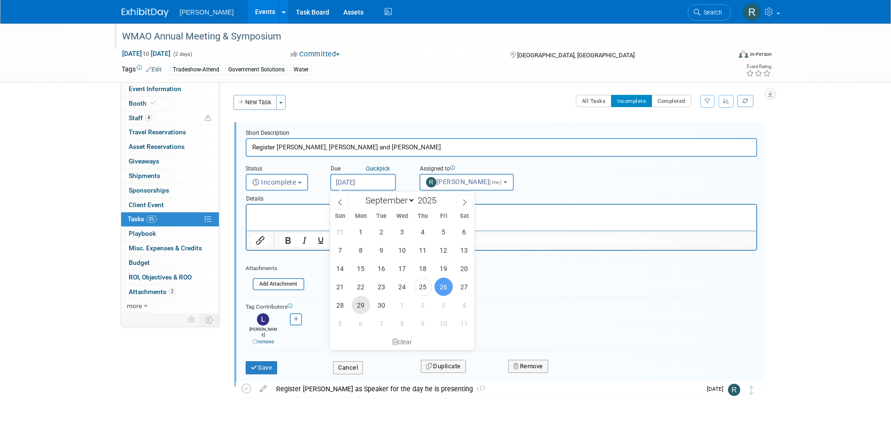
click at [357, 304] on span "29" at bounding box center [361, 305] width 18 height 18
type input "[DATE]"
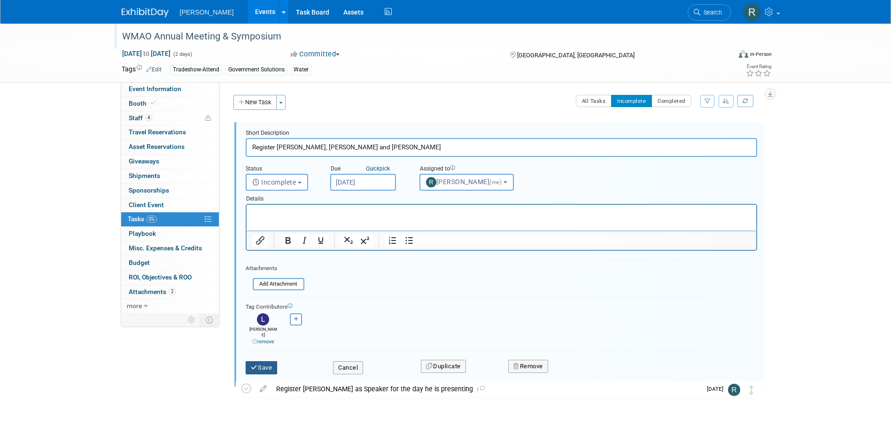
click at [267, 361] on button "Save" at bounding box center [262, 367] width 32 height 13
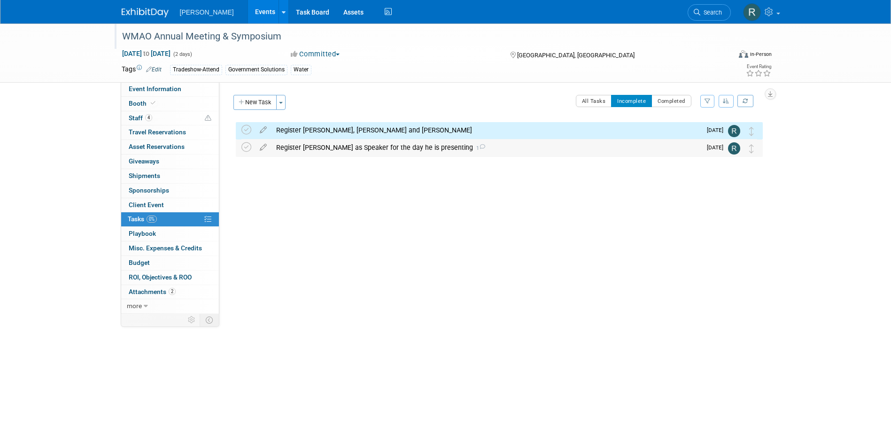
click at [291, 148] on div "Register [PERSON_NAME] as Speaker for the day he is presenting 1" at bounding box center [487, 148] width 430 height 16
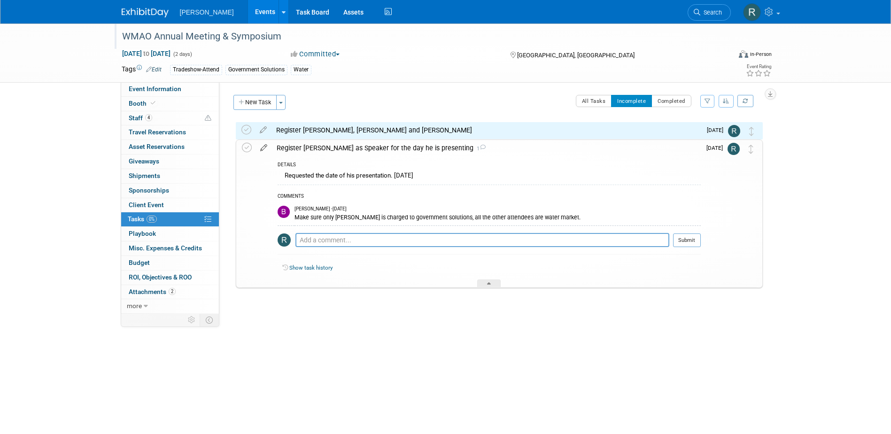
click at [261, 149] on icon at bounding box center [264, 146] width 16 height 12
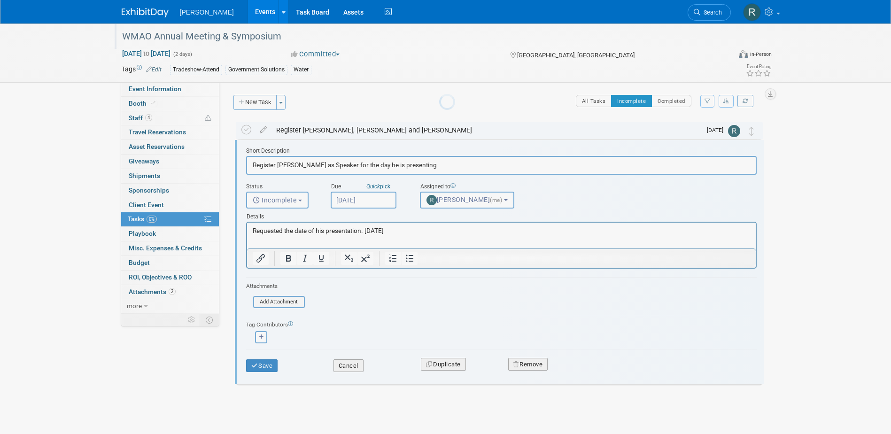
scroll to position [2, 0]
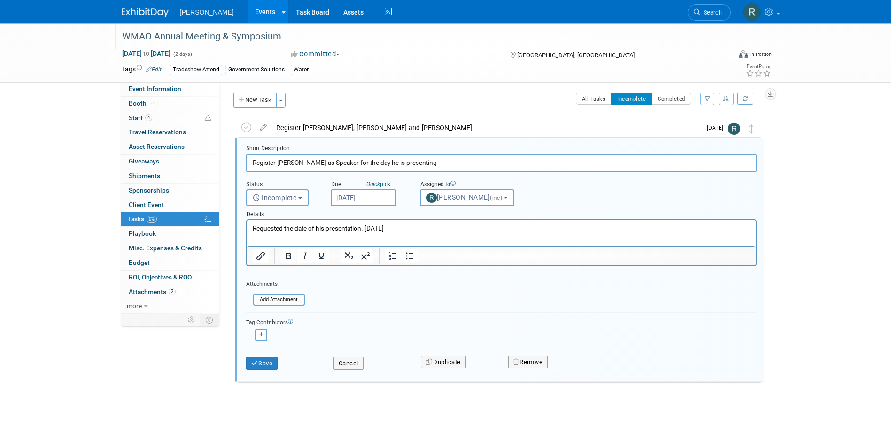
click at [350, 200] on input "[DATE]" at bounding box center [364, 197] width 66 height 17
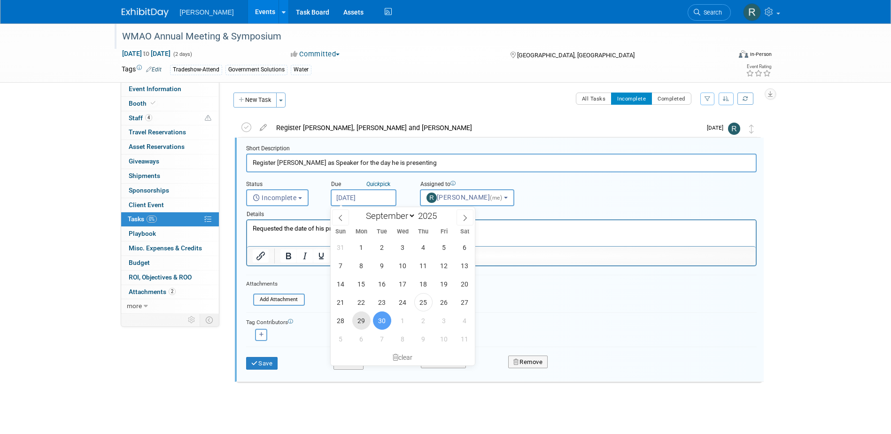
drag, startPoint x: 363, startPoint y: 321, endPoint x: 318, endPoint y: 339, distance: 49.1
click at [363, 320] on span "29" at bounding box center [361, 321] width 18 height 18
type input "[DATE]"
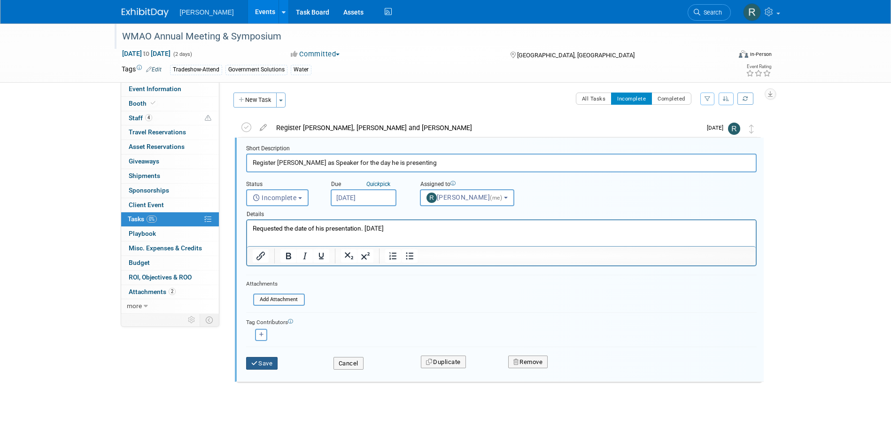
click at [270, 360] on button "Save" at bounding box center [262, 363] width 32 height 13
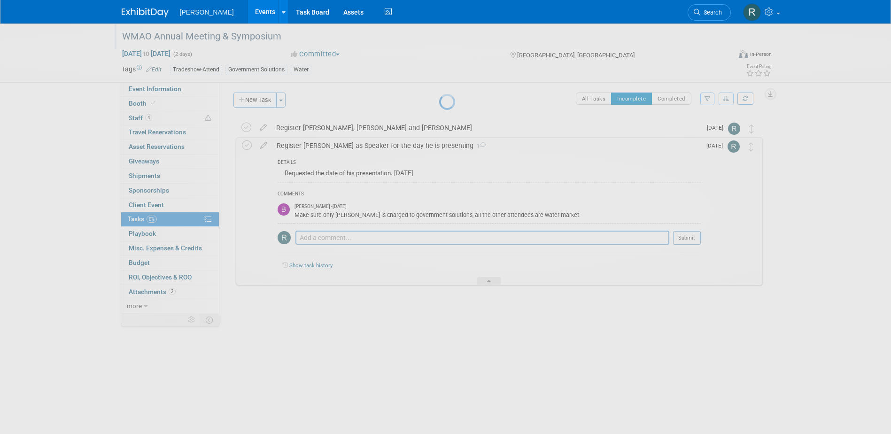
scroll to position [0, 0]
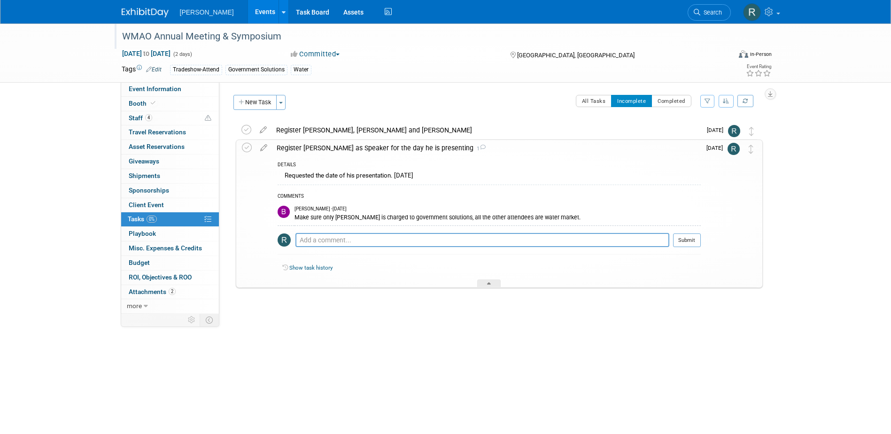
click at [282, 149] on div "Register [PERSON_NAME] as Speaker for the day he is presenting 1" at bounding box center [486, 148] width 429 height 16
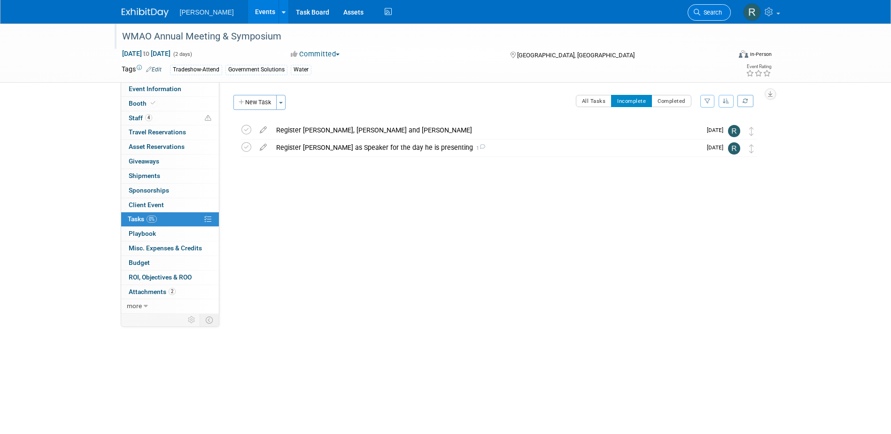
click at [700, 10] on icon at bounding box center [697, 12] width 7 height 7
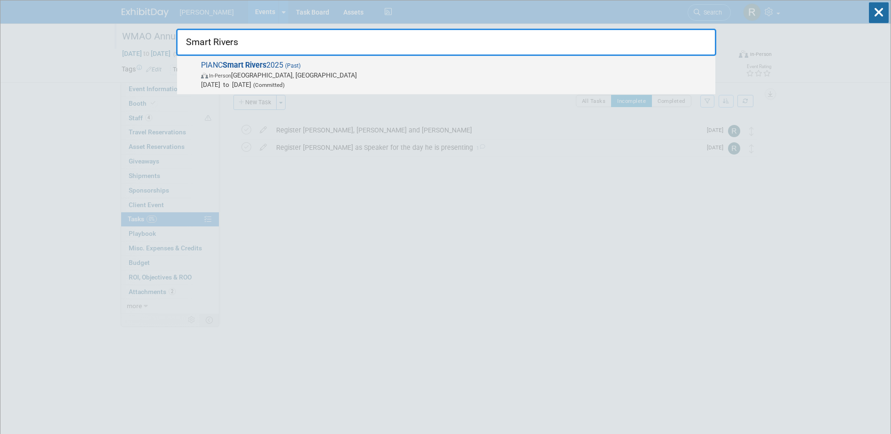
type input "Smart Rivers"
click at [298, 68] on span "(Past)" at bounding box center [291, 66] width 17 height 7
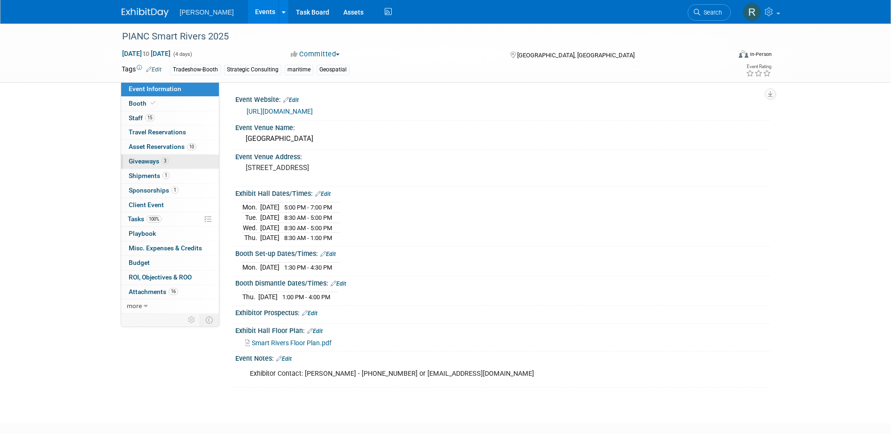
click at [145, 158] on span "Giveaways 3" at bounding box center [149, 161] width 40 height 8
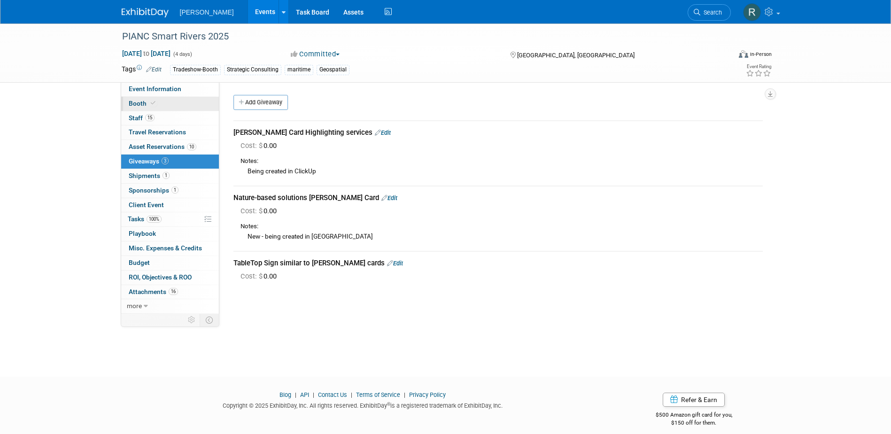
click at [144, 101] on span "Booth" at bounding box center [143, 104] width 29 height 8
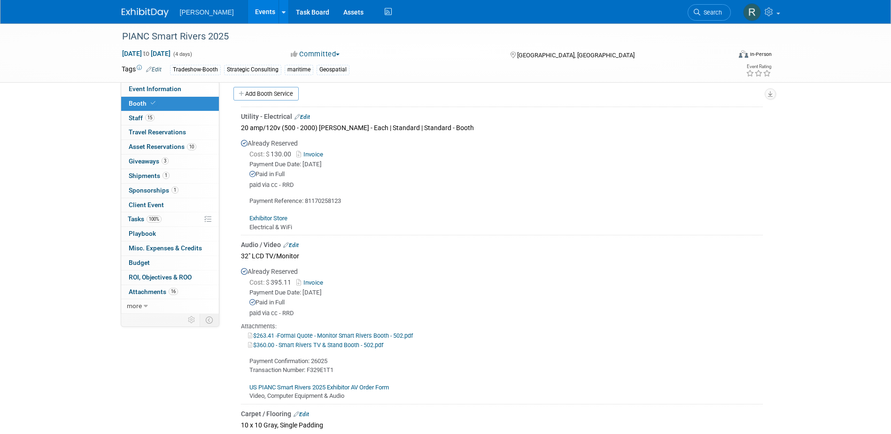
scroll to position [235, 0]
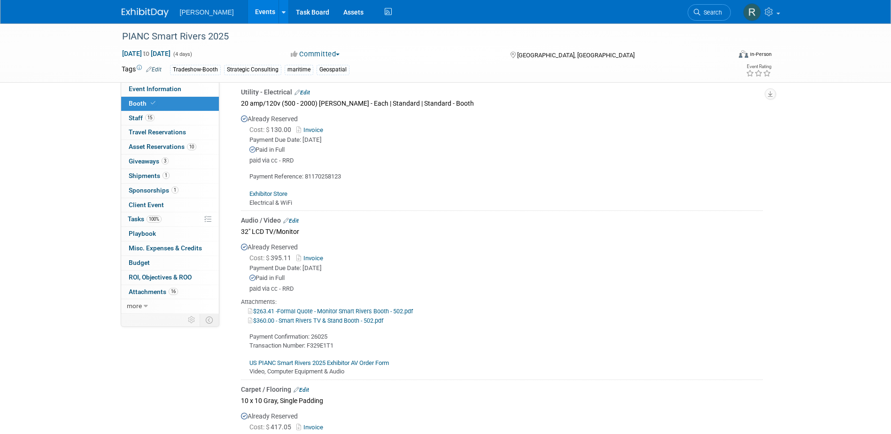
click at [295, 219] on link "Edit" at bounding box center [291, 221] width 16 height 7
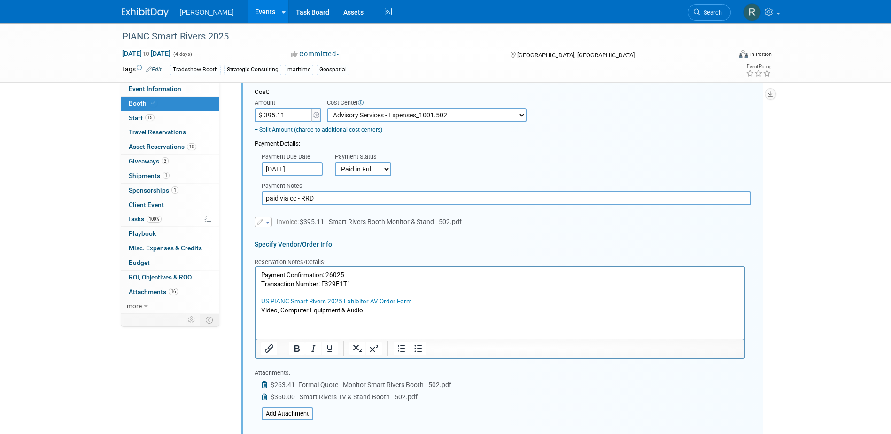
scroll to position [574, 0]
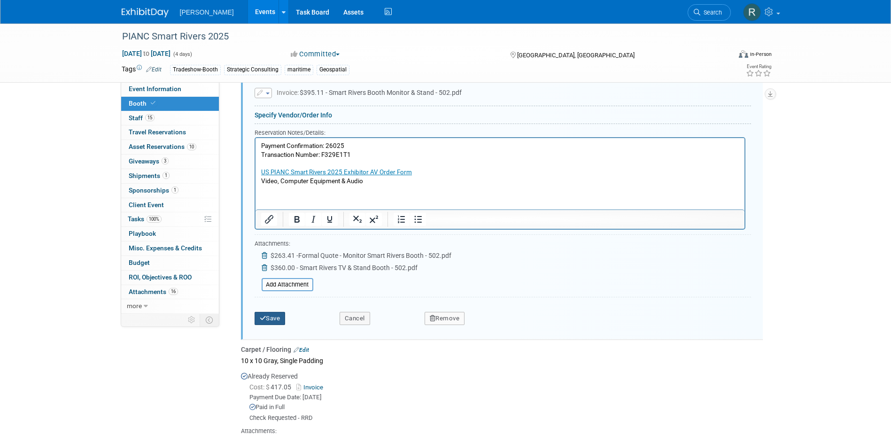
click at [274, 322] on button "Save" at bounding box center [270, 318] width 31 height 13
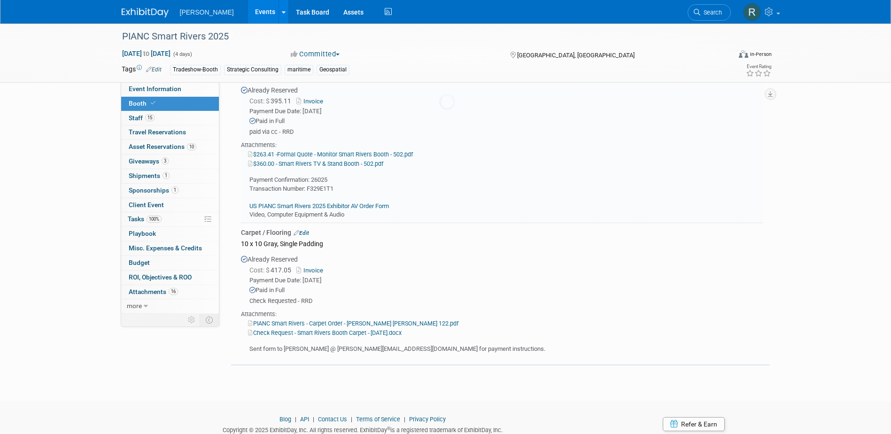
scroll to position [339, 0]
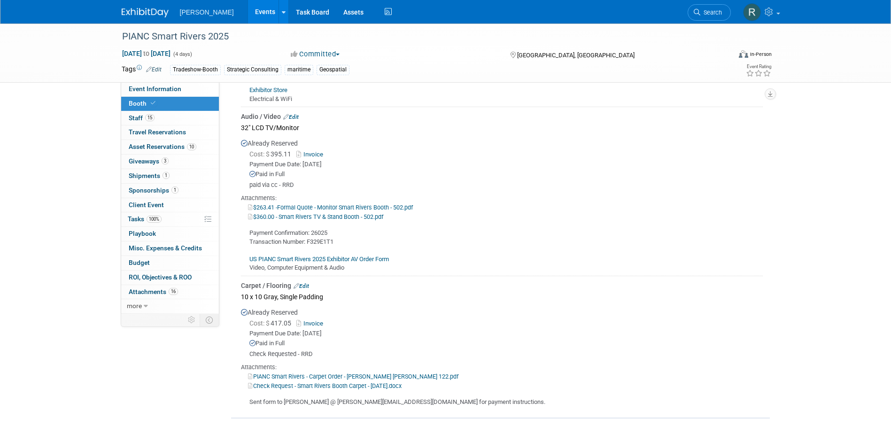
click at [700, 11] on icon at bounding box center [697, 12] width 7 height 7
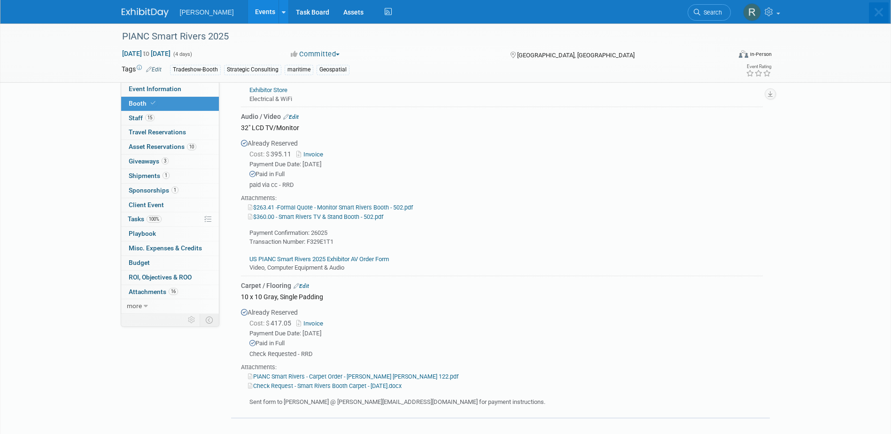
scroll to position [0, 0]
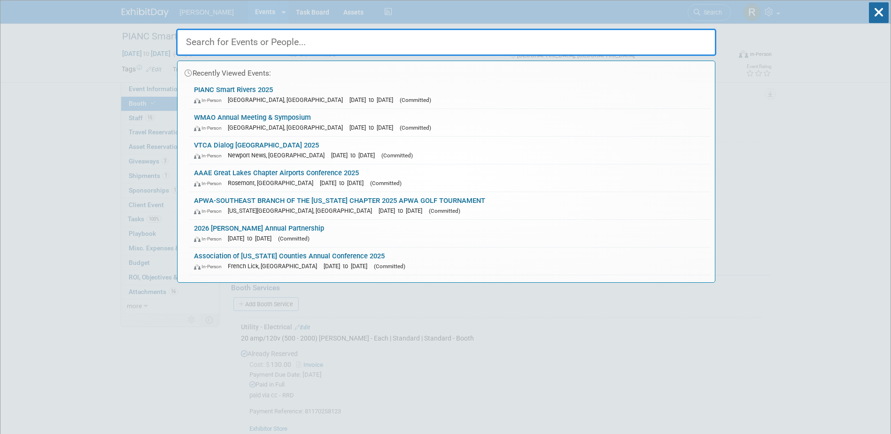
type input "E"
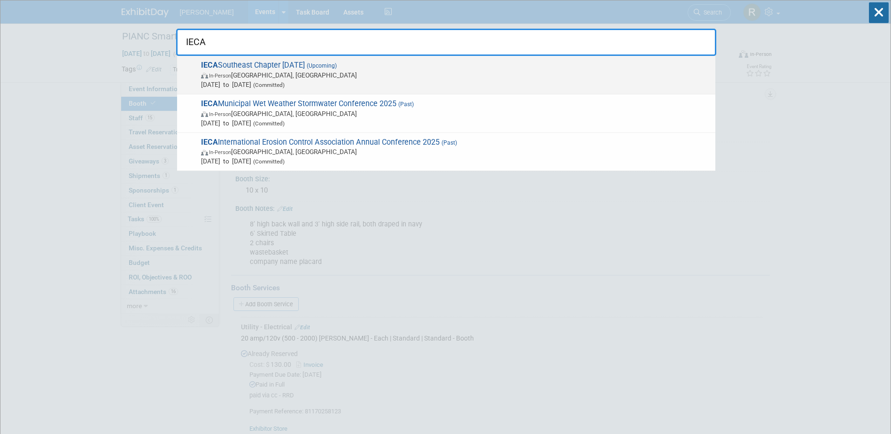
type input "IECA"
click at [240, 78] on span "In-Person Greenville, SC" at bounding box center [456, 74] width 510 height 9
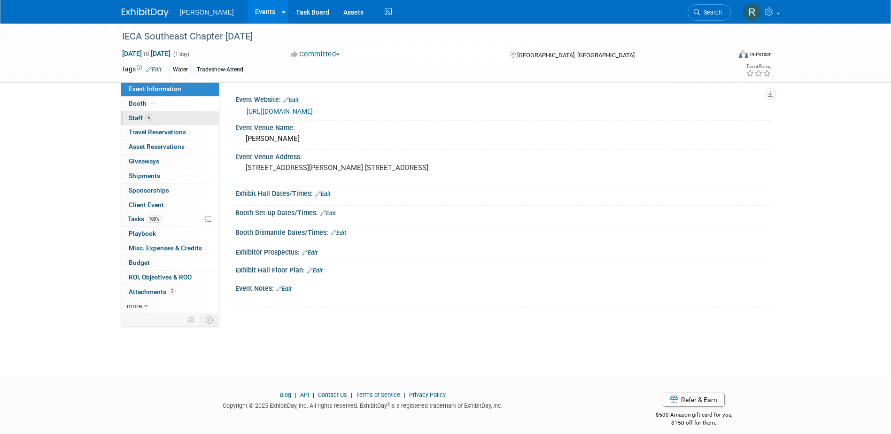
click at [142, 116] on span "Staff 6" at bounding box center [140, 118] width 23 height 8
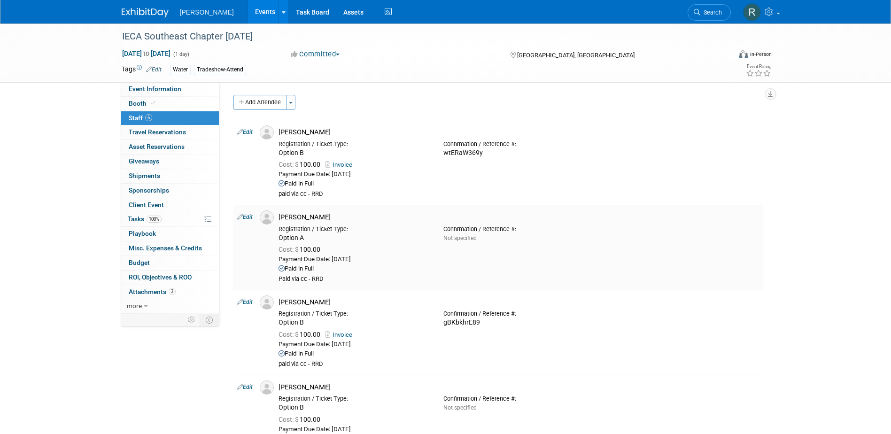
click at [250, 216] on link "Edit" at bounding box center [245, 217] width 16 height 7
select select "96d6cfc0-9881-4279-95a6-792d0654f997"
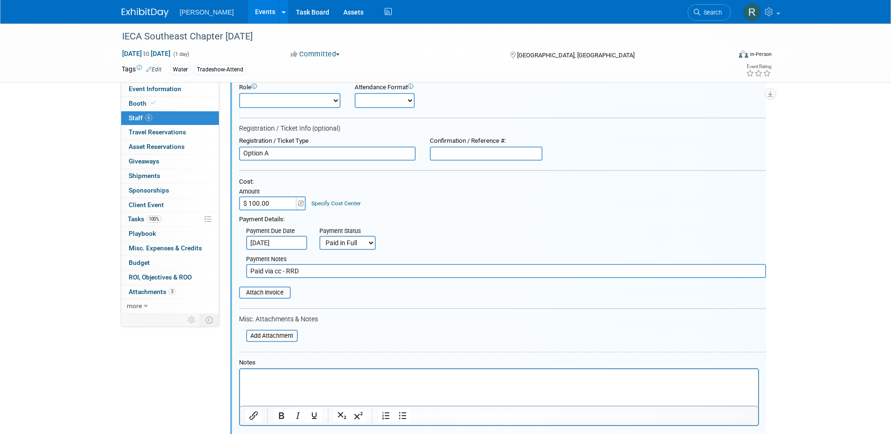
scroll to position [145, 0]
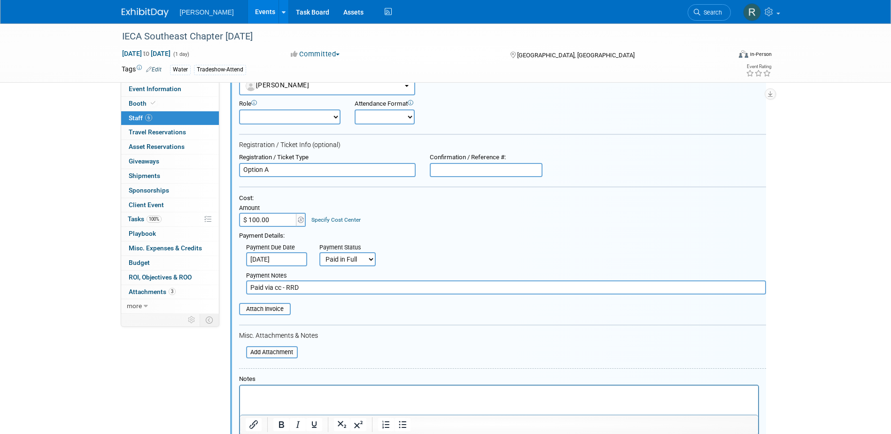
click at [321, 219] on link "Specify Cost Center" at bounding box center [336, 220] width 49 height 7
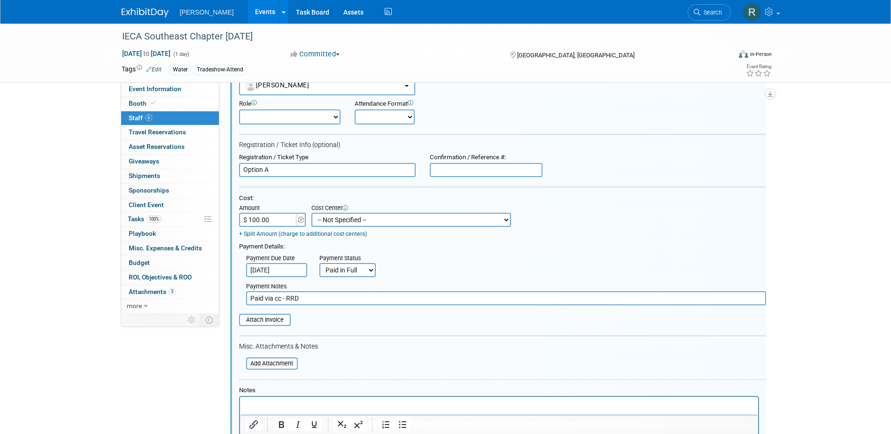
click at [343, 223] on select "-- Not Specified -- Advisory Services - Expenses_1001.502 Aerial Acquisition - …" at bounding box center [412, 220] width 200 height 14
select select "18966237"
click at [312, 213] on select "-- Not Specified -- Advisory Services - Expenses_1001.502 Aerial Acquisition - …" at bounding box center [412, 220] width 200 height 14
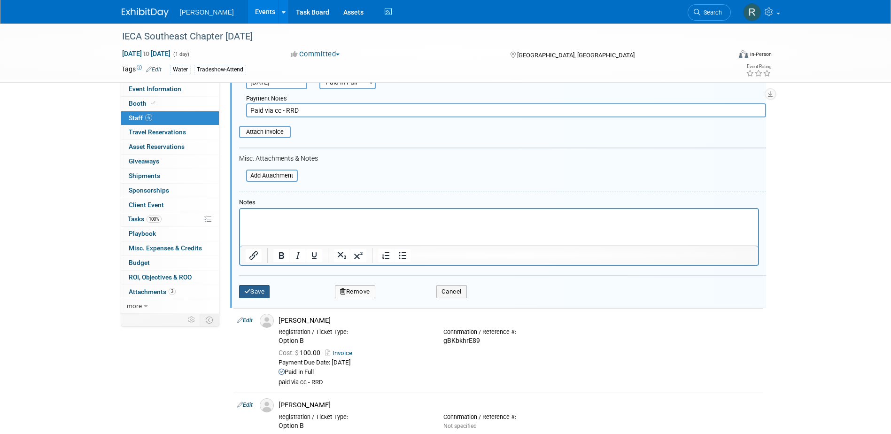
click at [257, 292] on button "Save" at bounding box center [254, 291] width 31 height 13
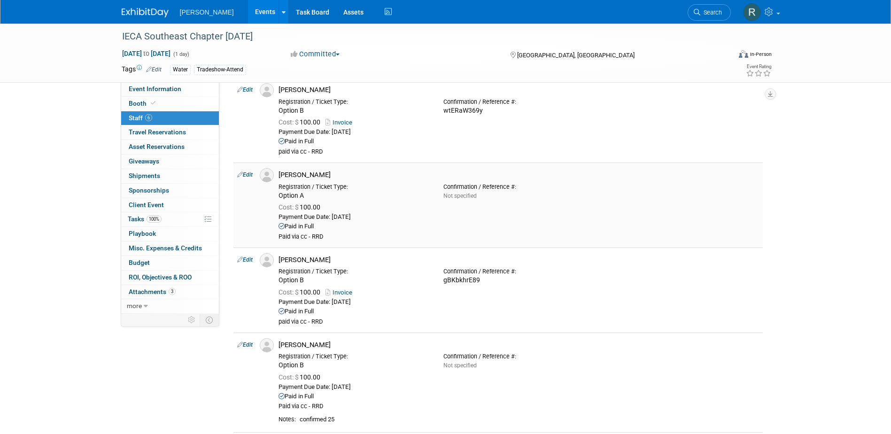
scroll to position [0, 0]
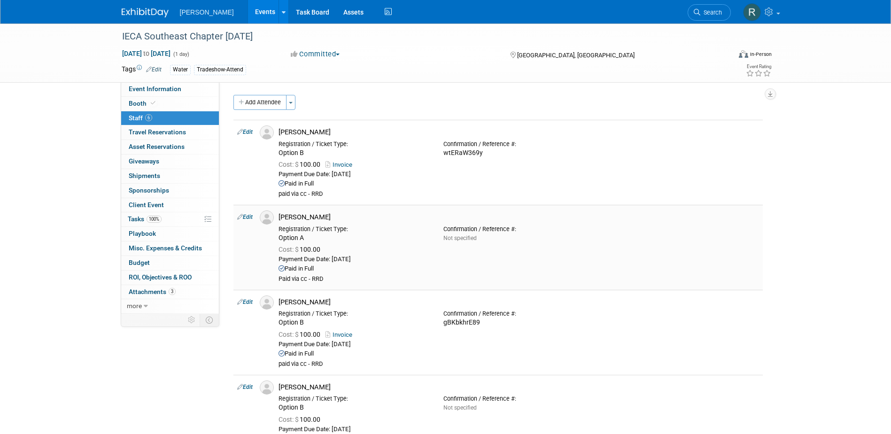
click at [250, 130] on link "Edit" at bounding box center [245, 132] width 16 height 7
select select "68f5de79-13f0-4aad-90bd-4fc5a8c6a126"
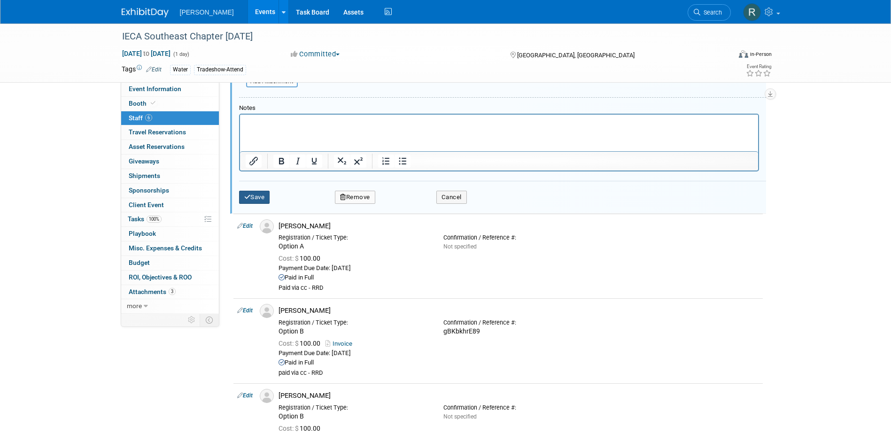
click at [247, 192] on button "Save" at bounding box center [254, 197] width 31 height 13
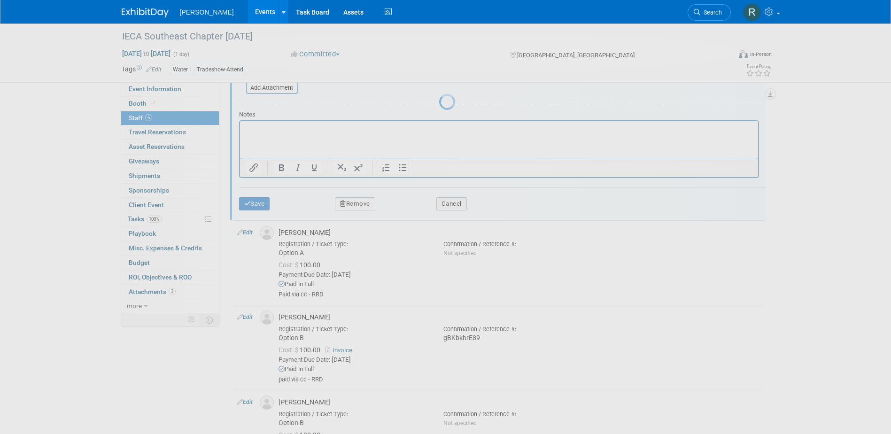
scroll to position [321, 0]
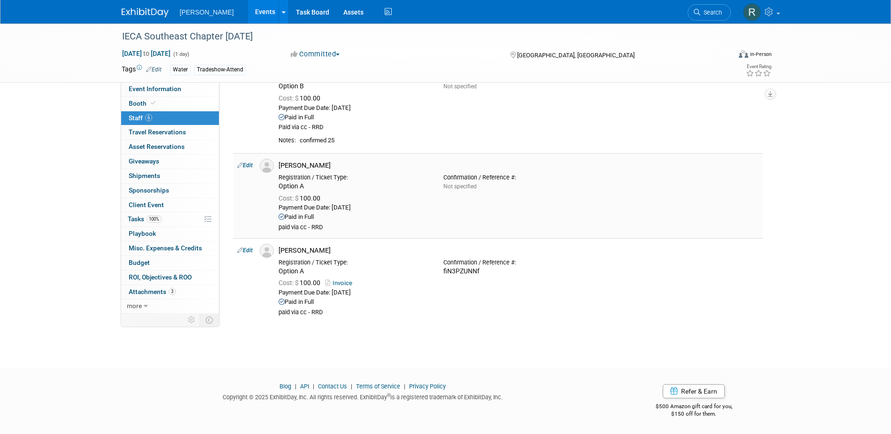
click at [253, 164] on link "Edit" at bounding box center [245, 165] width 16 height 7
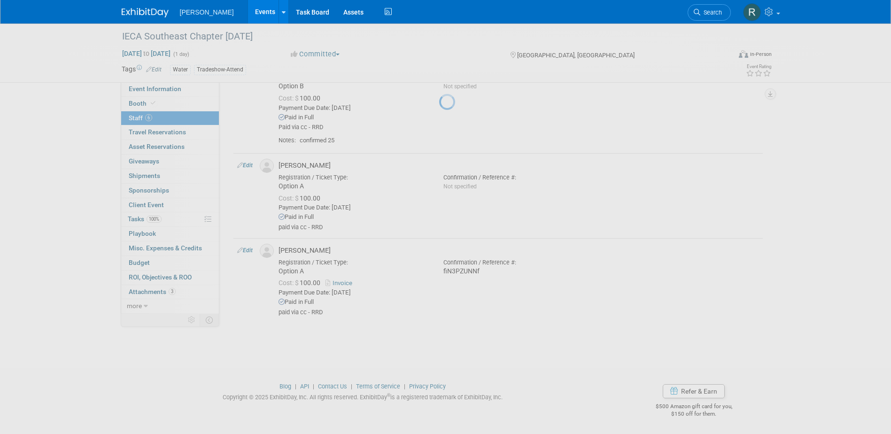
select select "ff971e88-9ffc-4714-8b11-deef2ca3613b"
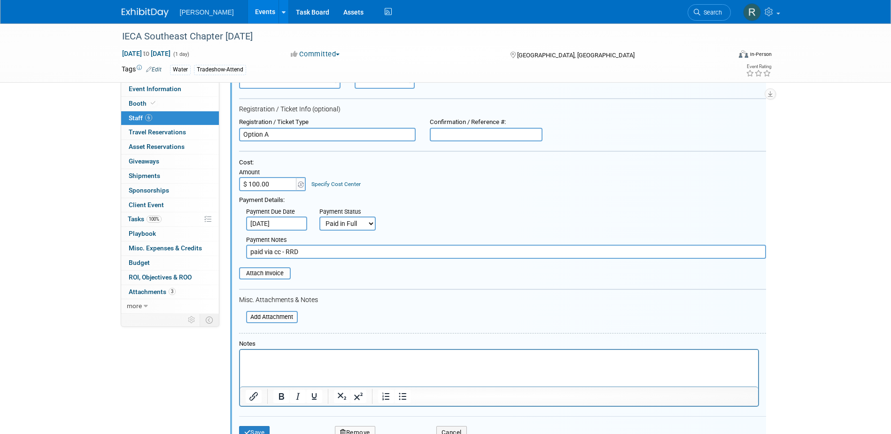
scroll to position [475, 0]
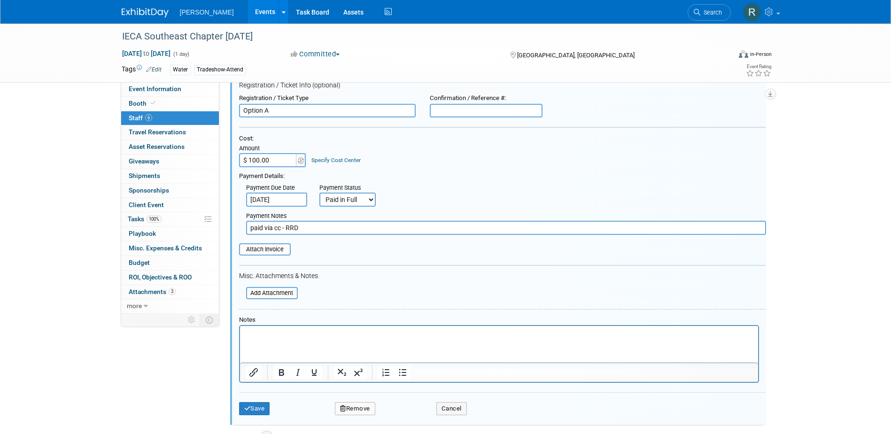
click at [327, 160] on link "Specify Cost Center" at bounding box center [336, 160] width 49 height 7
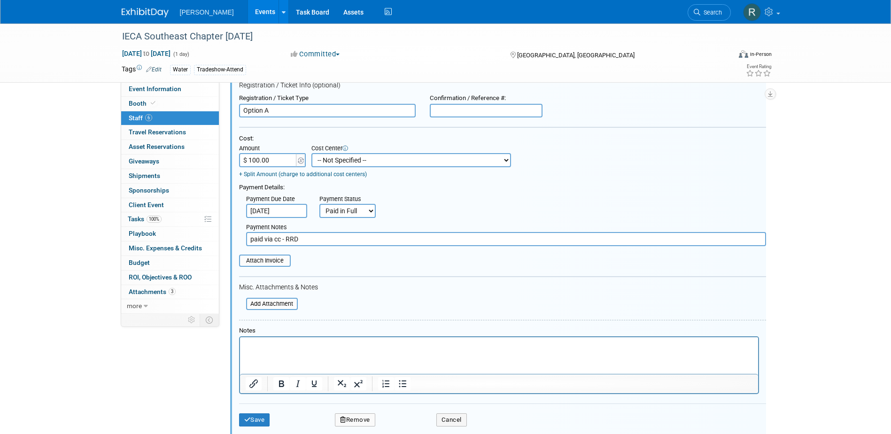
click at [329, 162] on select "-- Not Specified -- Advisory Services - Expenses_1001.502 Aerial Acquisition - …" at bounding box center [412, 160] width 200 height 14
select select "18966237"
click at [312, 154] on select "-- Not Specified -- Advisory Services - Expenses_1001.502 Aerial Acquisition - …" at bounding box center [412, 160] width 200 height 14
click at [258, 418] on button "Save" at bounding box center [254, 420] width 31 height 13
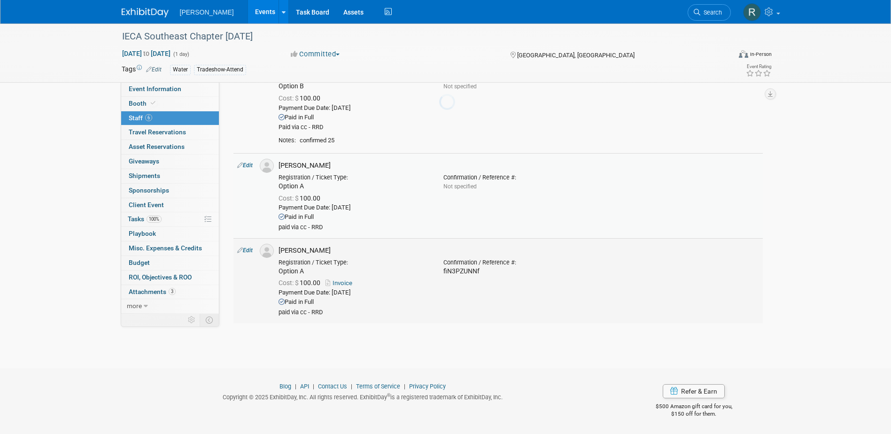
scroll to position [321, 0]
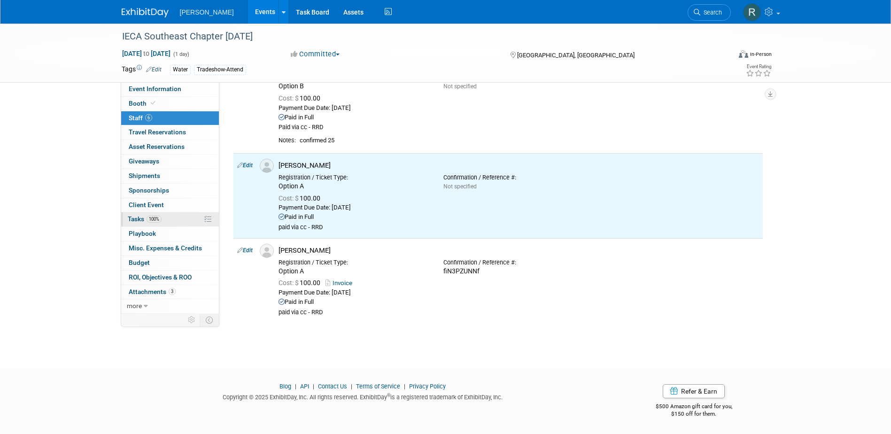
click at [143, 220] on span "Tasks 100%" at bounding box center [145, 219] width 34 height 8
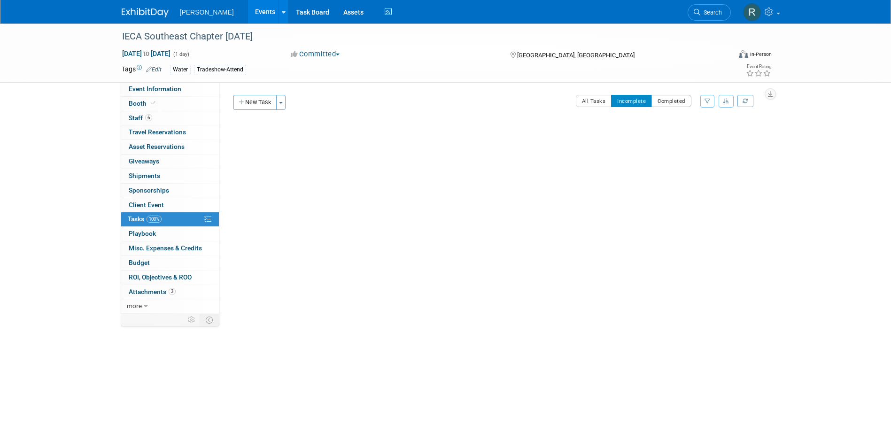
click at [680, 97] on button "Completed" at bounding box center [672, 101] width 40 height 12
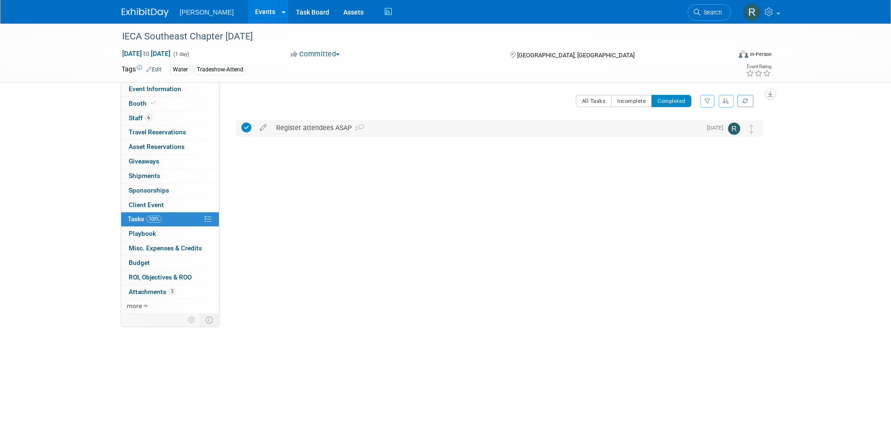
click at [322, 124] on div "Register attendees ASAP 2" at bounding box center [487, 128] width 430 height 16
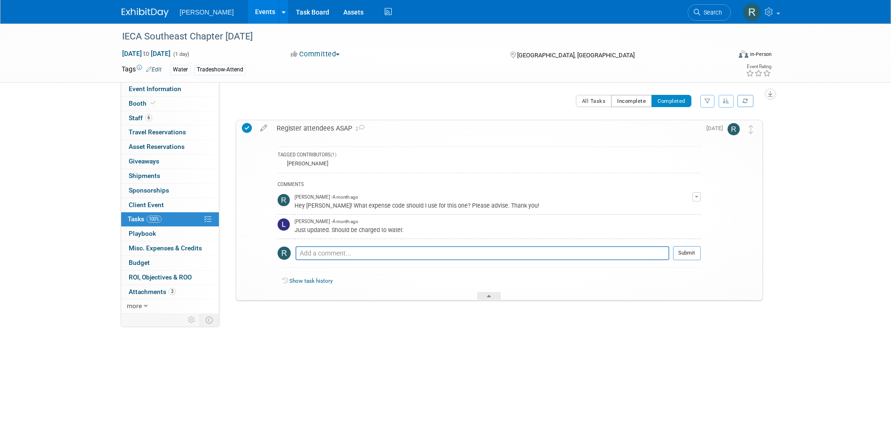
click at [633, 100] on button "Incomplete" at bounding box center [631, 101] width 41 height 12
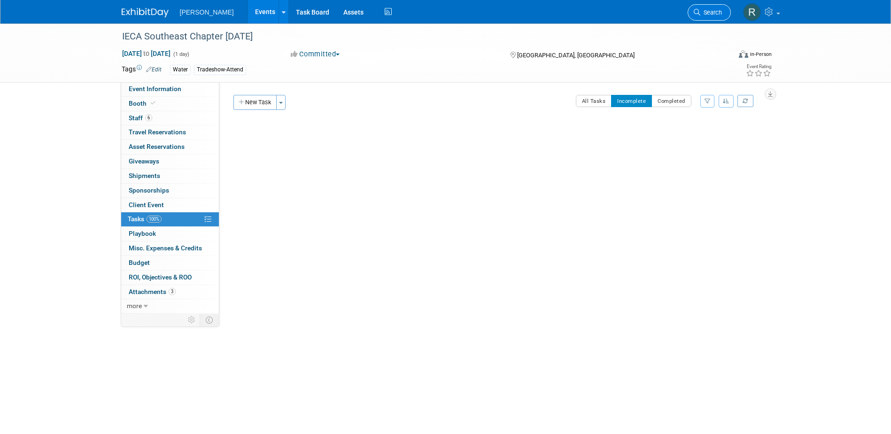
click at [704, 14] on span "Search" at bounding box center [712, 12] width 22 height 7
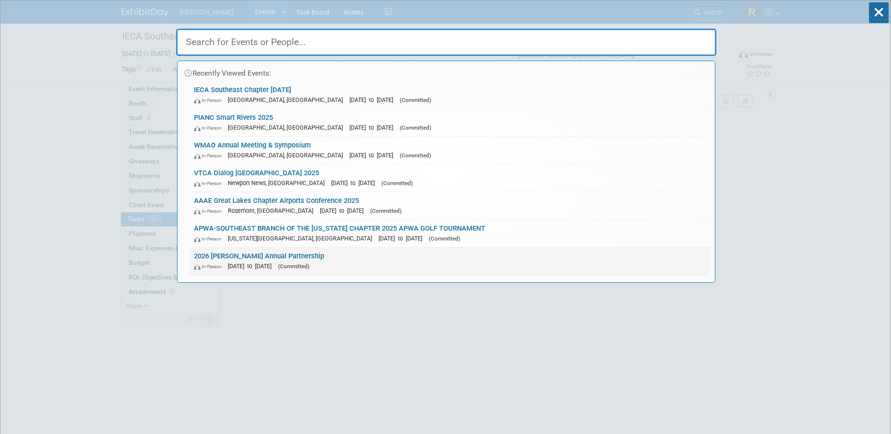
click at [237, 258] on link "2026 MAPPS Annual Partnership In-Person Sep 1, 2026 to Dec 31, 2026 (Committed)" at bounding box center [449, 261] width 521 height 27
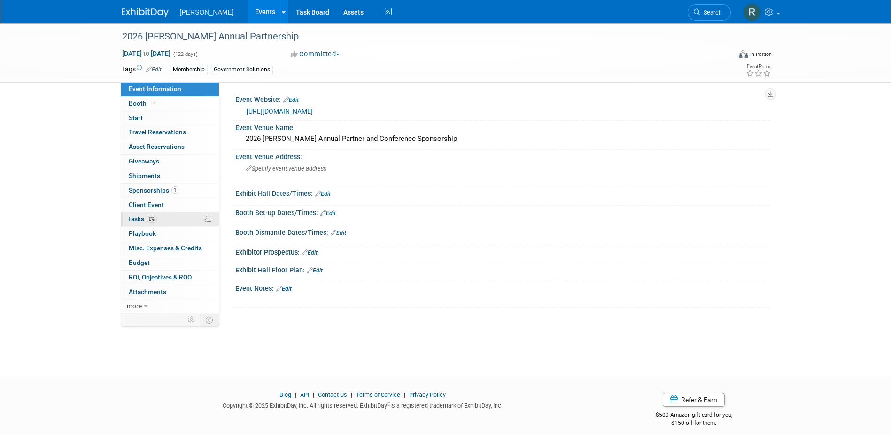
click at [145, 218] on span "Tasks 0%" at bounding box center [142, 219] width 29 height 8
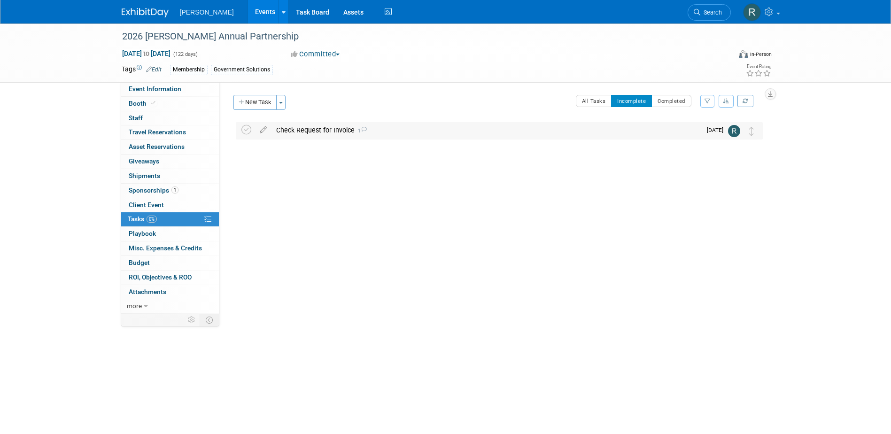
click at [297, 130] on div "Check Request for Invoice 1" at bounding box center [487, 130] width 430 height 16
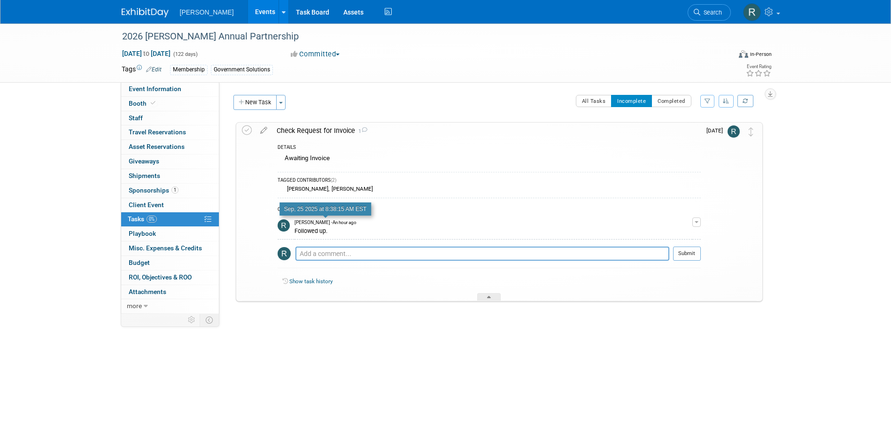
click at [330, 223] on span "[PERSON_NAME] - An hour ago" at bounding box center [326, 222] width 62 height 7
click at [696, 222] on span "button" at bounding box center [697, 222] width 4 height 2
click at [674, 234] on link "Edit Comment" at bounding box center [663, 235] width 74 height 13
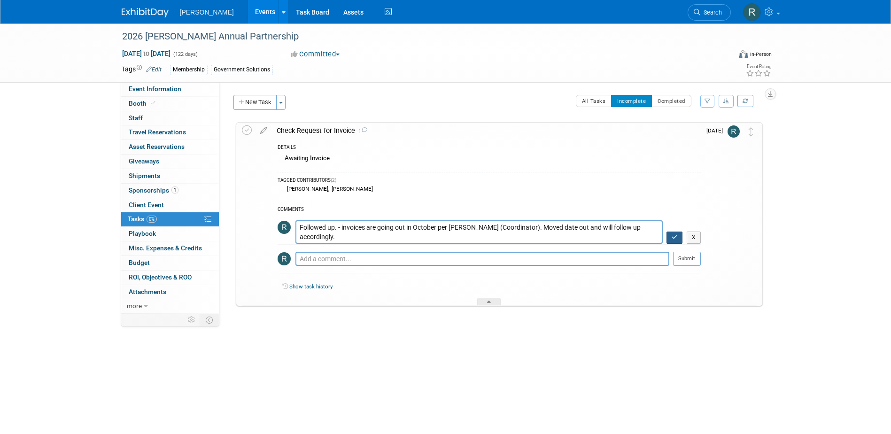
type textarea "Followed up. - invoices are going out in October per [PERSON_NAME] (Coordinator…"
click at [675, 239] on icon "button" at bounding box center [675, 238] width 6 height 6
